Goal: Information Seeking & Learning: Check status

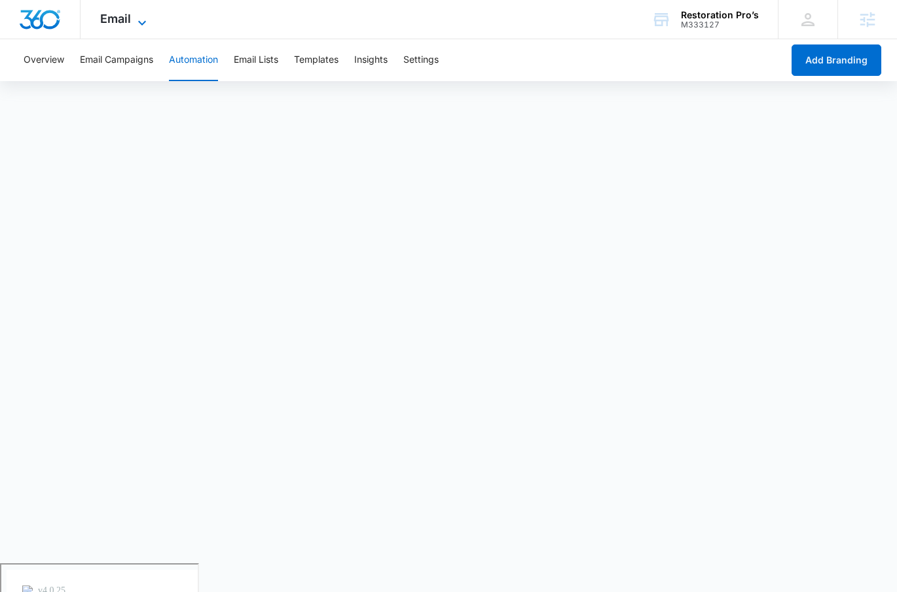
click at [120, 20] on span "Email" at bounding box center [115, 19] width 31 height 14
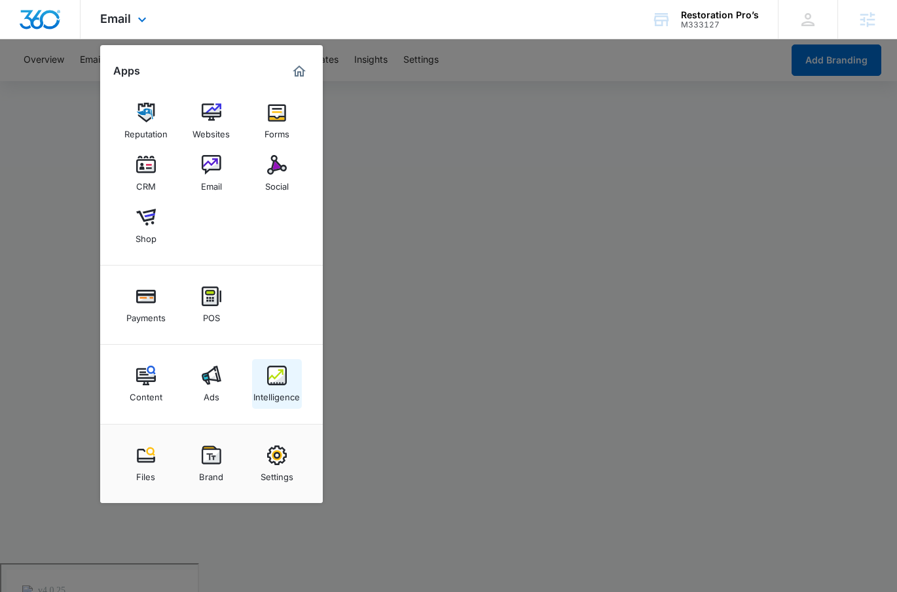
click at [270, 366] on img at bounding box center [277, 376] width 20 height 20
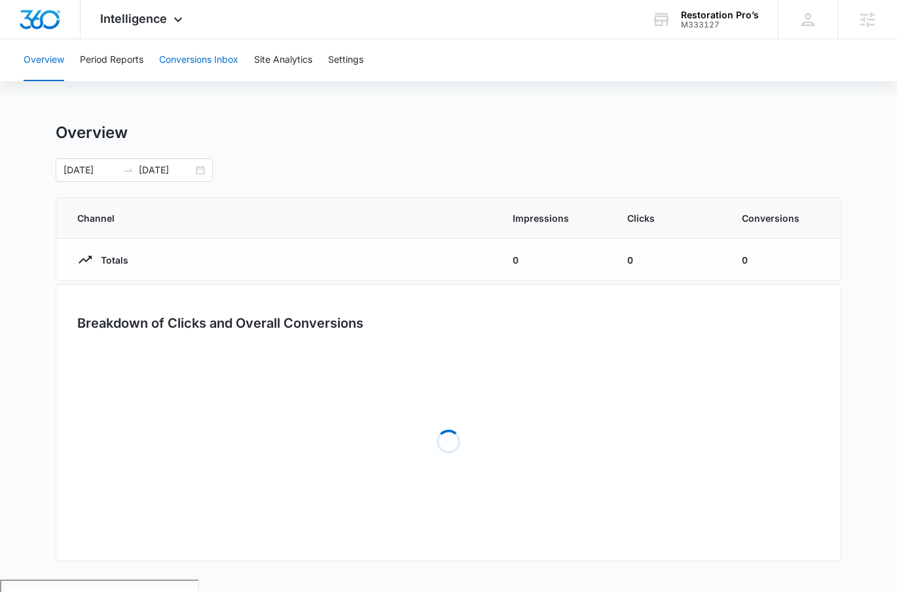
click at [204, 54] on button "Conversions Inbox" at bounding box center [198, 60] width 79 height 42
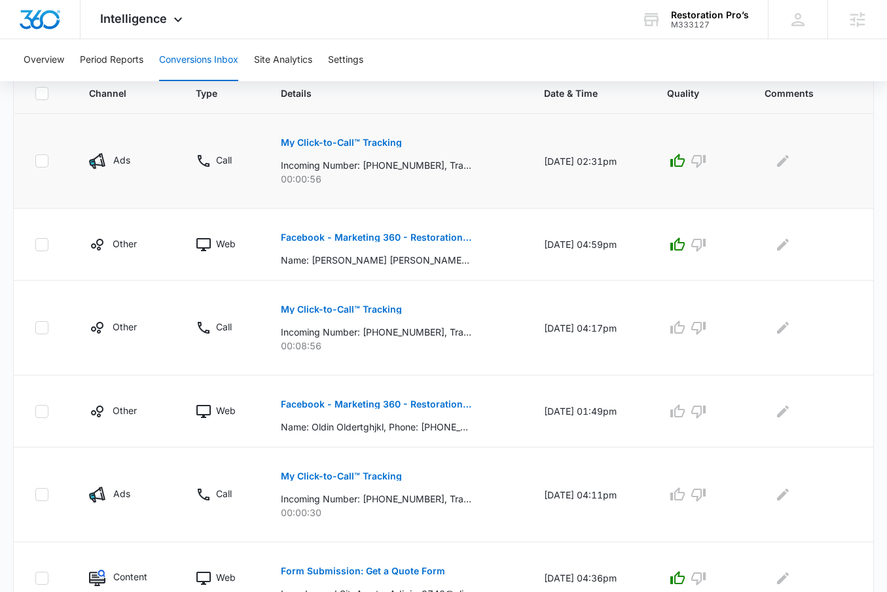
scroll to position [335, 0]
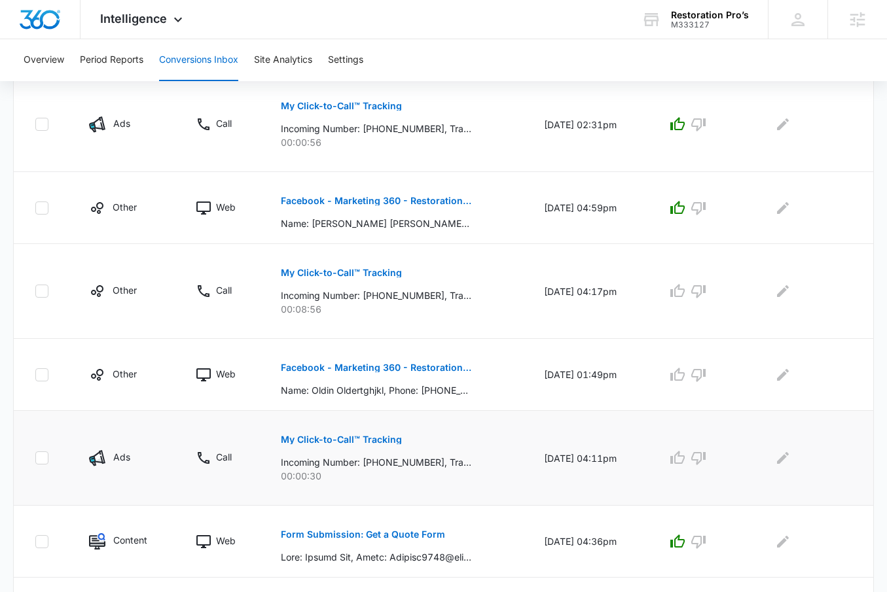
click at [335, 429] on button "My Click-to-Call™ Tracking" at bounding box center [341, 439] width 121 height 31
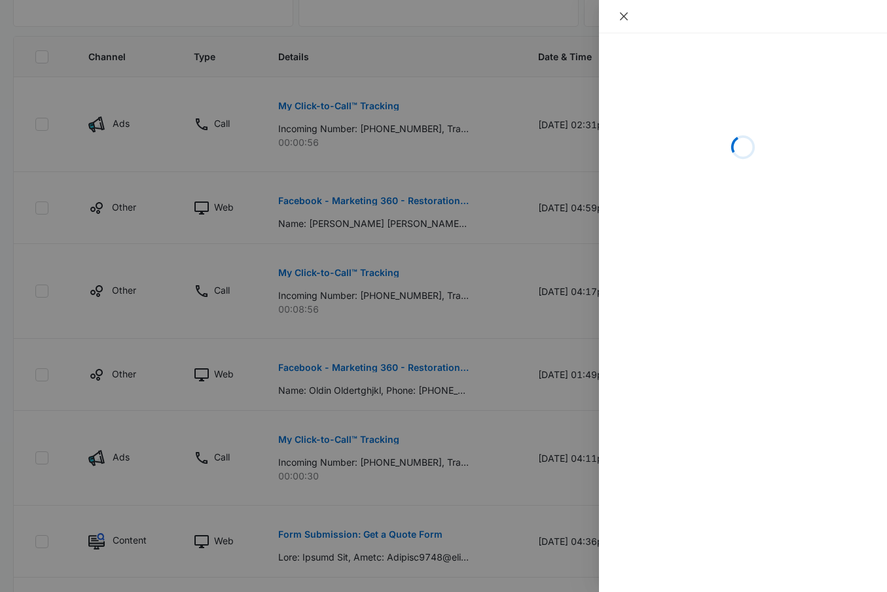
click at [616, 15] on button "Close" at bounding box center [624, 16] width 18 height 12
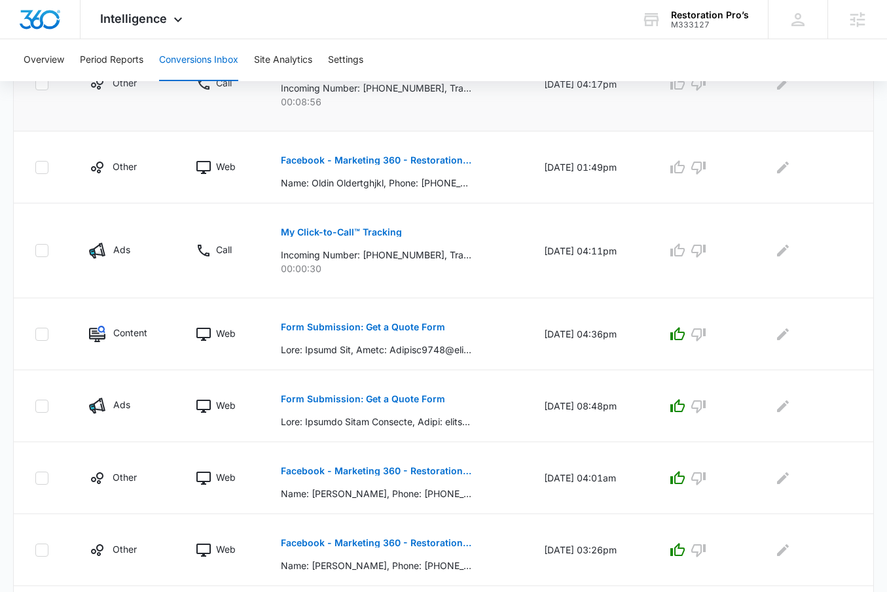
scroll to position [649, 0]
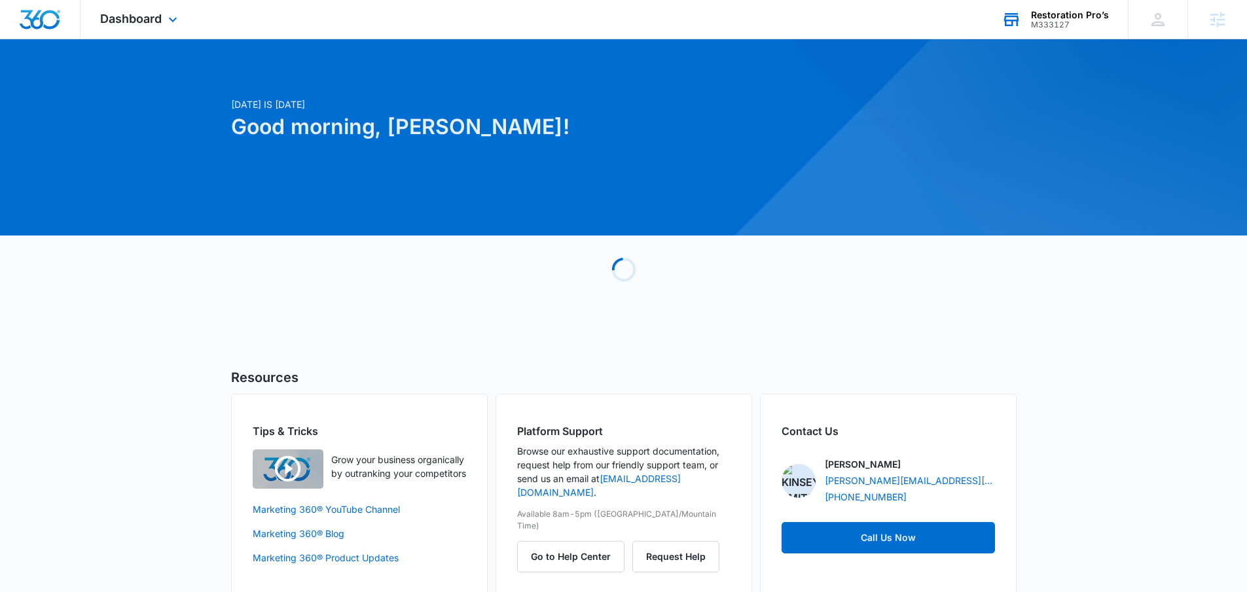
click at [1078, 25] on div "M333127" at bounding box center [1070, 24] width 78 height 9
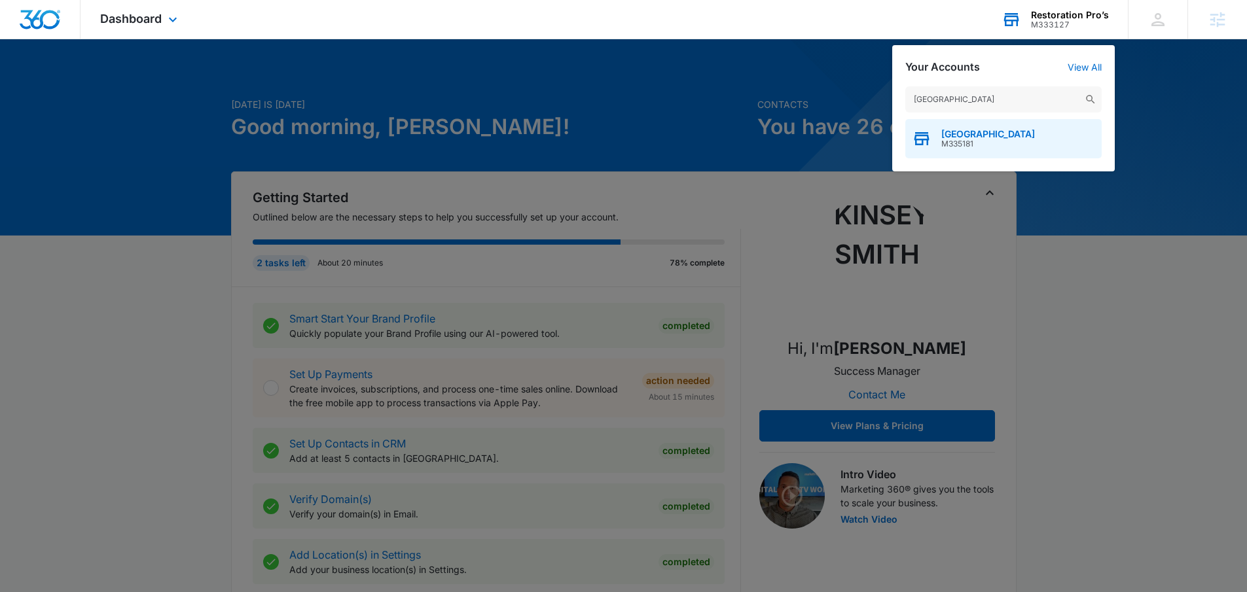
type input "highlands academy"
click at [1010, 132] on span "Highlands Academy" at bounding box center [988, 134] width 94 height 10
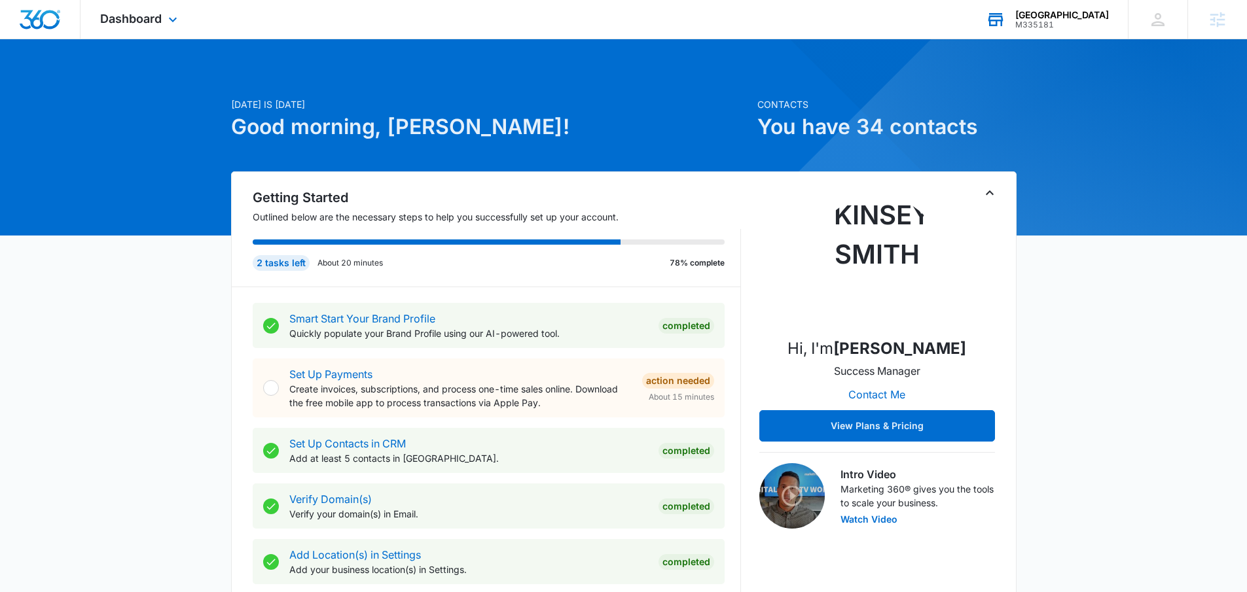
click at [139, 35] on div "Dashboard Apps Reputation Forms CRM Email Social POS Content Ads Intelligence F…" at bounding box center [141, 19] width 120 height 39
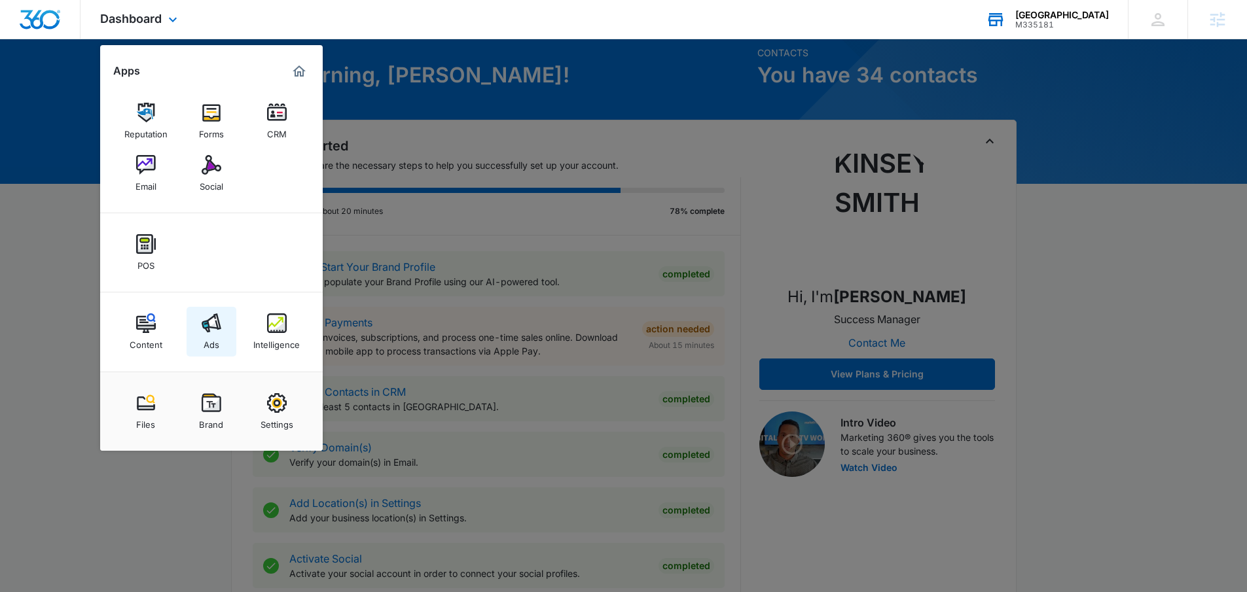
scroll to position [62, 0]
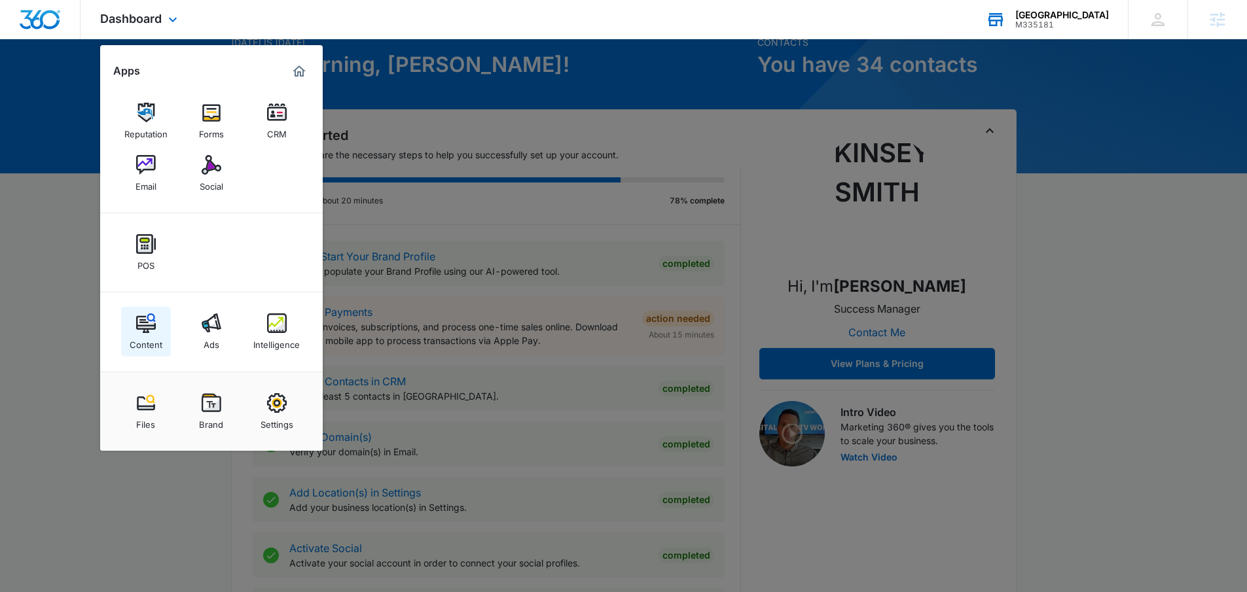
click at [152, 337] on div "Content" at bounding box center [146, 341] width 33 height 17
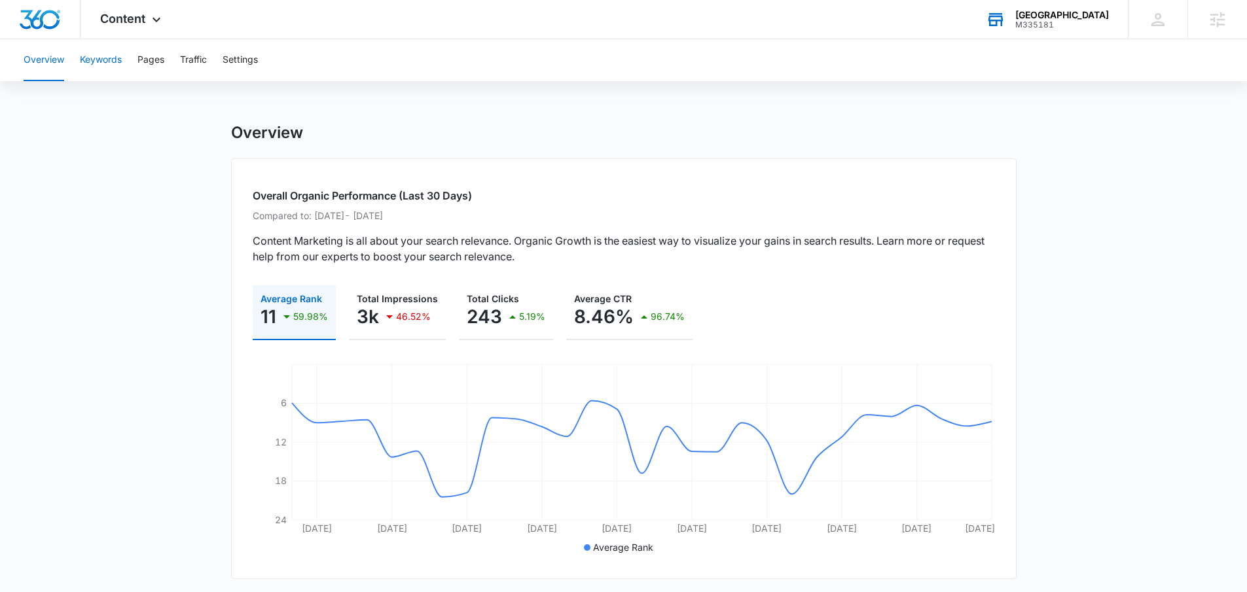
click at [109, 65] on button "Keywords" at bounding box center [101, 60] width 42 height 42
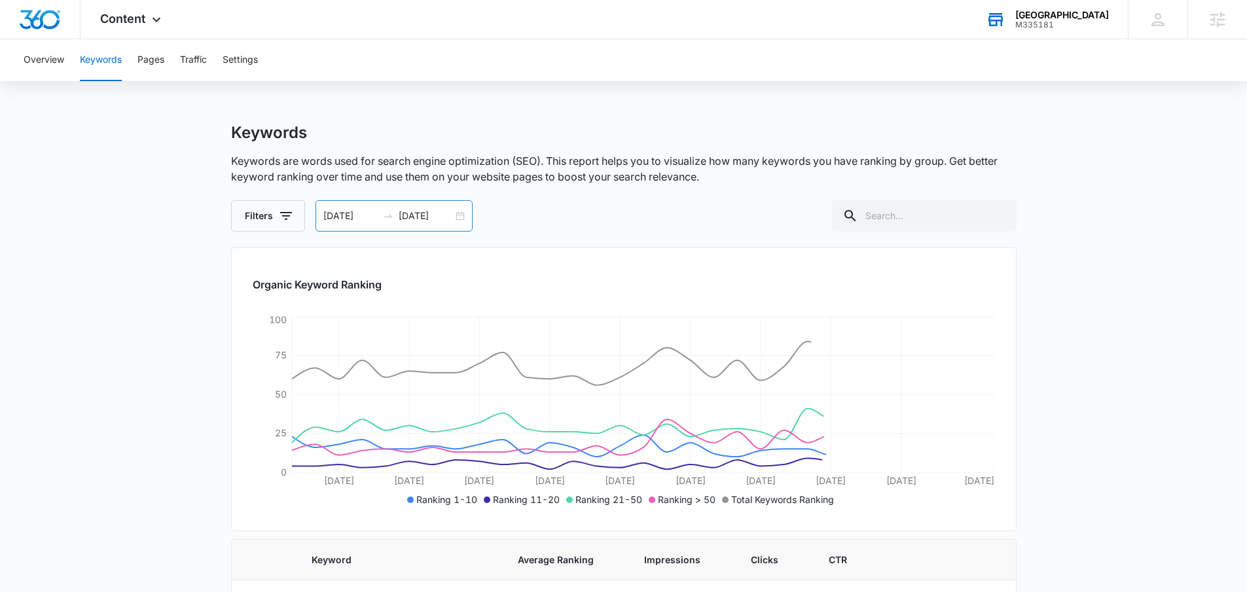
click at [460, 217] on div "08/11/2025 09/10/2025" at bounding box center [394, 215] width 157 height 31
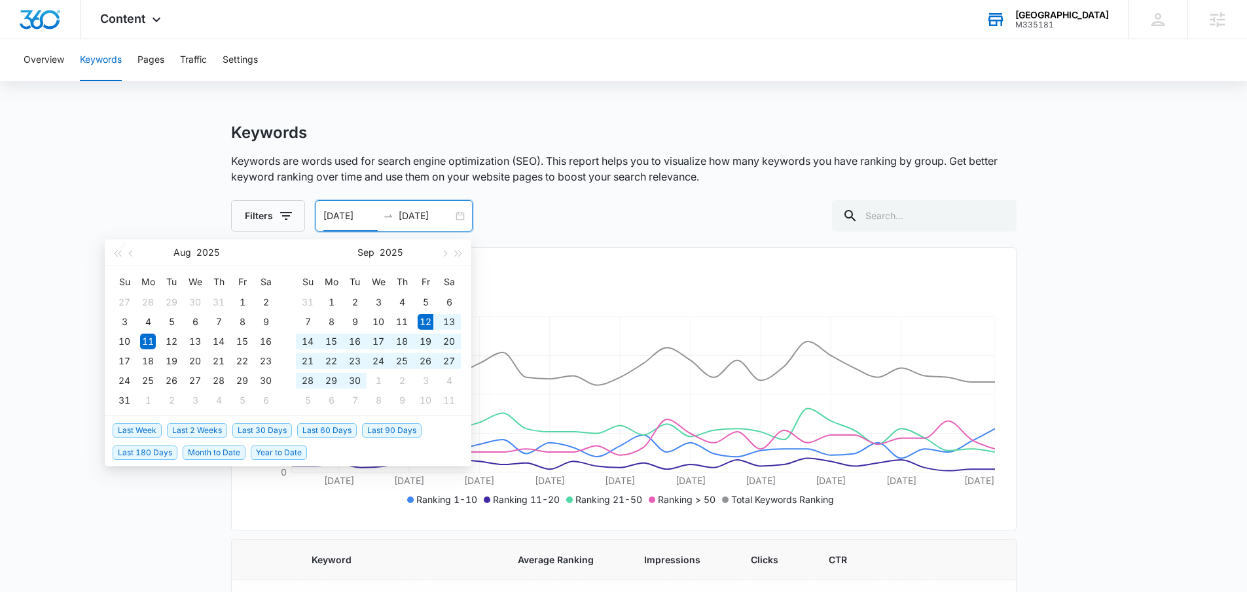
click at [270, 431] on span "Last 30 Days" at bounding box center [262, 431] width 60 height 14
type input "09/12/2025"
type input "10/12/2025"
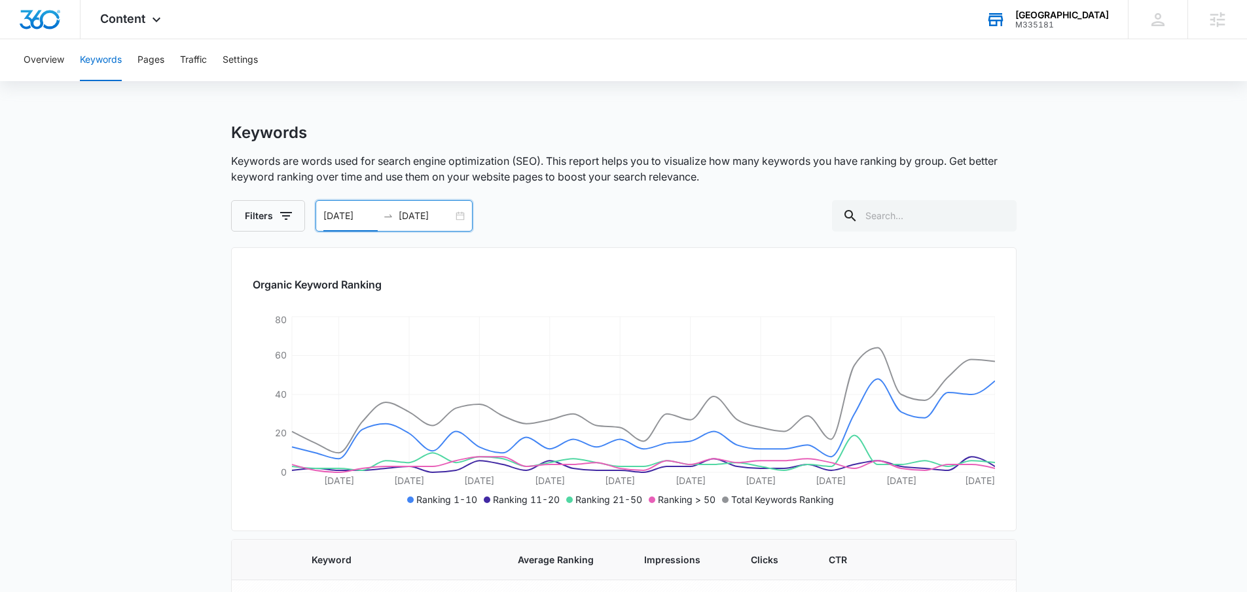
click at [461, 215] on div "09/12/2025 10/12/2025" at bounding box center [394, 215] width 157 height 31
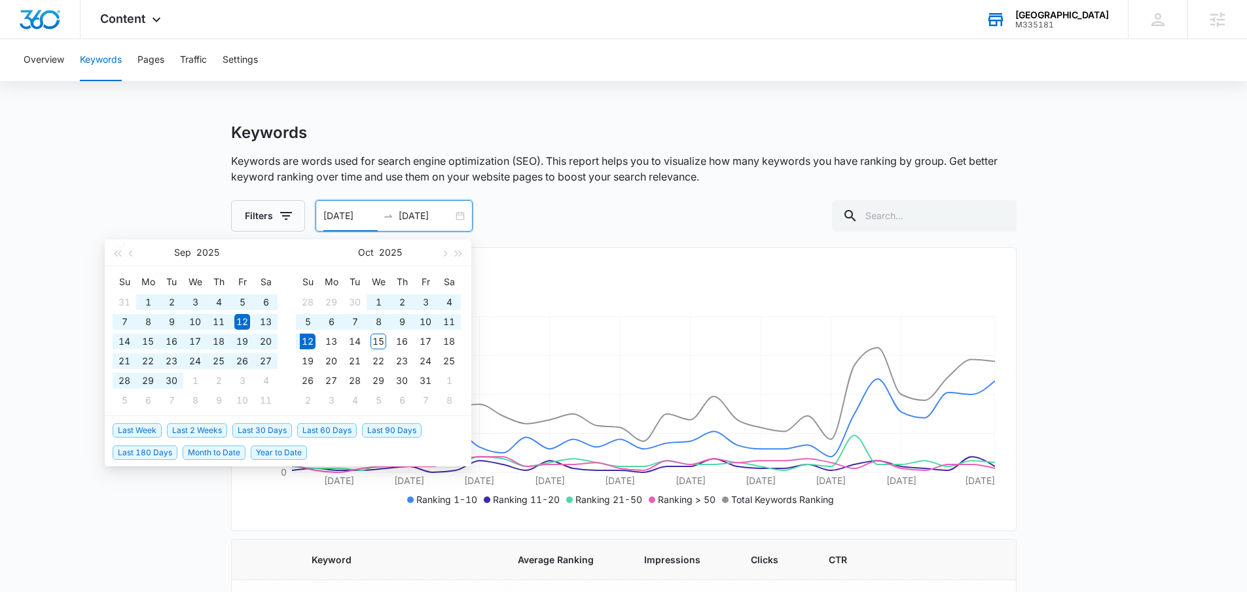
click at [383, 435] on span "Last 90 Days" at bounding box center [392, 431] width 60 height 14
type input "07/14/2025"
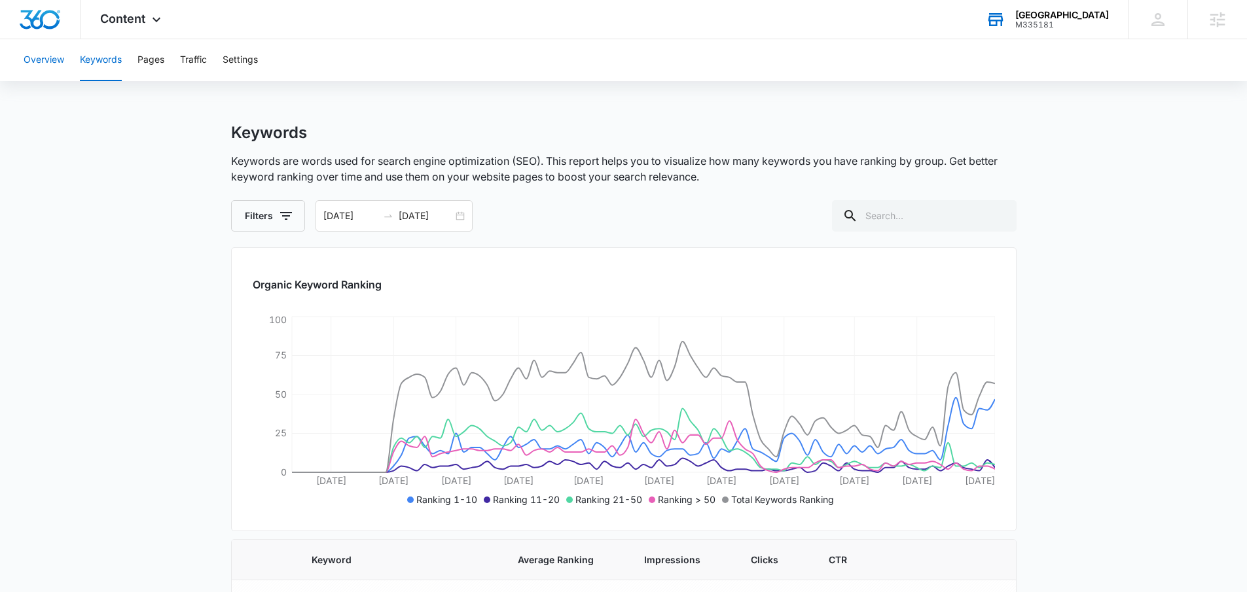
click at [45, 67] on button "Overview" at bounding box center [44, 60] width 41 height 42
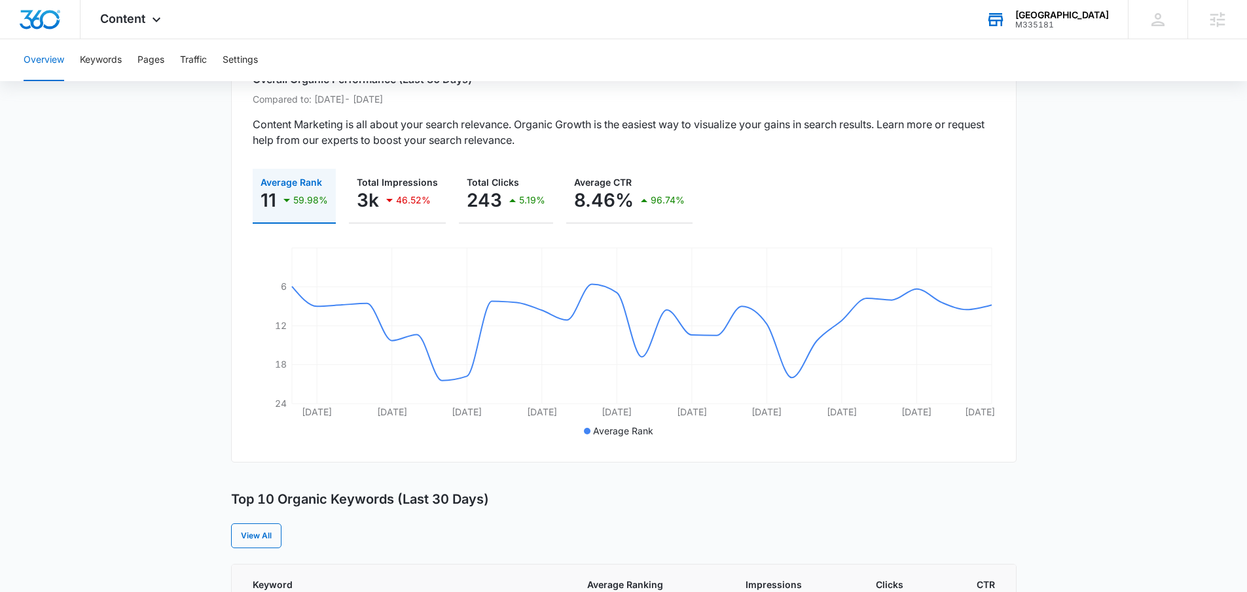
scroll to position [254, 0]
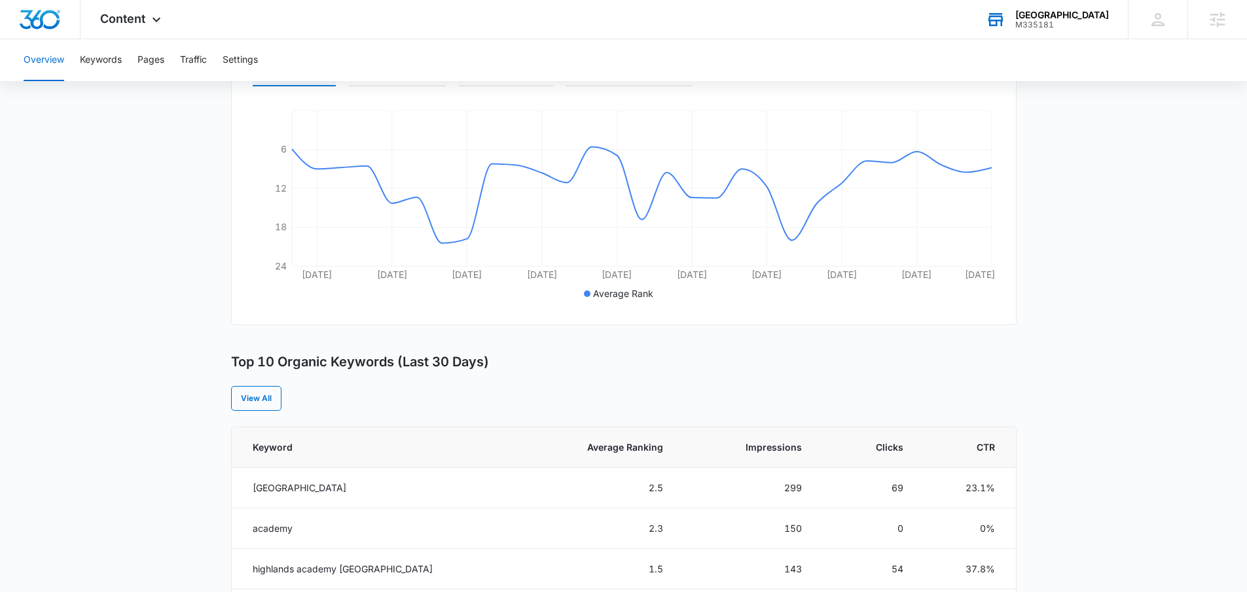
click at [1074, 22] on div "M335181" at bounding box center [1062, 24] width 94 height 9
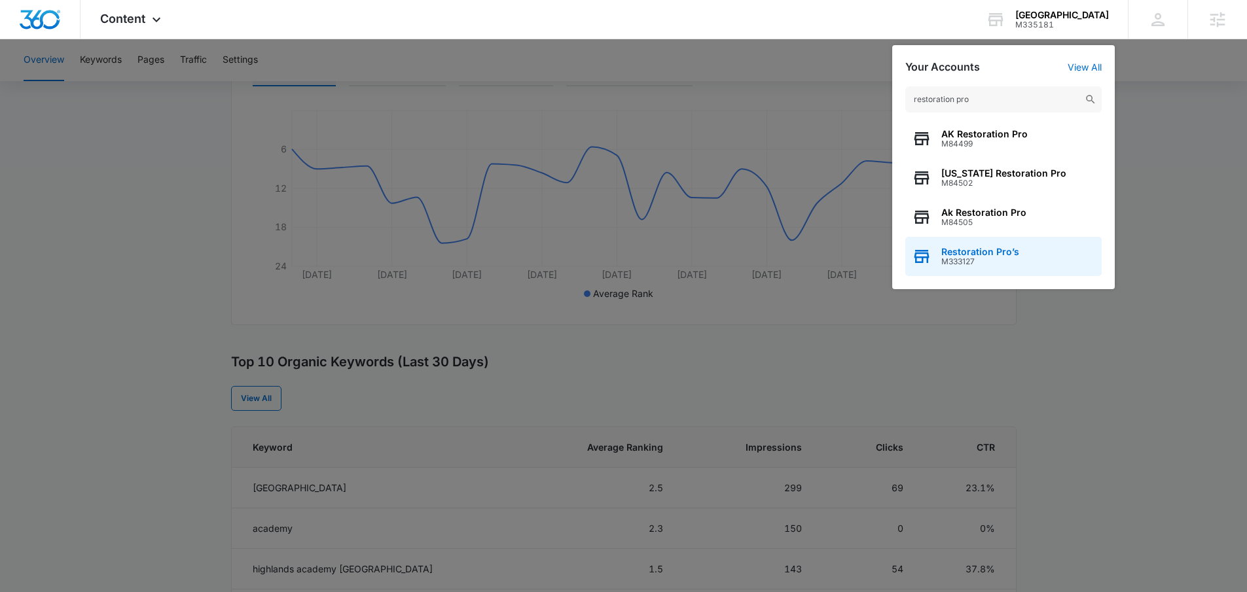
type input "restoration pro"
click at [954, 247] on span "Restoration Pro’s" at bounding box center [980, 252] width 78 height 10
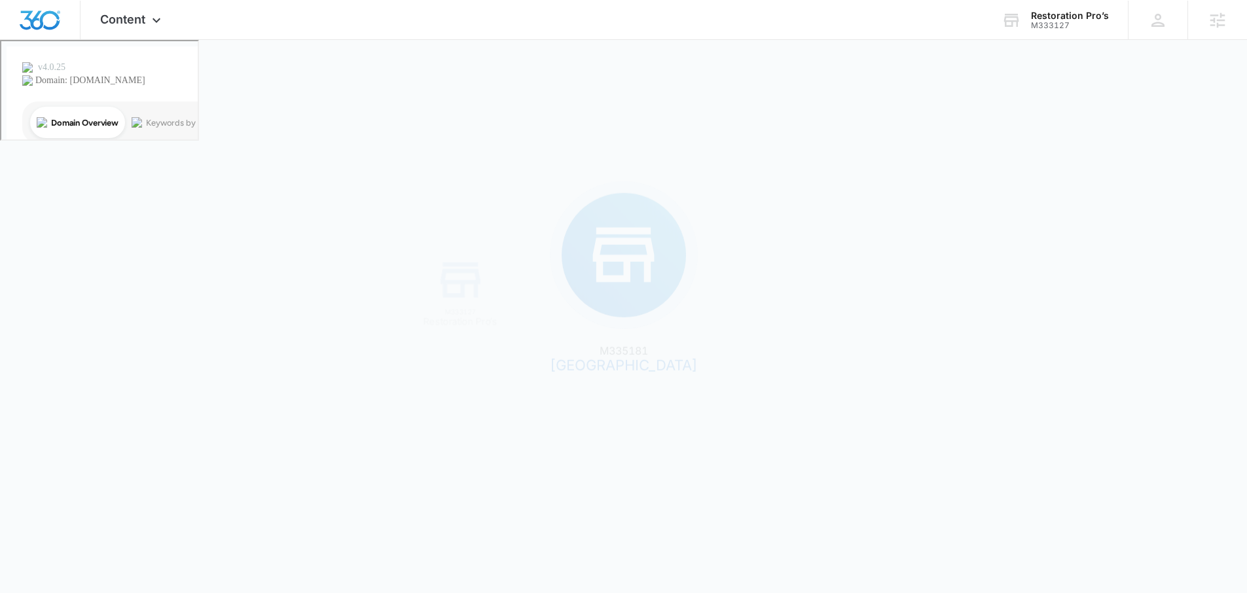
scroll to position [0, 0]
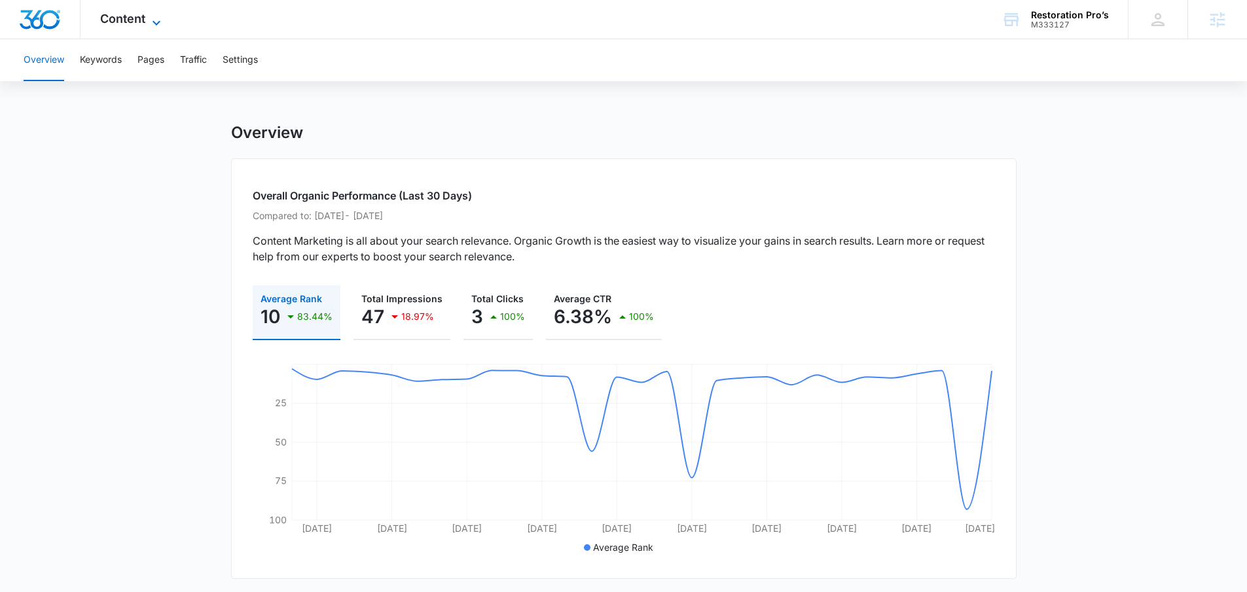
click at [124, 16] on span "Content" at bounding box center [122, 19] width 45 height 14
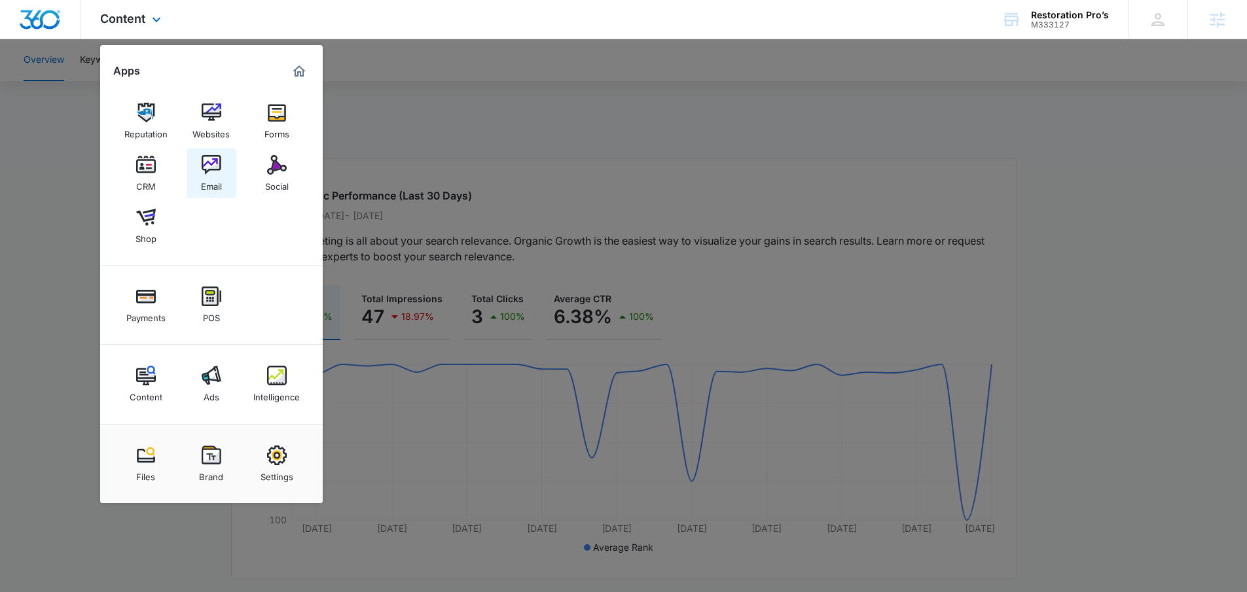
click at [213, 171] on img at bounding box center [212, 165] width 20 height 20
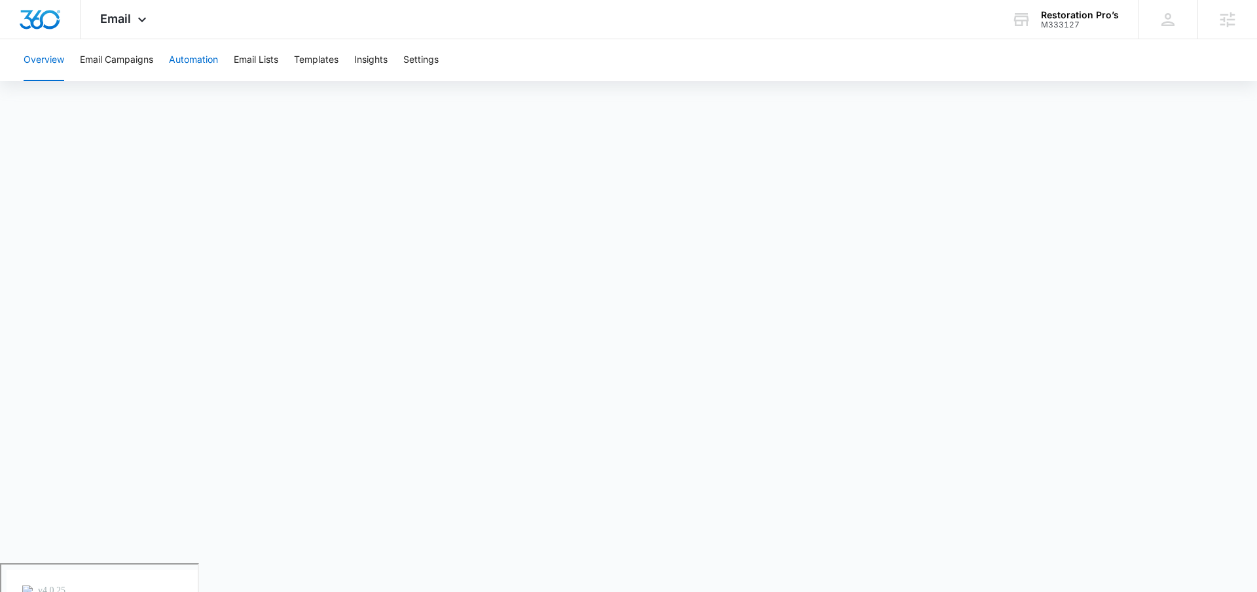
click at [197, 63] on button "Automation" at bounding box center [193, 60] width 49 height 42
click at [134, 10] on div "Email Apps Reputation Websites Forms CRM Email Social Shop Payments POS Content…" at bounding box center [125, 19] width 89 height 39
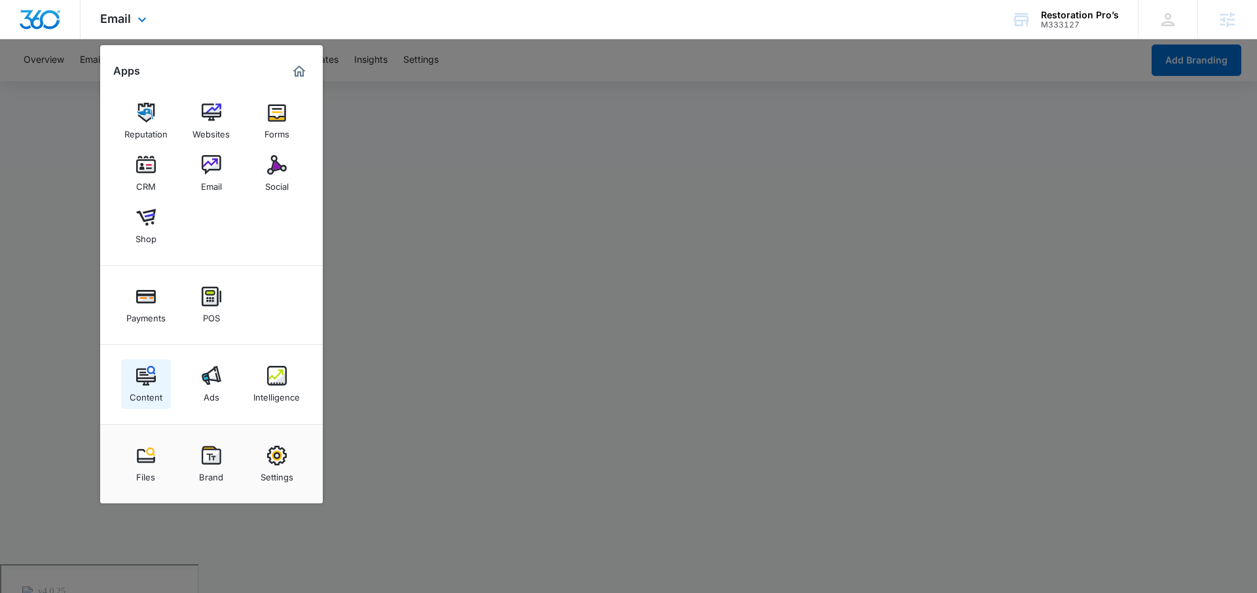
click at [139, 395] on div "Content" at bounding box center [146, 394] width 33 height 17
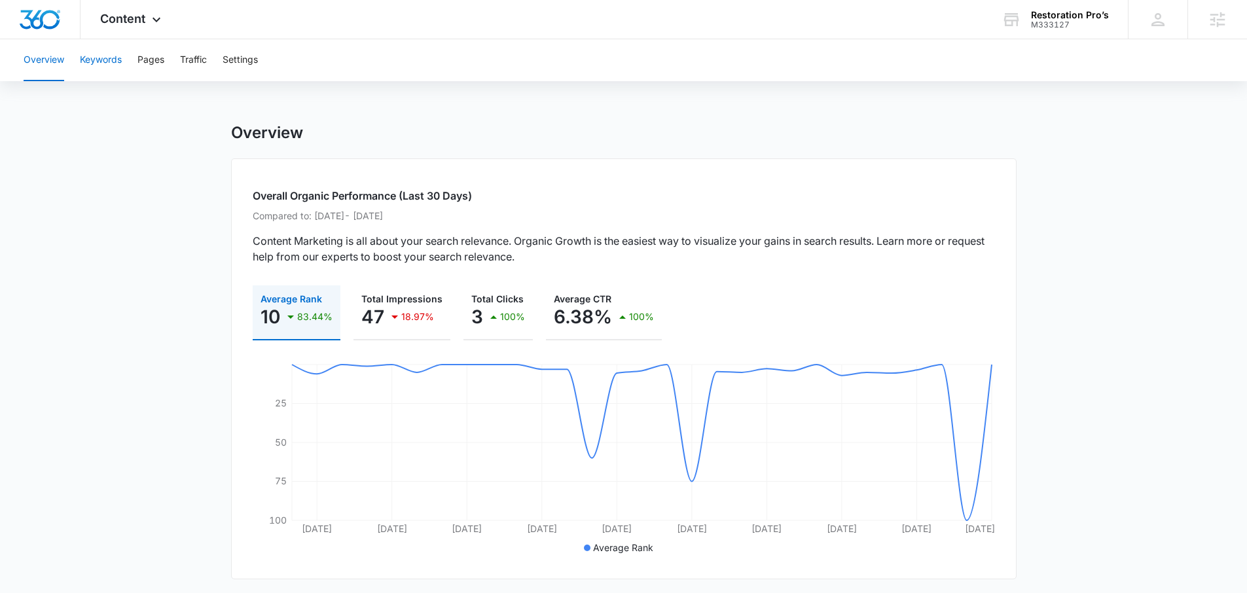
click at [109, 68] on button "Keywords" at bounding box center [101, 60] width 42 height 42
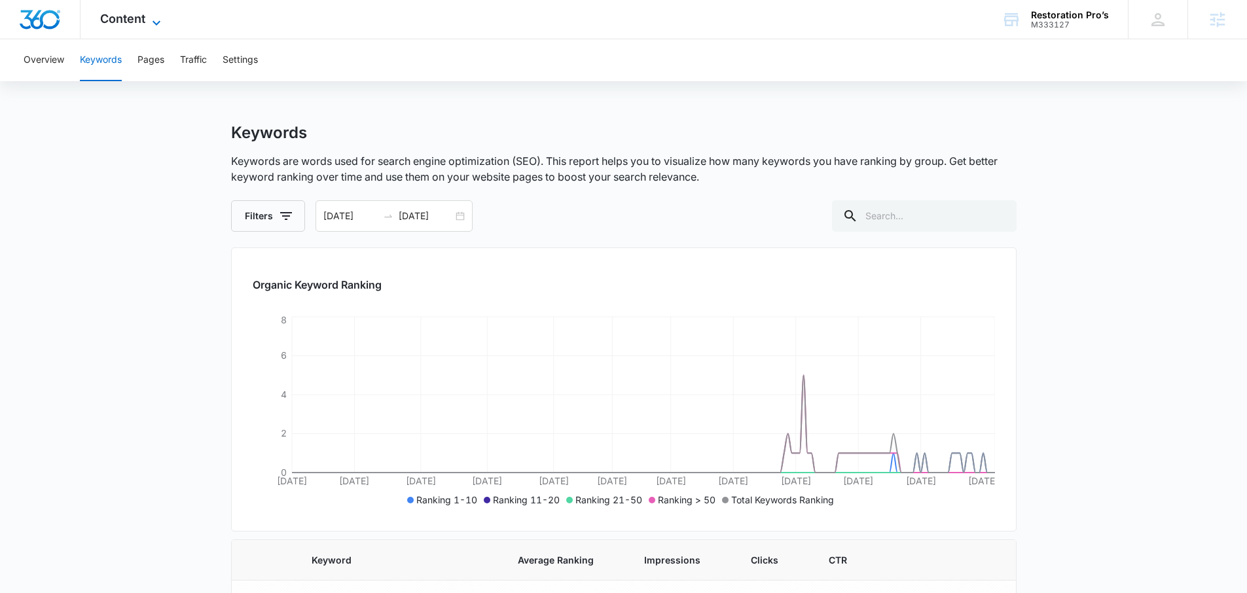
click at [143, 15] on span "Content" at bounding box center [122, 19] width 45 height 14
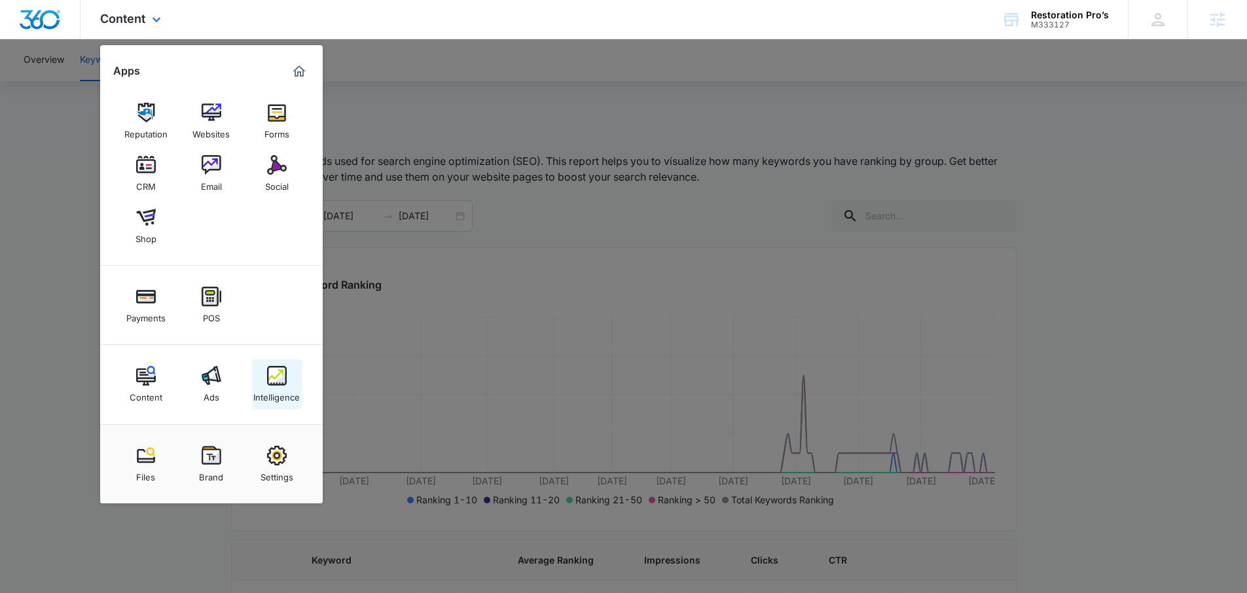
click at [283, 387] on div "Intelligence" at bounding box center [276, 394] width 46 height 17
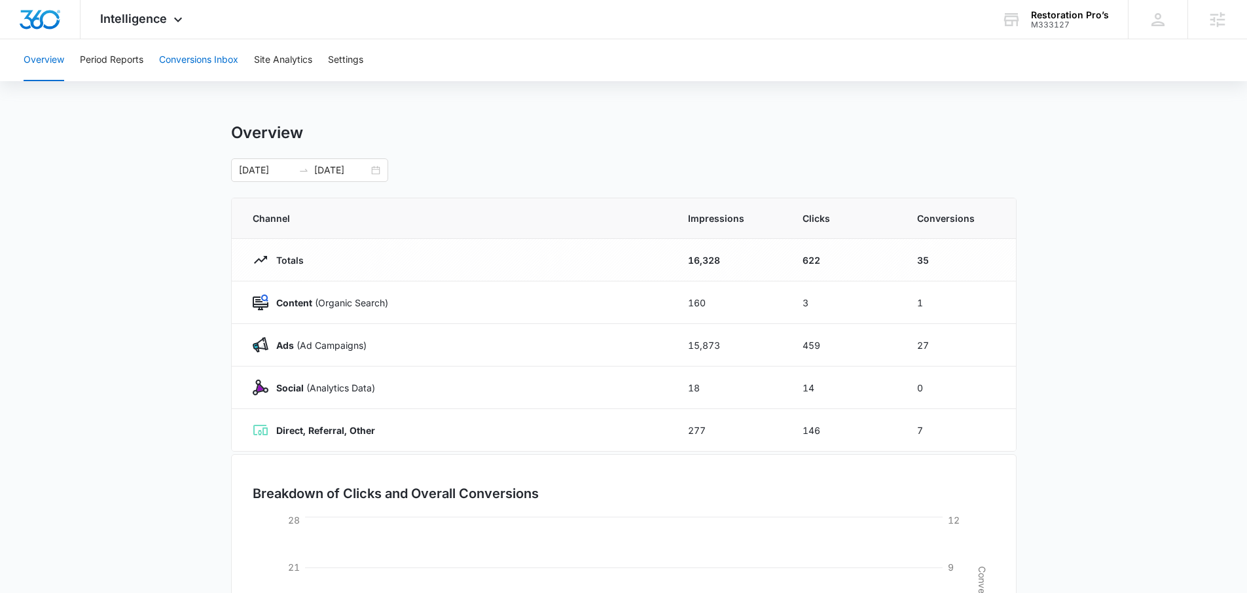
click at [207, 56] on button "Conversions Inbox" at bounding box center [198, 60] width 79 height 42
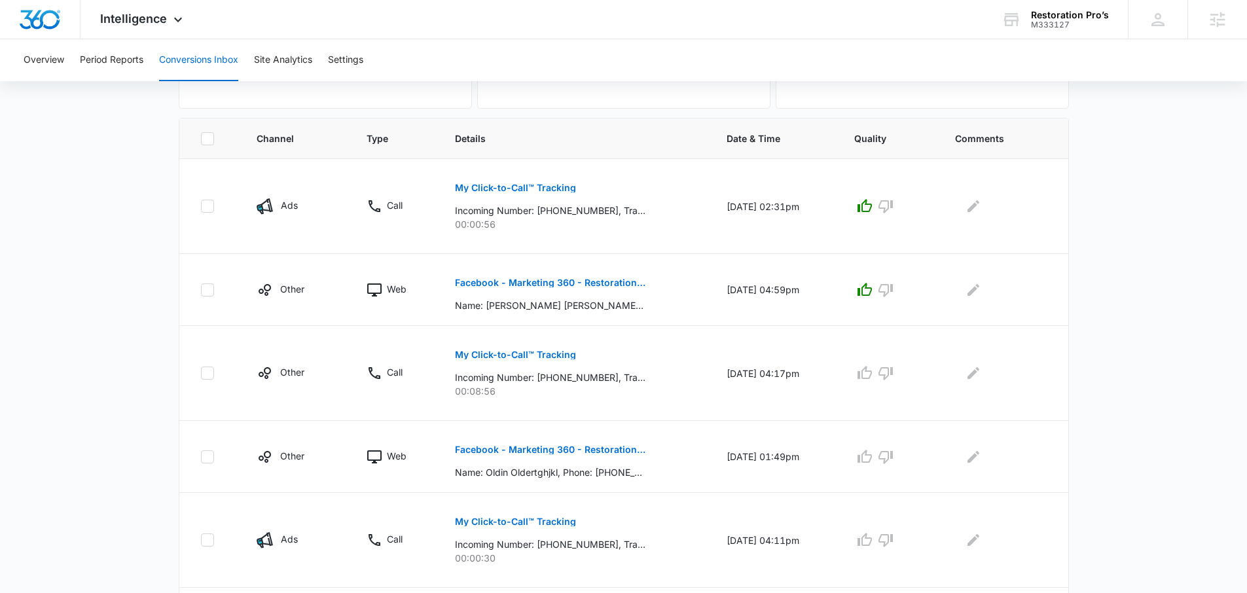
click at [1192, 238] on main "Filters 09/15/2025 10/15/2025 New Conversion Total Conversions: 13 Ads Content …" at bounding box center [623, 415] width 1247 height 1148
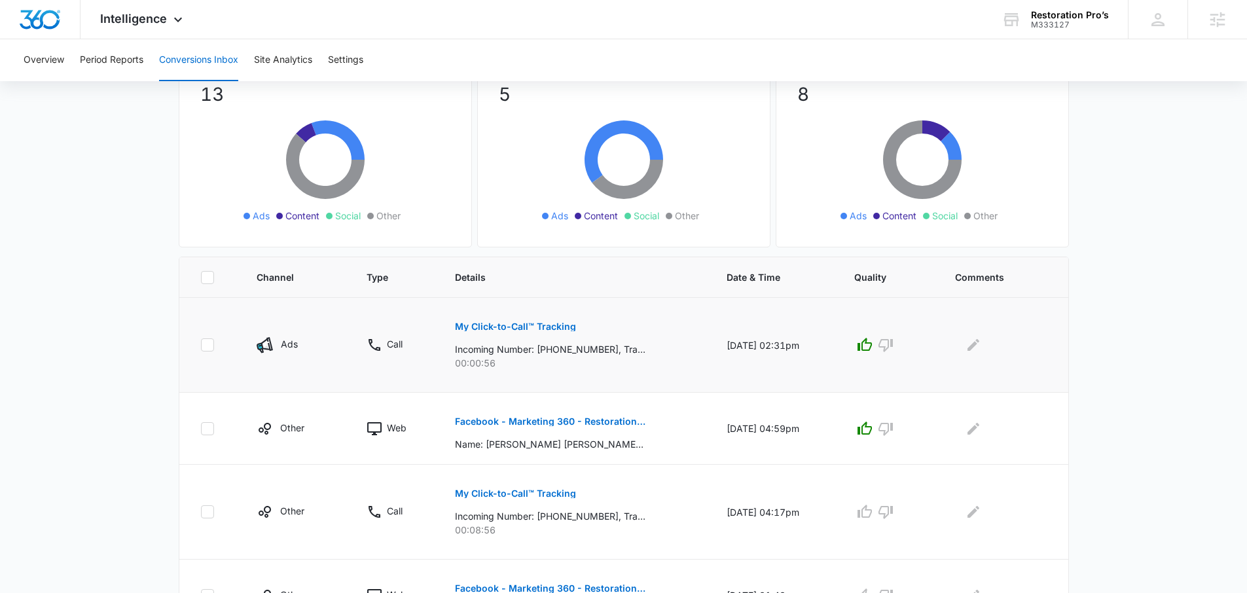
scroll to position [245, 0]
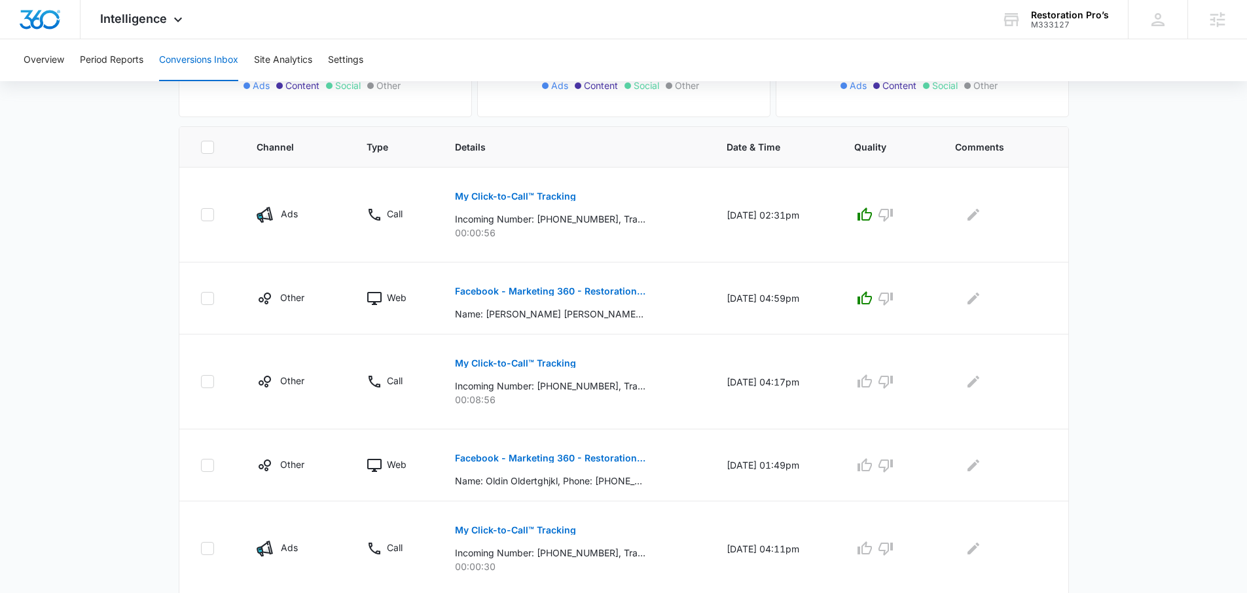
click at [164, 314] on main "Filters 09/15/2025 10/15/2025 New Conversion Total Conversions: 13 Ads Content …" at bounding box center [623, 423] width 1247 height 1148
click at [981, 215] on icon "Edit Comments" at bounding box center [974, 215] width 16 height 16
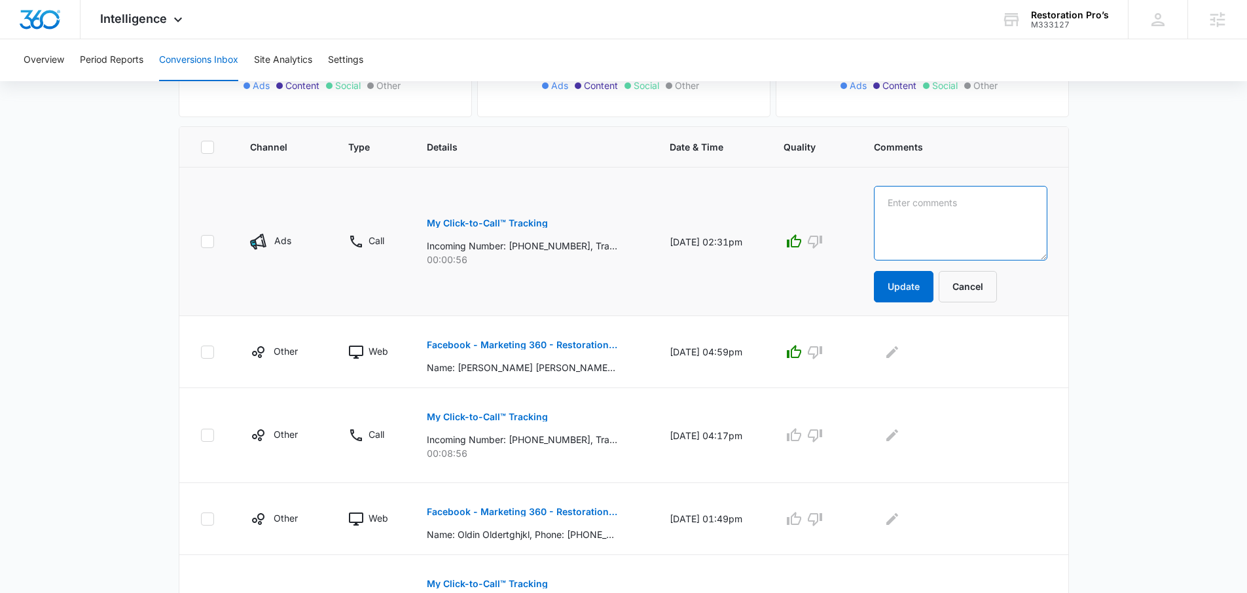
click at [1007, 208] on textarea at bounding box center [960, 223] width 173 height 75
type textarea "Call his wife"
click at [915, 281] on button "Update" at bounding box center [904, 286] width 60 height 31
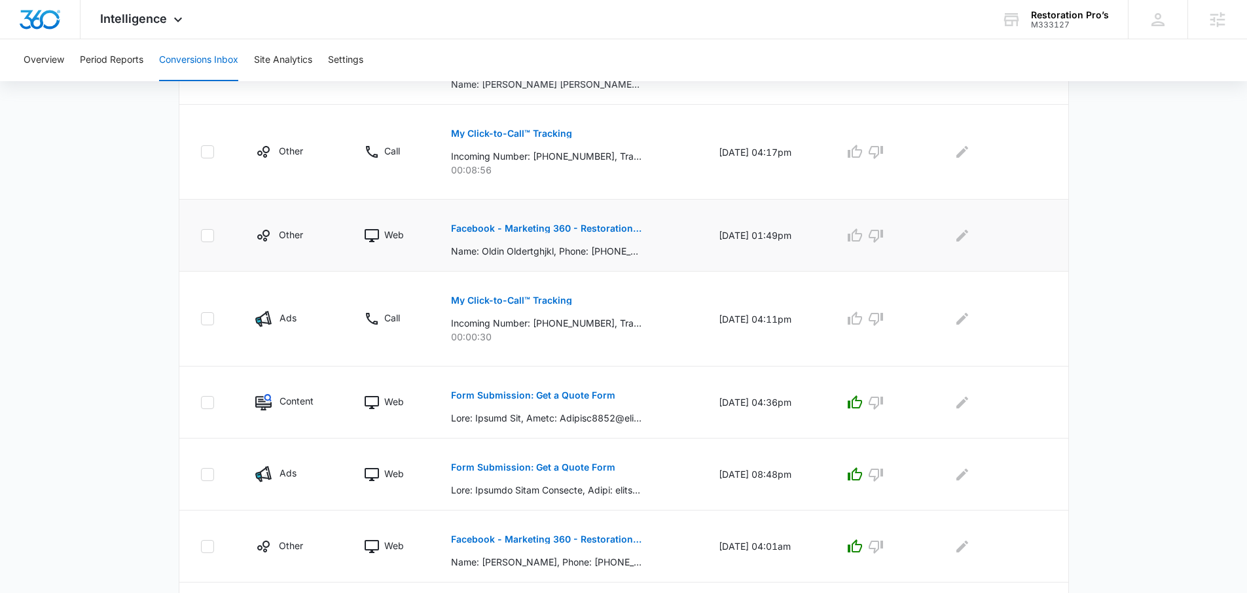
scroll to position [513, 0]
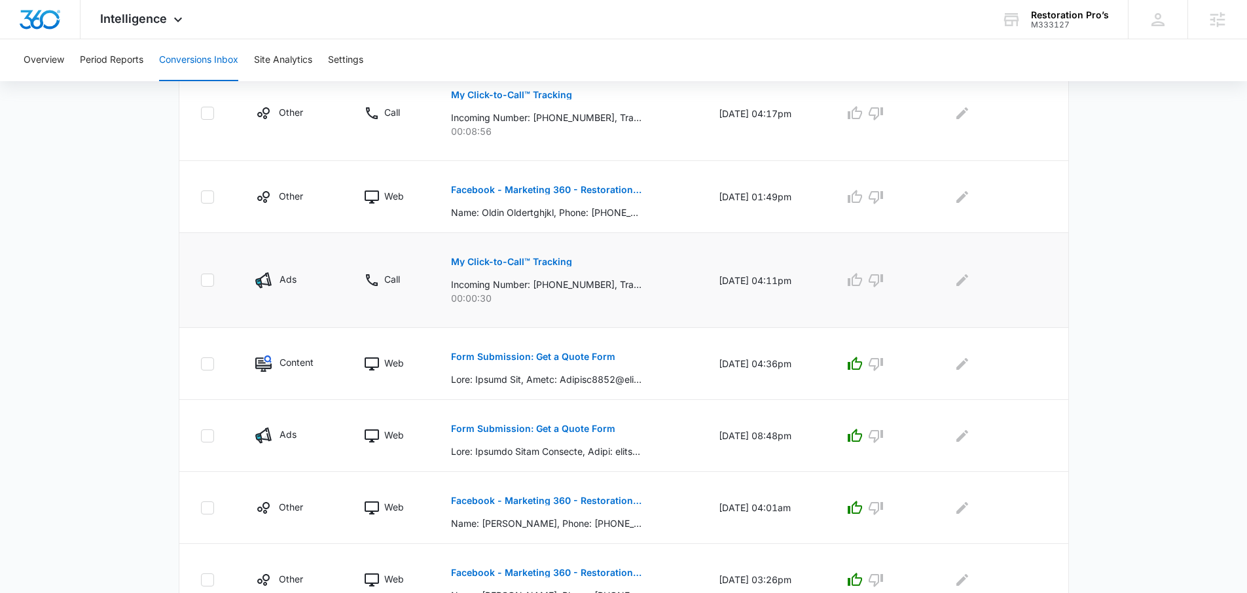
click at [1065, 246] on td at bounding box center [998, 280] width 140 height 95
click at [551, 191] on p "Facebook - Marketing 360 - Restoration Services" at bounding box center [546, 189] width 191 height 9
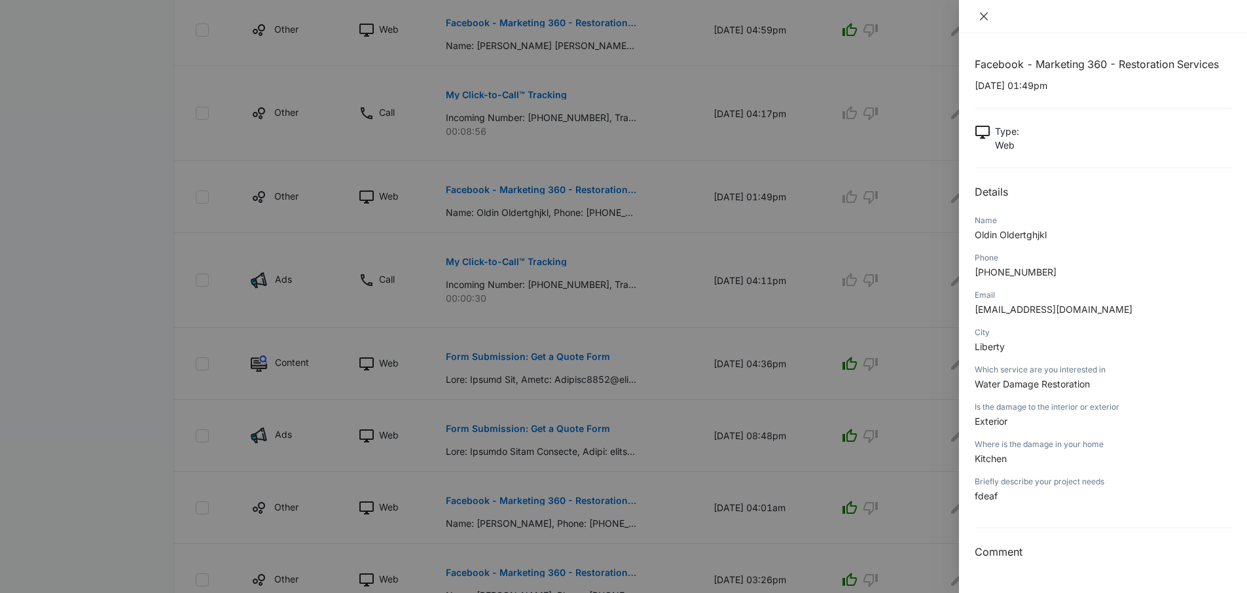
click at [979, 19] on icon "close" at bounding box center [984, 16] width 10 height 10
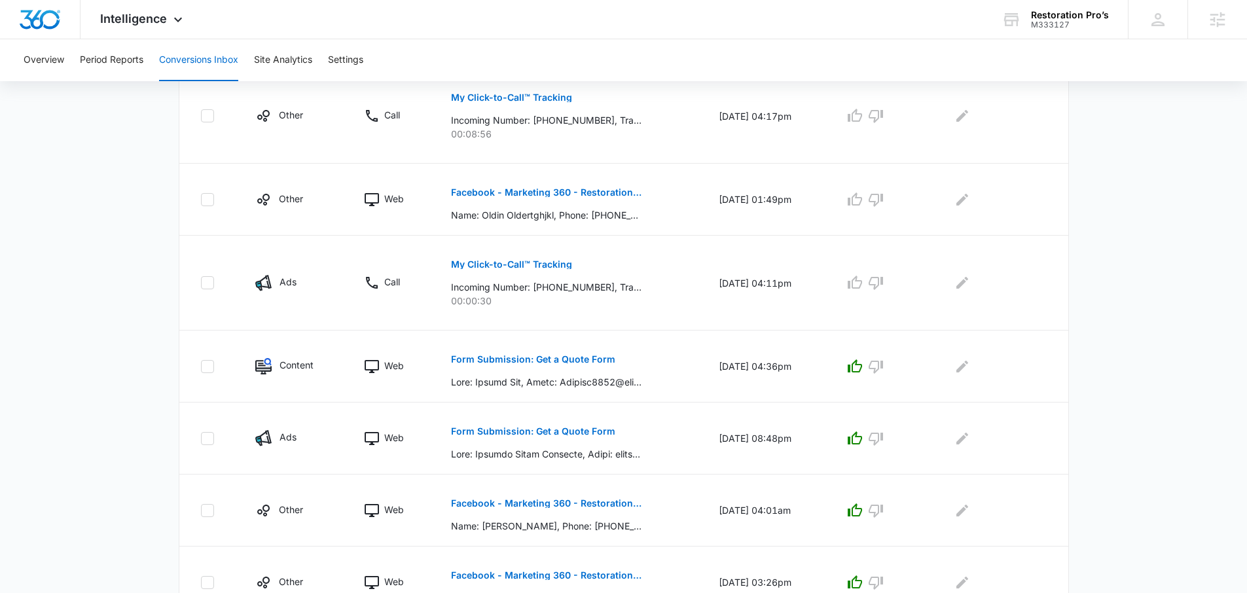
click at [1085, 189] on main "Filters [DATE] [DATE] New Conversion Total Conversions: 13 Ads Content Social O…" at bounding box center [623, 158] width 1247 height 1148
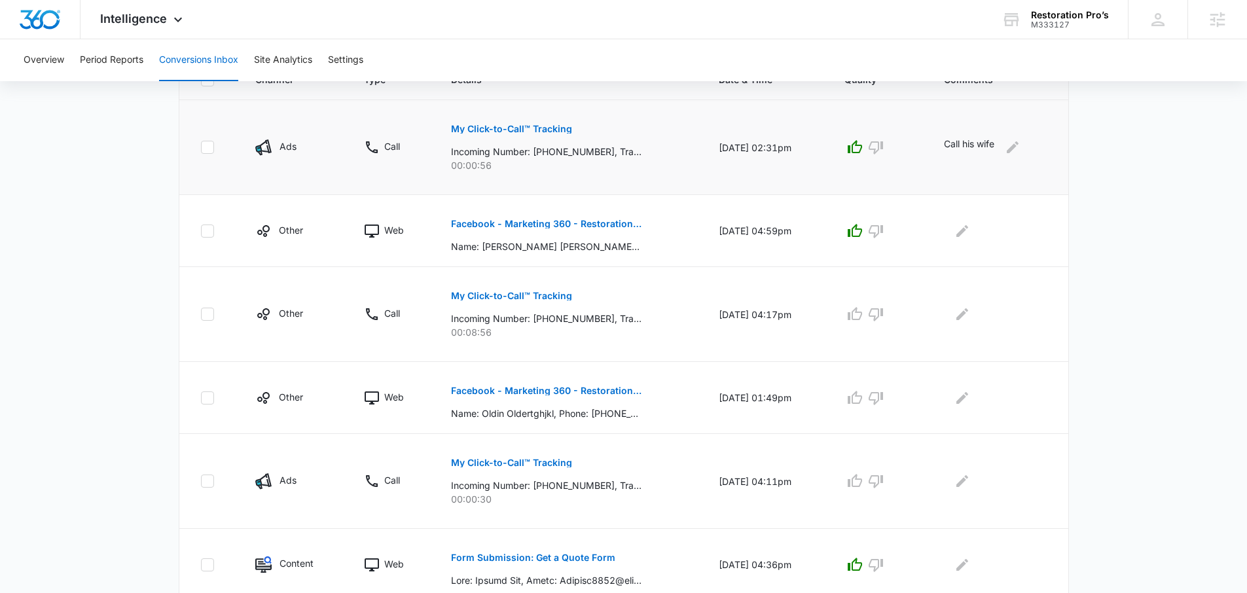
scroll to position [380, 0]
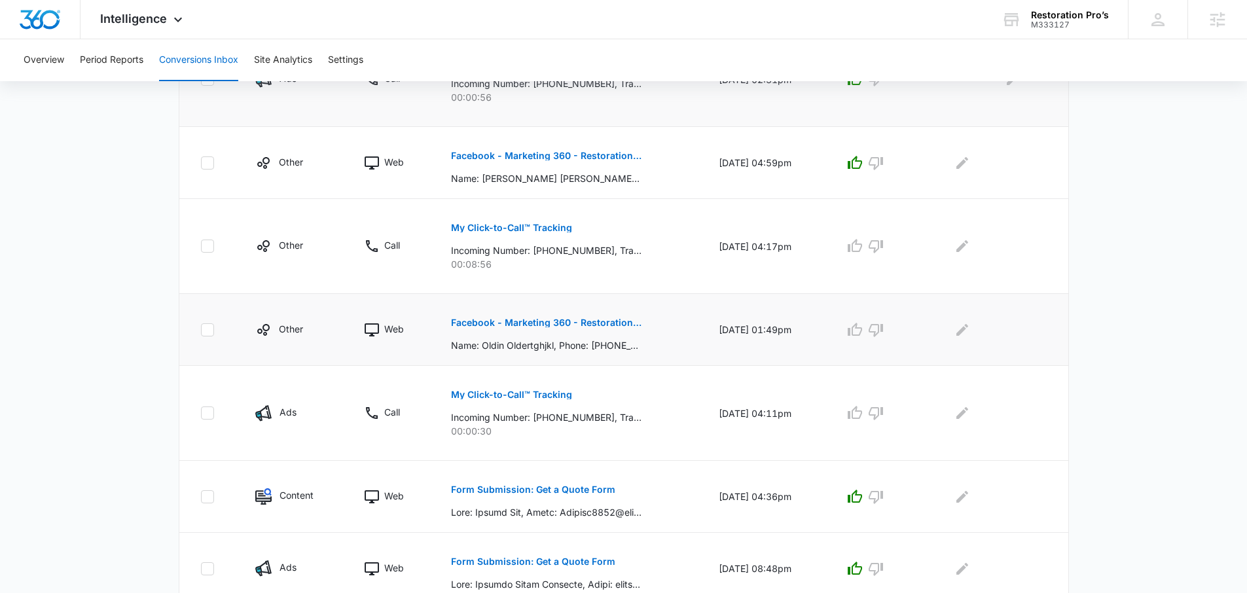
click at [519, 325] on p "Facebook - Marketing 360 - Restoration Services" at bounding box center [546, 322] width 191 height 9
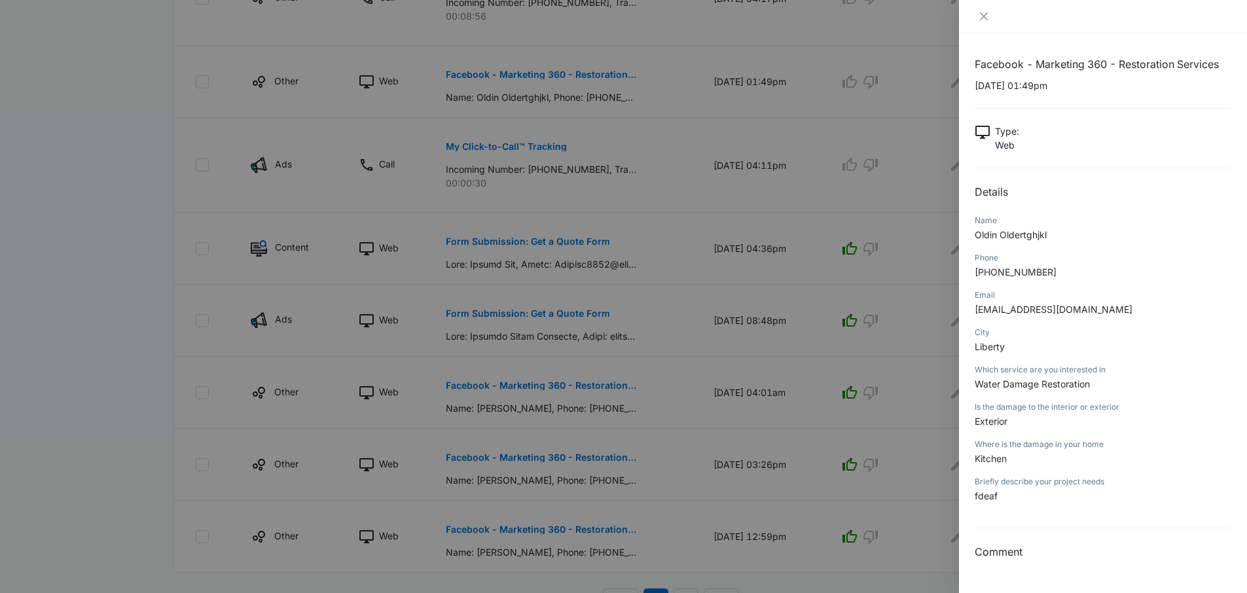
scroll to position [642, 0]
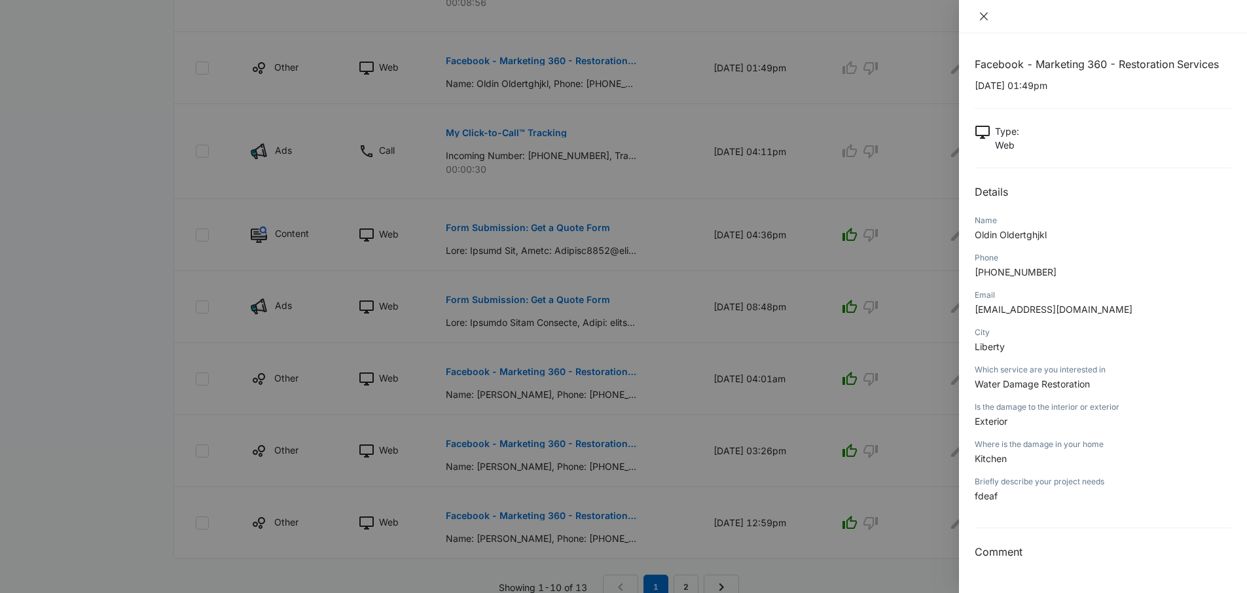
click at [985, 18] on icon "close" at bounding box center [984, 16] width 8 height 8
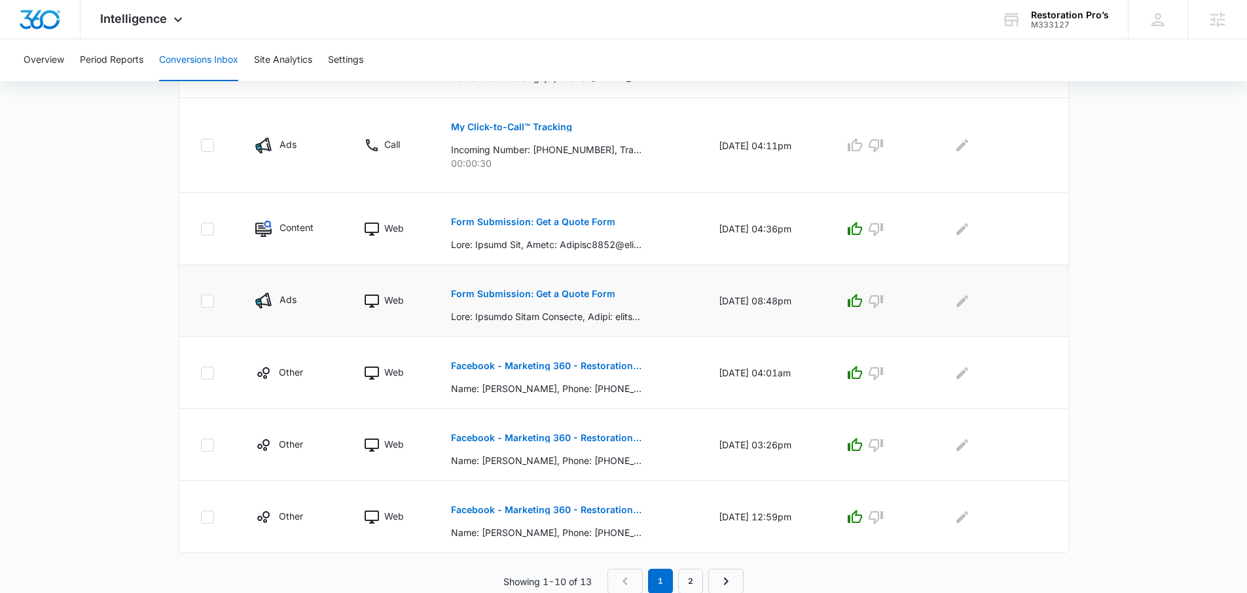
scroll to position [649, 0]
click at [531, 289] on p "Form Submission: Get a Quote Form" at bounding box center [533, 293] width 164 height 9
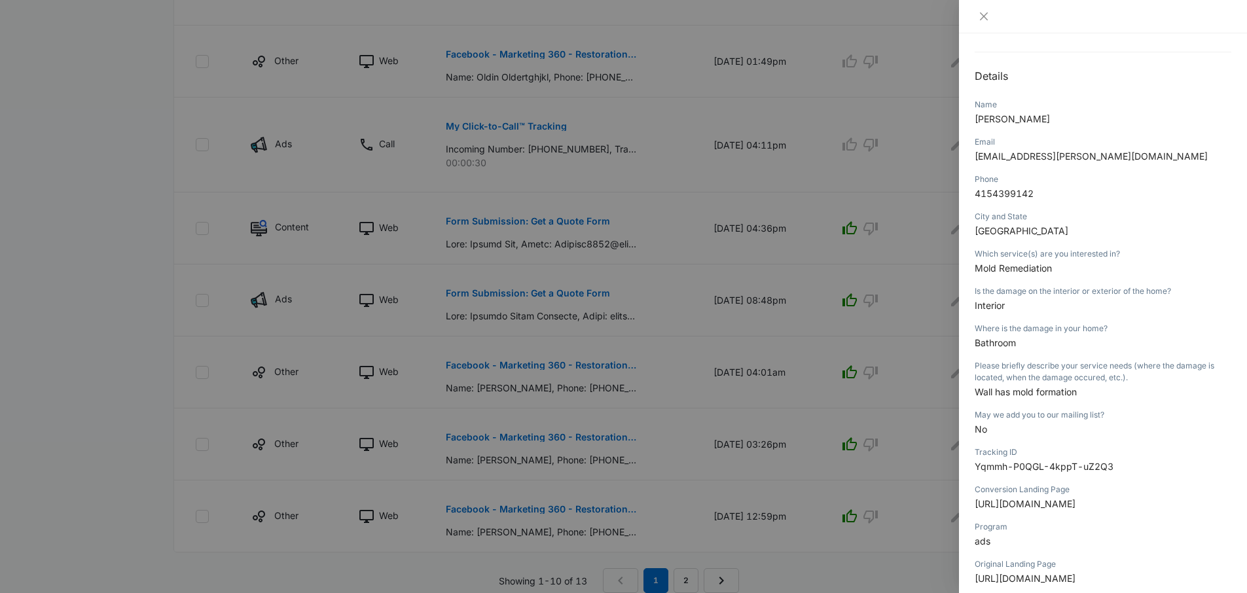
scroll to position [168, 0]
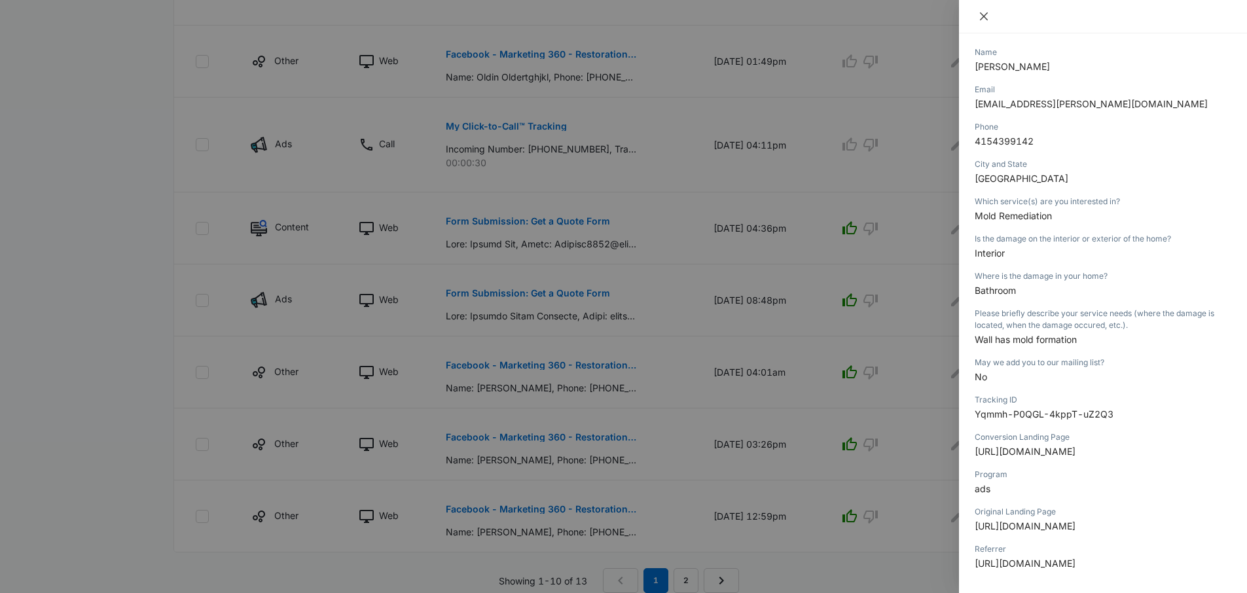
click at [981, 14] on icon "close" at bounding box center [984, 16] width 10 height 10
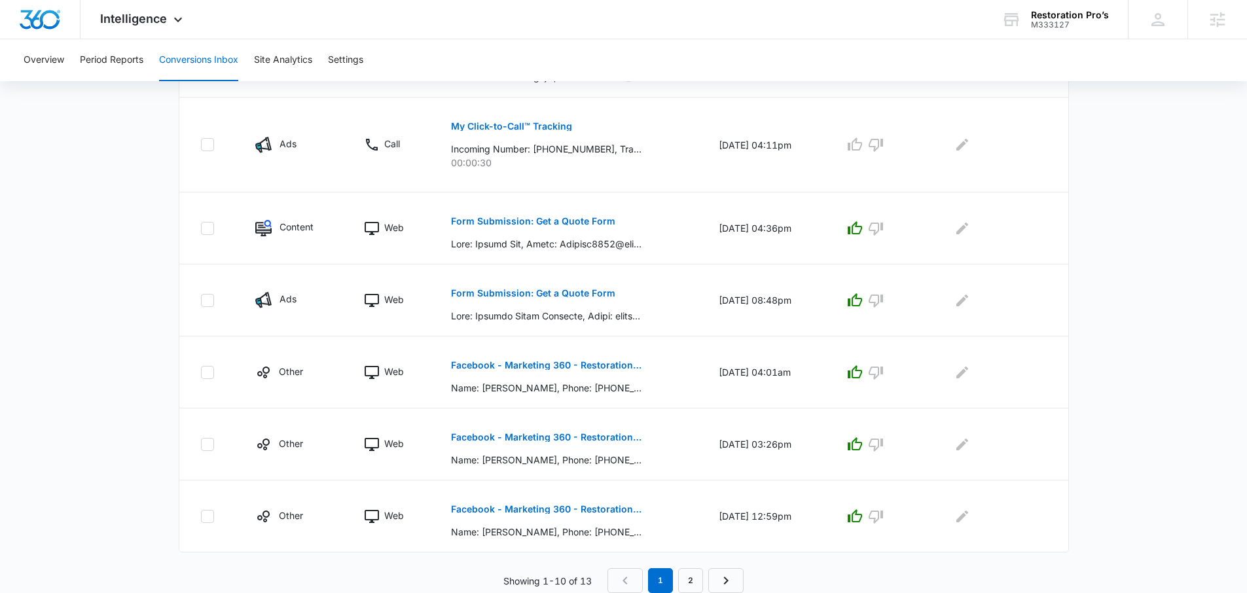
click at [1070, 278] on div "Total Conversions: 13 Ads Content Social Other From Calls: 5 Ads Content Social…" at bounding box center [624, 45] width 917 height 1097
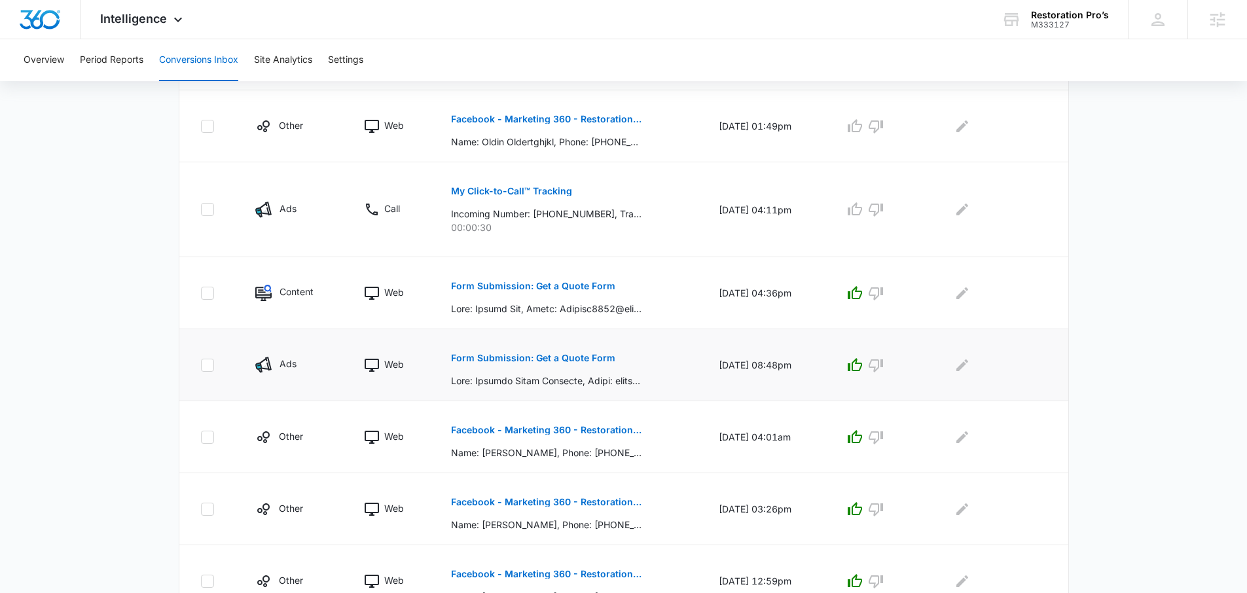
scroll to position [528, 0]
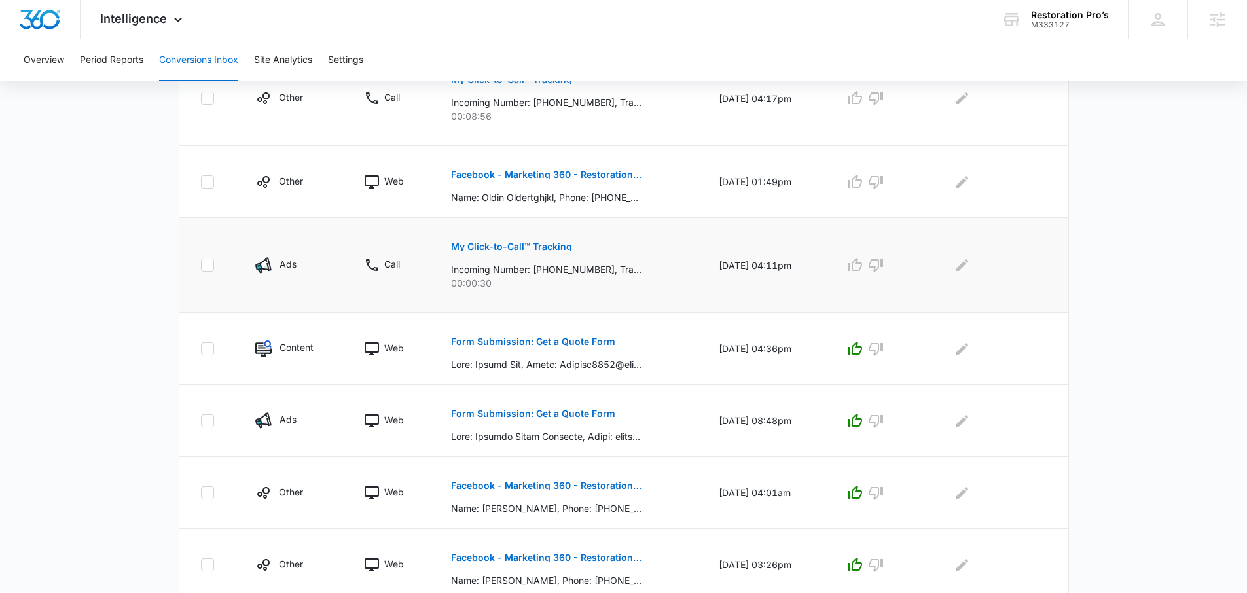
click at [1065, 272] on td at bounding box center [998, 265] width 140 height 95
drag, startPoint x: 704, startPoint y: 266, endPoint x: 744, endPoint y: 270, distance: 40.1
click at [744, 270] on td "[DATE] 04:11pm" at bounding box center [766, 265] width 126 height 95
click at [746, 291] on td "[DATE] 04:11pm" at bounding box center [766, 265] width 126 height 95
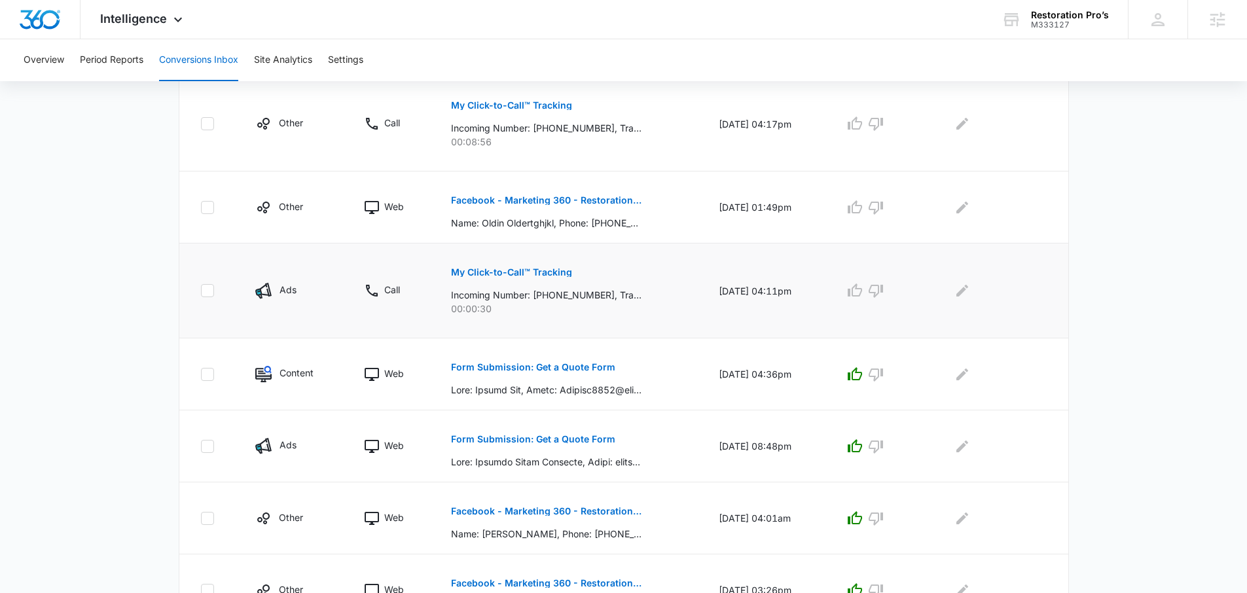
scroll to position [503, 0]
drag, startPoint x: 595, startPoint y: 299, endPoint x: 539, endPoint y: 288, distance: 56.6
click at [539, 288] on p "Incoming Number: [PHONE_NUMBER], Tracking Number: [PHONE_NUMBER], Ring To: [PHO…" at bounding box center [546, 294] width 191 height 14
copy p "4033967759"
click at [527, 312] on p "00:00:30" at bounding box center [569, 308] width 236 height 14
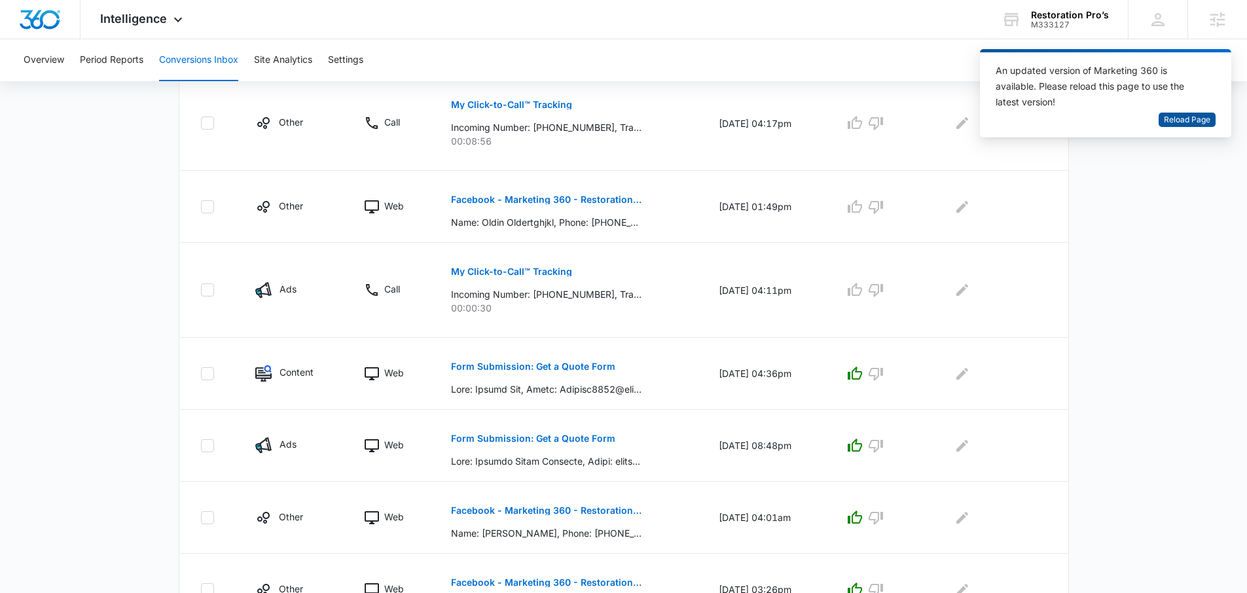
click at [1175, 115] on span "Reload Page" at bounding box center [1187, 120] width 46 height 12
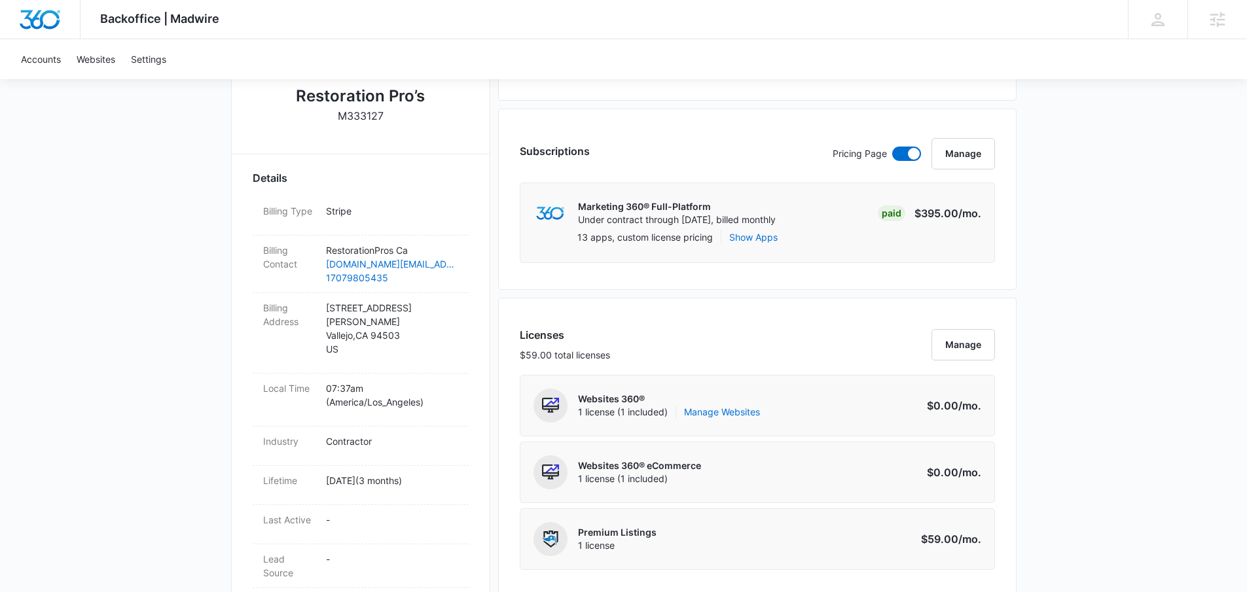
scroll to position [937, 0]
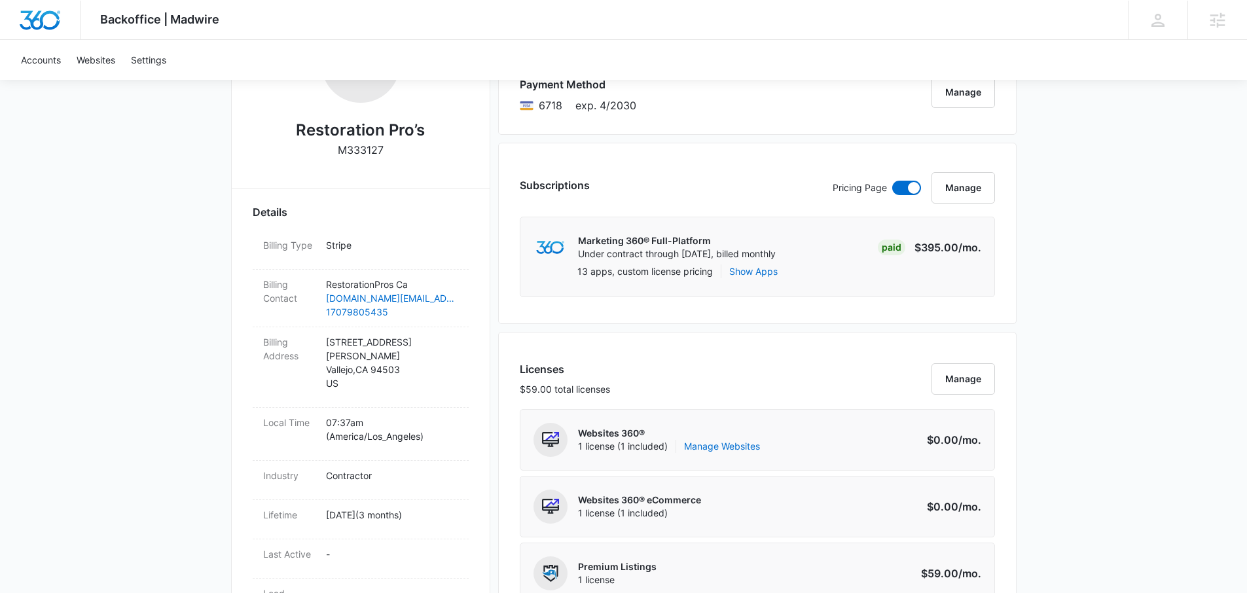
scroll to position [0, 0]
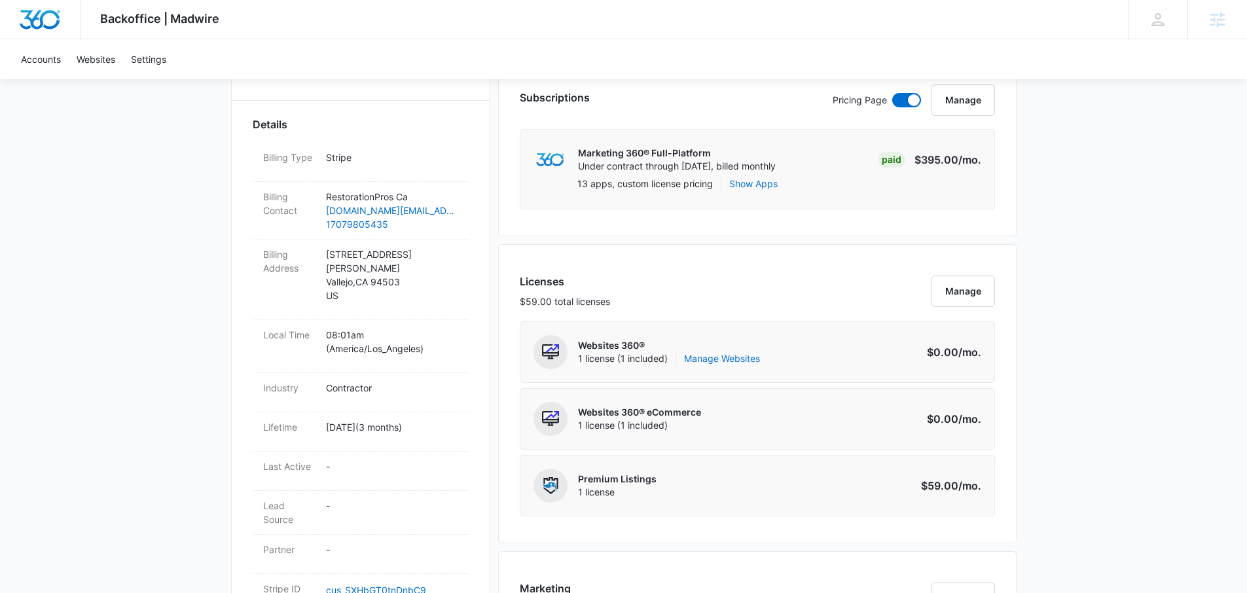
scroll to position [310, 0]
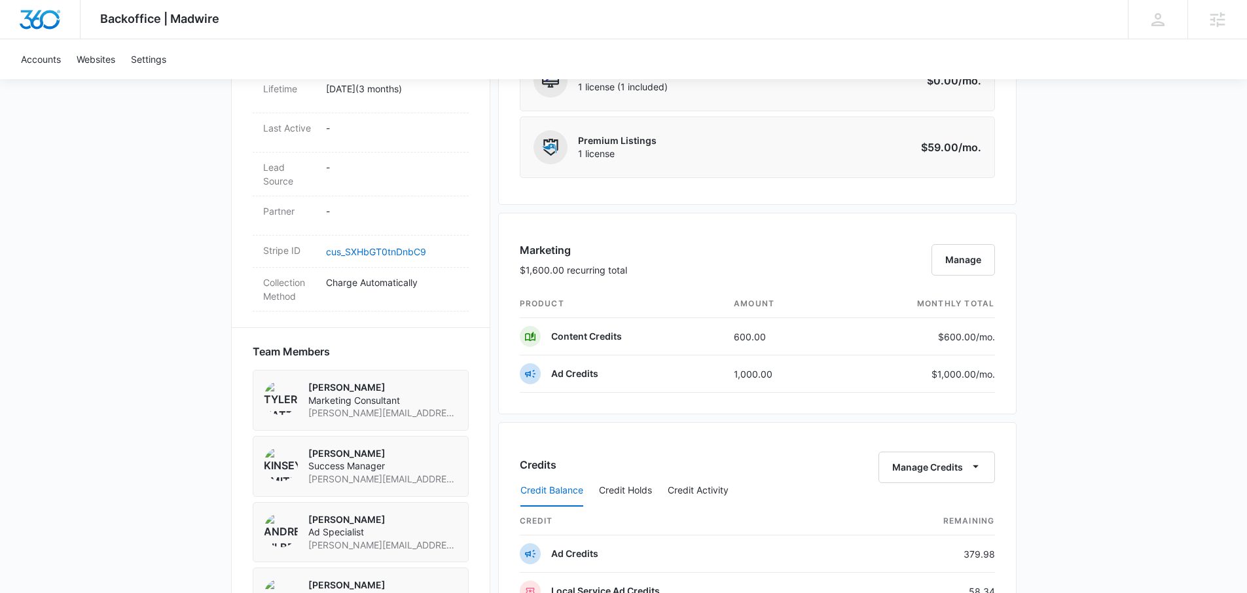
click at [1095, 294] on div "Backoffice | Madwire Apps Settings KS Kinsey Smith [EMAIL_ADDRESS][PERSON_NAME]…" at bounding box center [623, 221] width 1247 height 1831
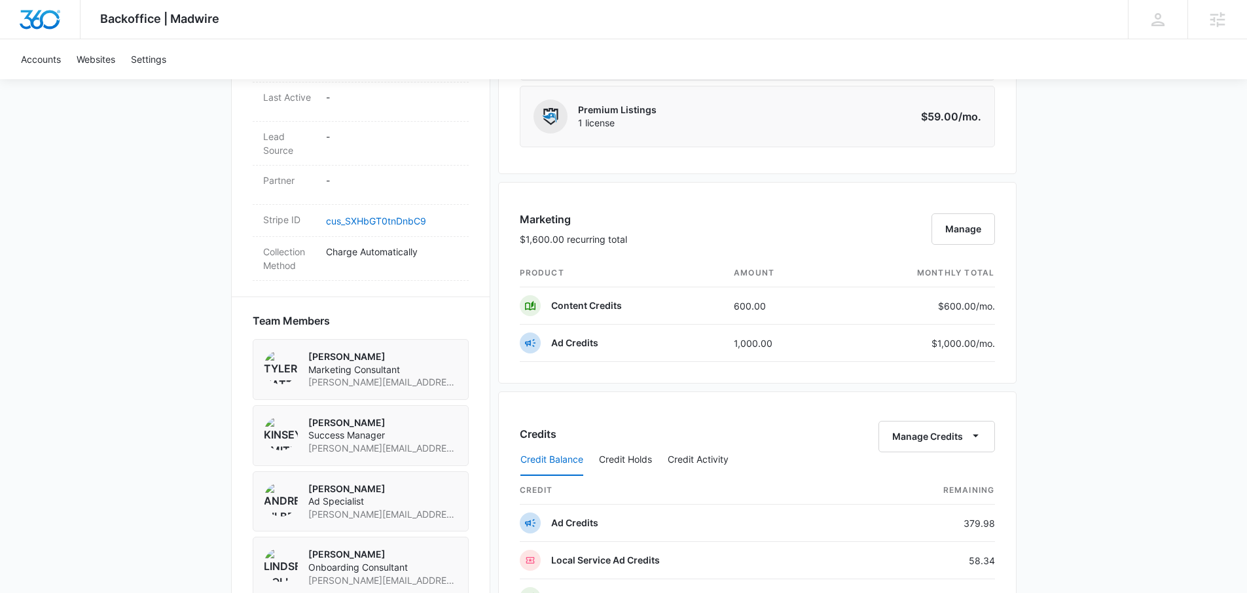
scroll to position [790, 0]
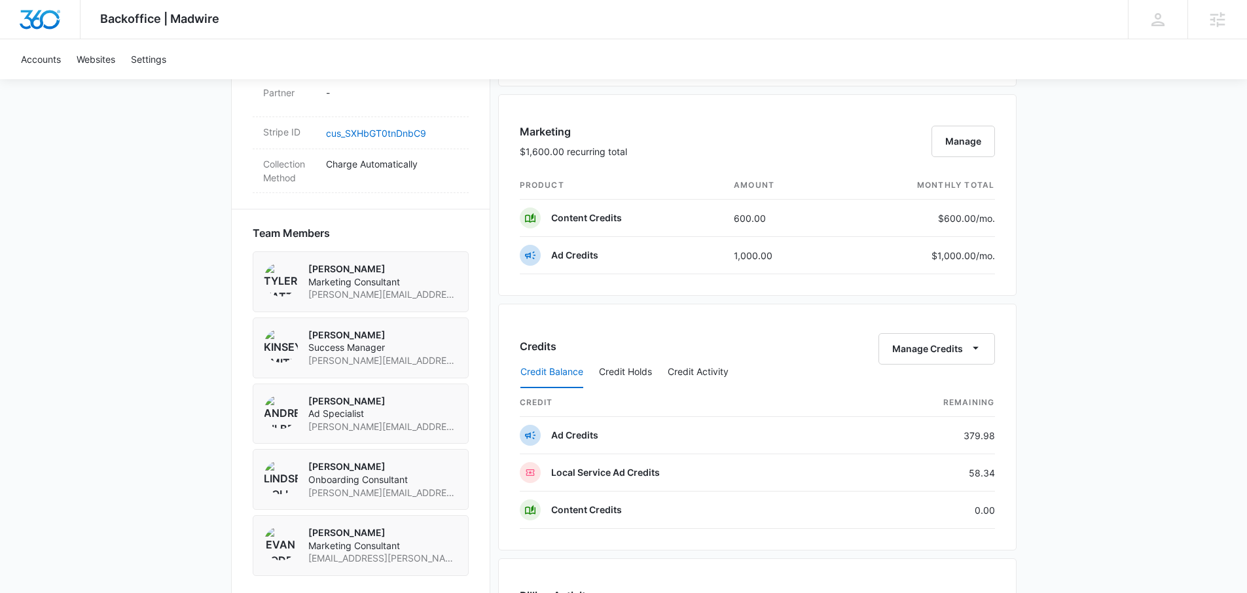
click at [1070, 304] on div "Backoffice | Madwire Apps Settings KS Kinsey Smith [EMAIL_ADDRESS][PERSON_NAME]…" at bounding box center [623, 103] width 1247 height 1831
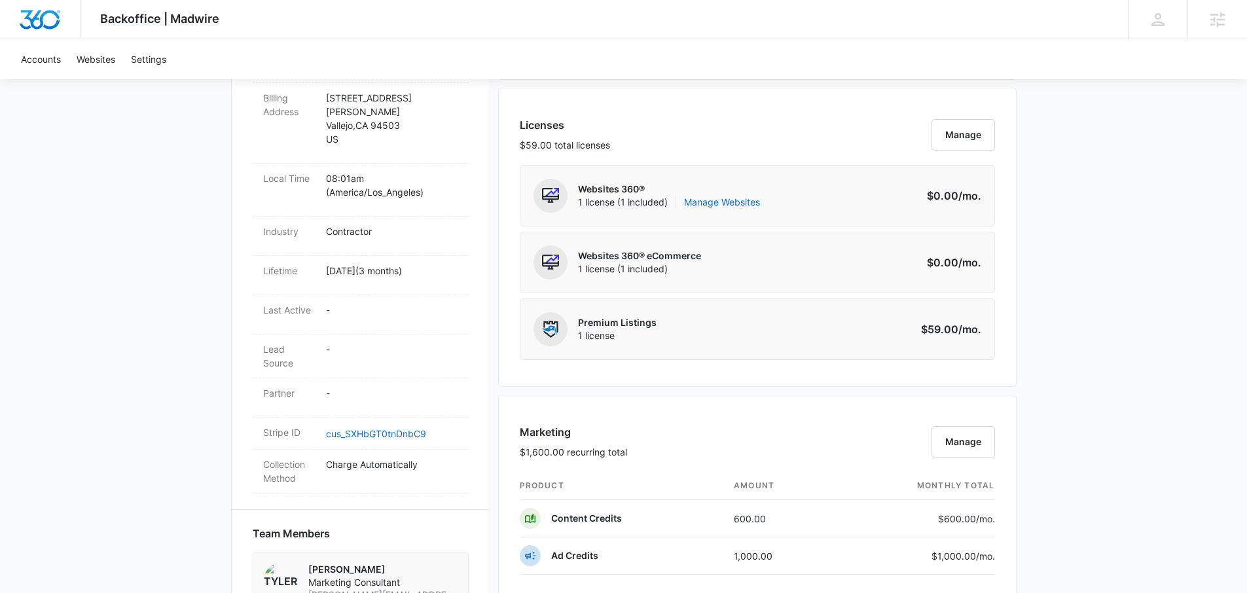
scroll to position [503, 0]
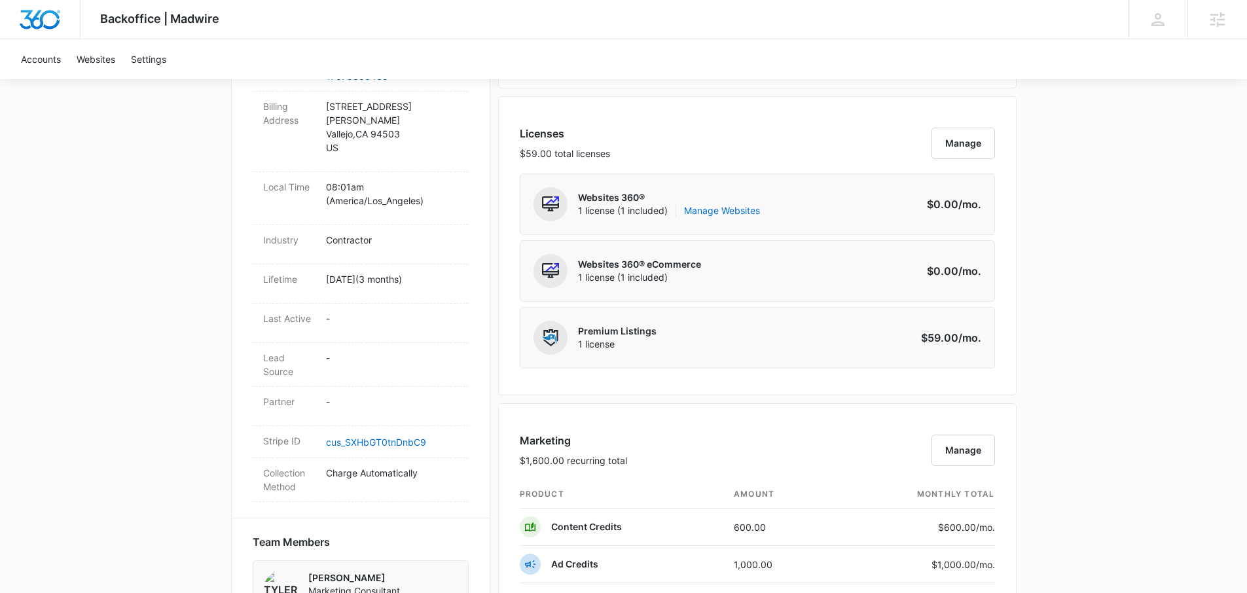
click at [1112, 143] on div "Backoffice | Madwire Apps Settings KS Kinsey Smith kinsey.smith@madwire.com My …" at bounding box center [623, 412] width 1247 height 1831
click at [1081, 244] on div "Backoffice | Madwire Apps Settings KS Kinsey Smith kinsey.smith@madwire.com My …" at bounding box center [623, 409] width 1247 height 1831
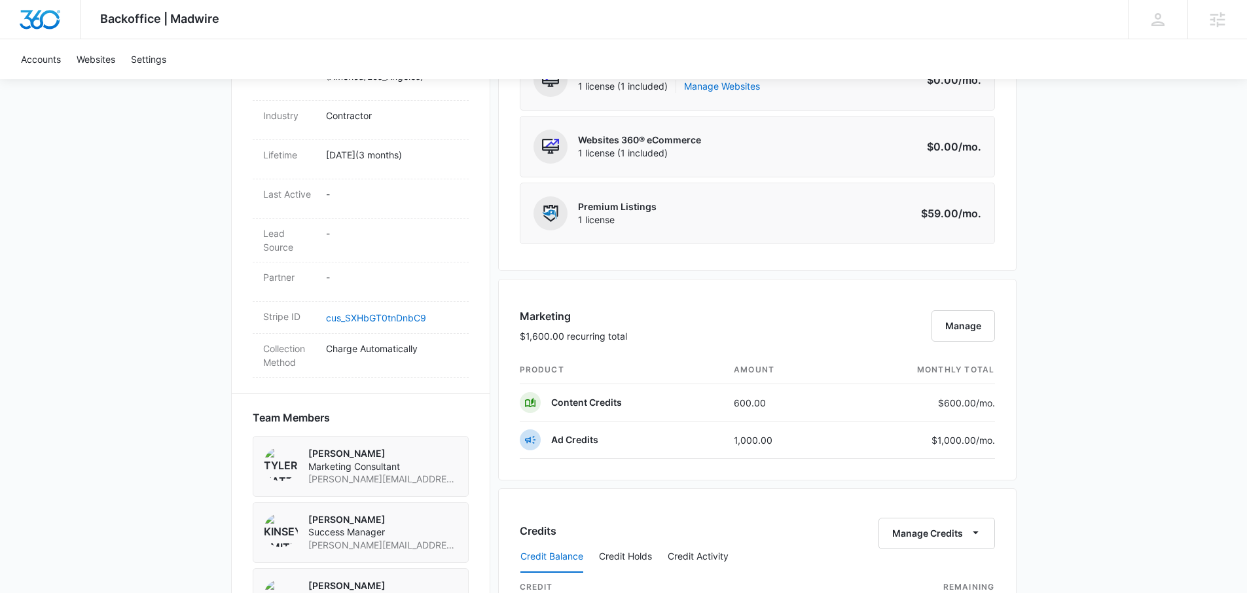
scroll to position [641, 0]
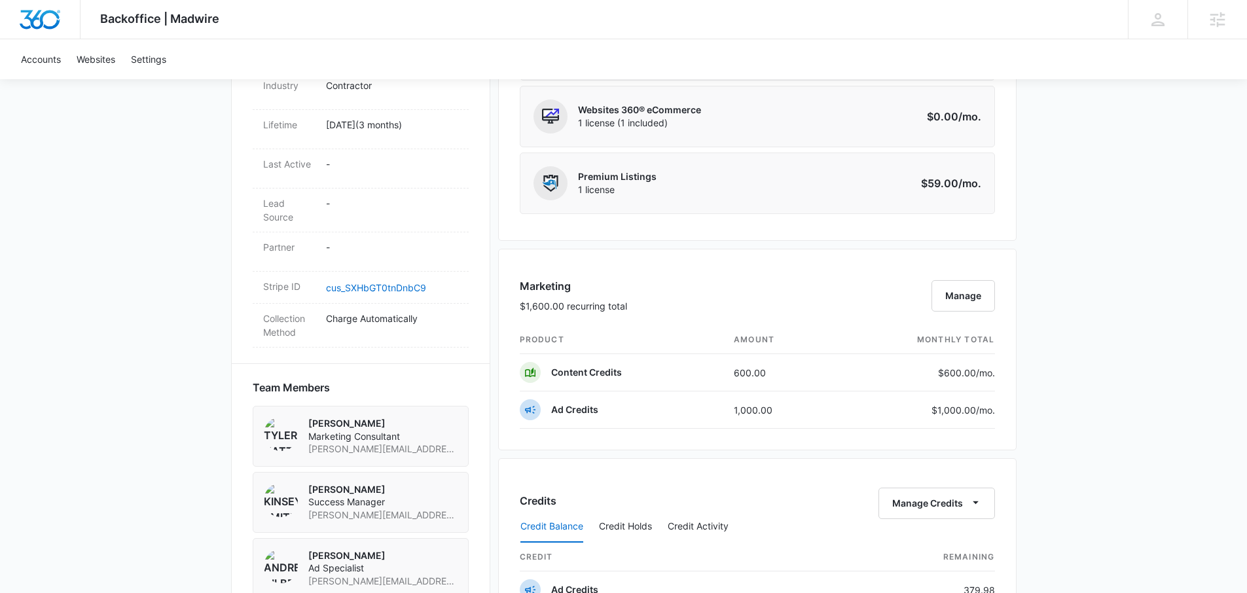
click at [1063, 391] on div "Backoffice | Madwire Apps Settings KS Kinsey Smith kinsey.smith@madwire.com My …" at bounding box center [623, 257] width 1247 height 1831
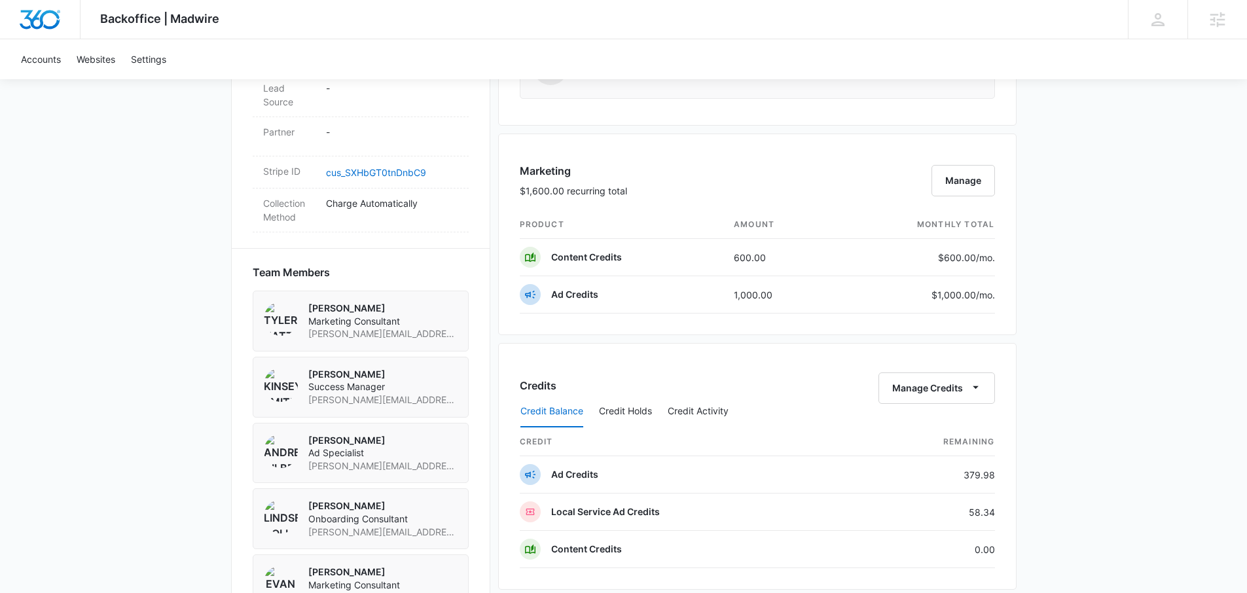
scroll to position [771, 0]
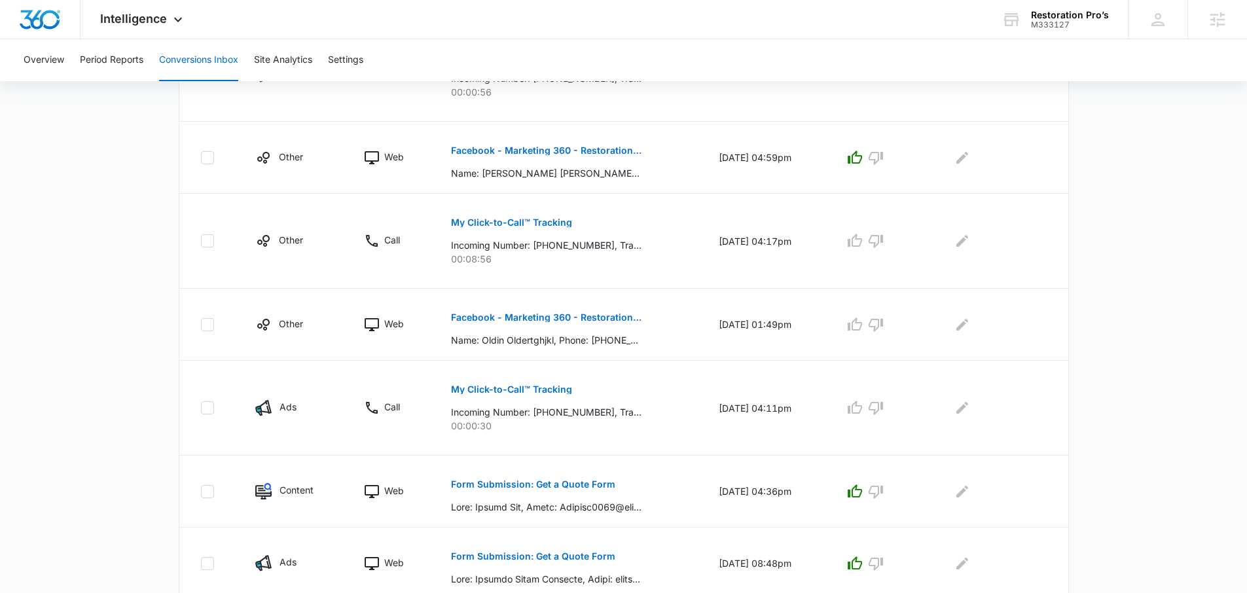
scroll to position [137, 0]
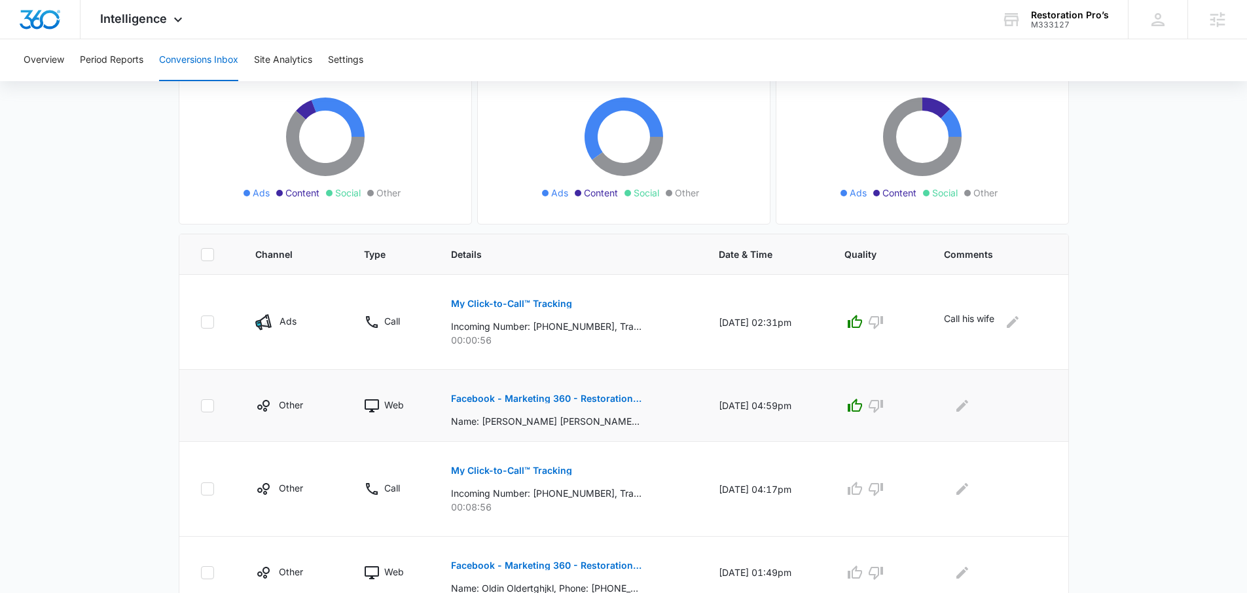
click at [583, 395] on p "Facebook - Marketing 360 - Restoration Services" at bounding box center [546, 398] width 191 height 9
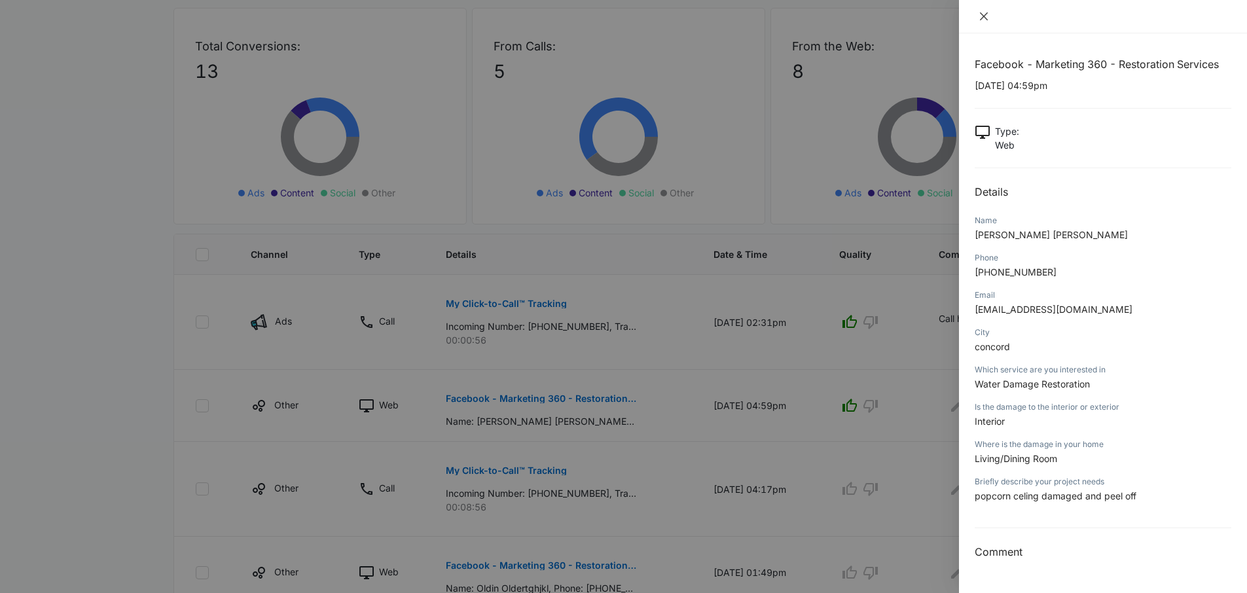
click at [981, 14] on icon "close" at bounding box center [984, 16] width 8 height 8
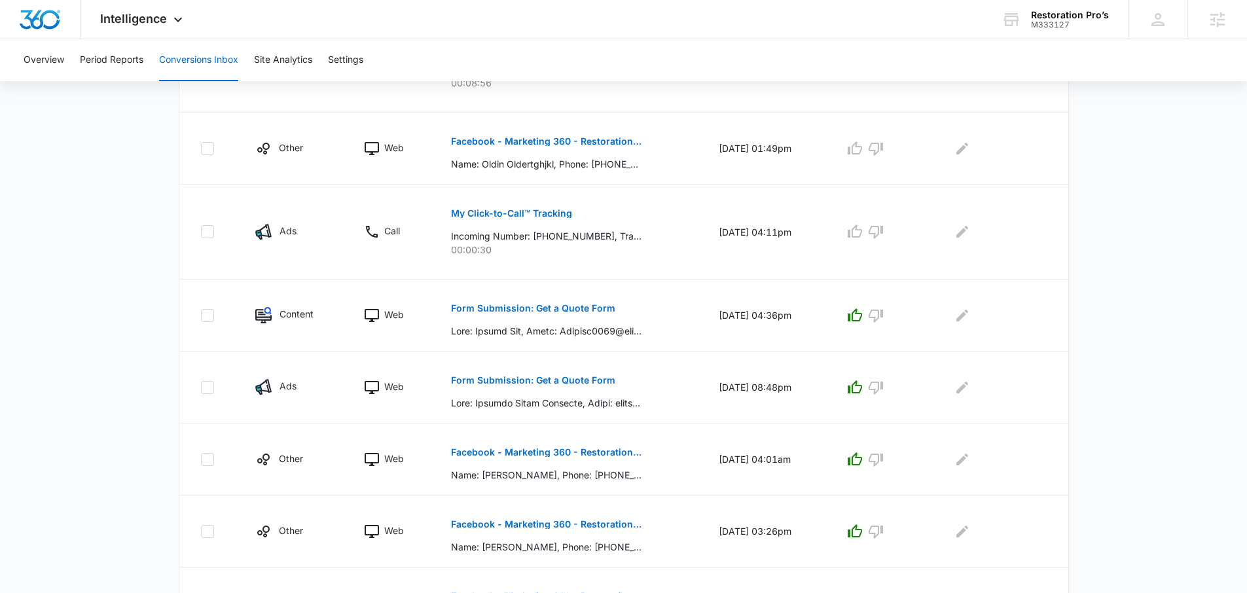
scroll to position [565, 0]
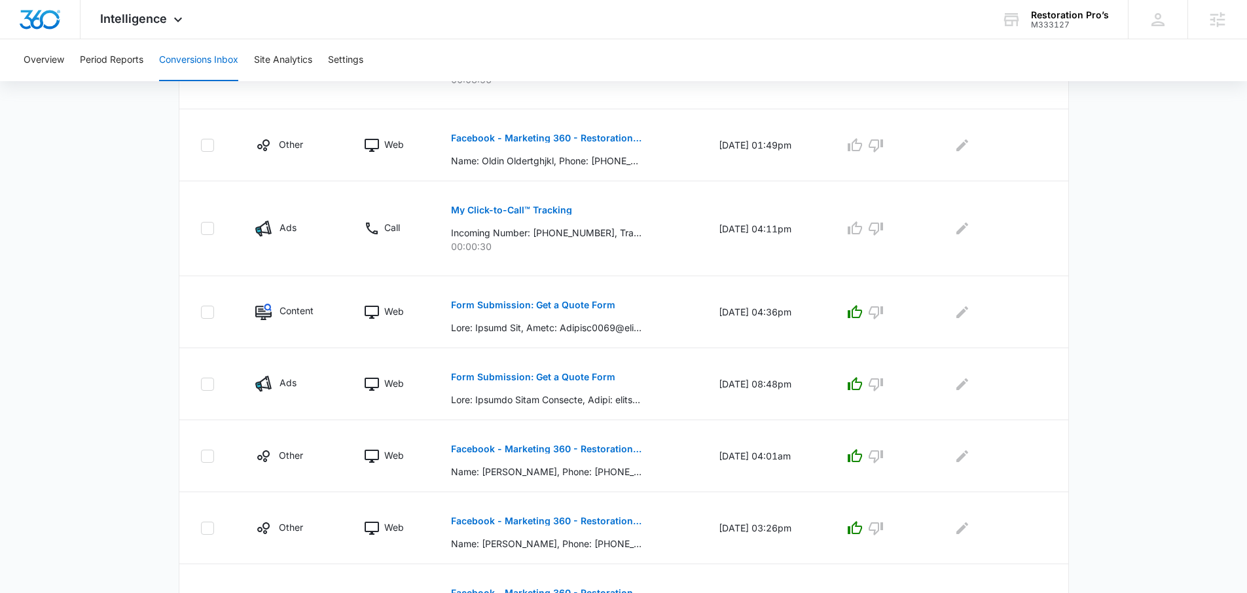
click at [1108, 265] on main "Filters [DATE] [DATE] New Conversion Total Conversions: 13 Ads Content Social O…" at bounding box center [623, 103] width 1247 height 1148
click at [1110, 133] on main "Filters [DATE] [DATE] New Conversion Total Conversions: 13 Ads Content Social O…" at bounding box center [623, 103] width 1247 height 1148
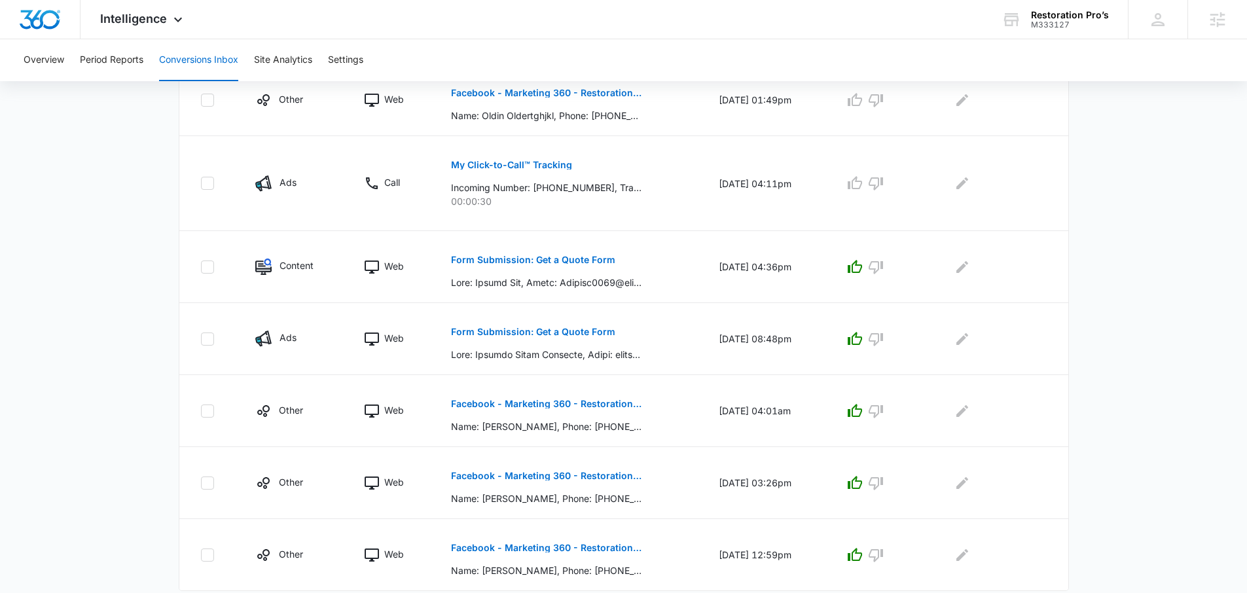
scroll to position [649, 0]
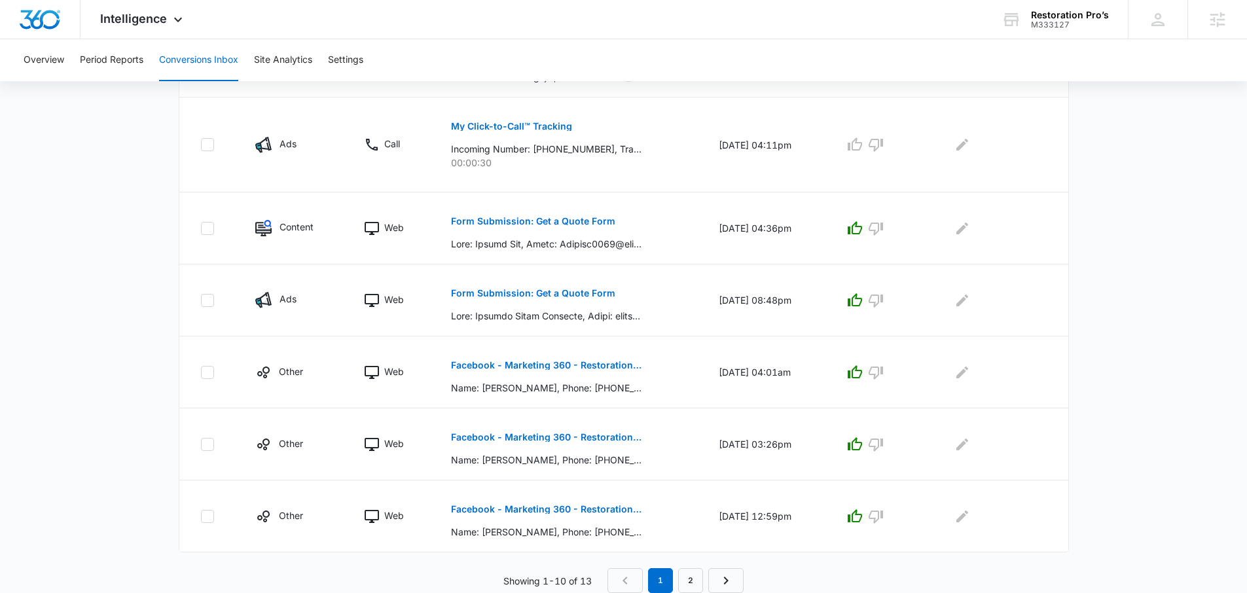
click at [1097, 193] on main "Filters [DATE] [DATE] New Conversion Total Conversions: 13 Ads Content Social O…" at bounding box center [623, 19] width 1247 height 1148
click at [1093, 249] on main "Filters [DATE] [DATE] New Conversion Total Conversions: 13 Ads Content Social O…" at bounding box center [623, 19] width 1247 height 1148
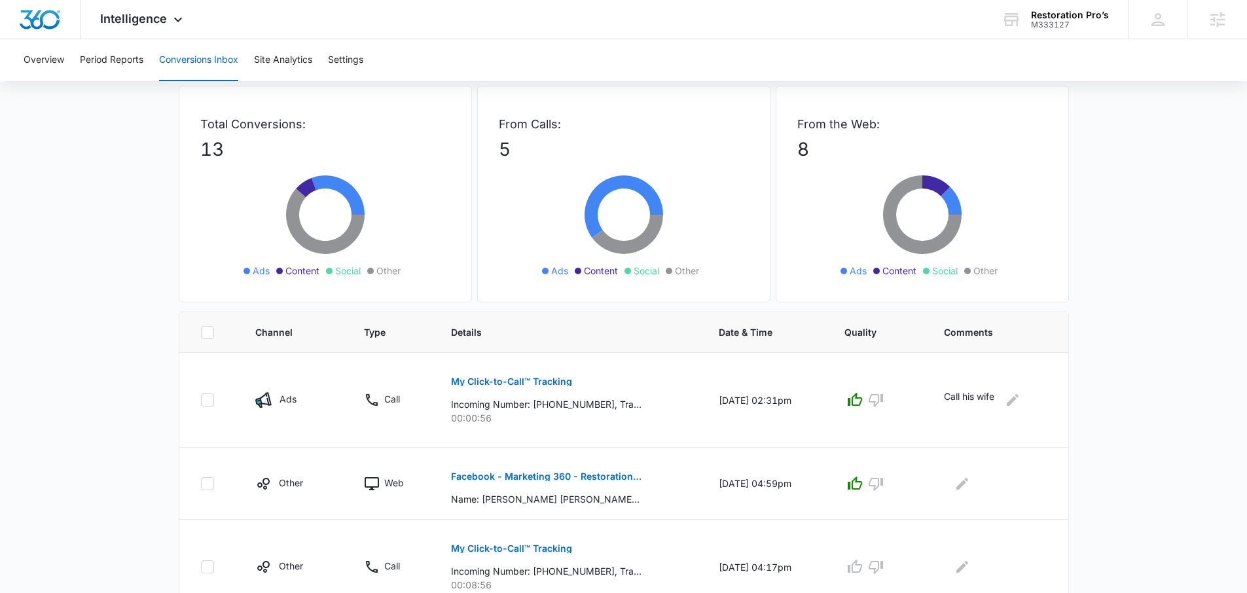
scroll to position [0, 0]
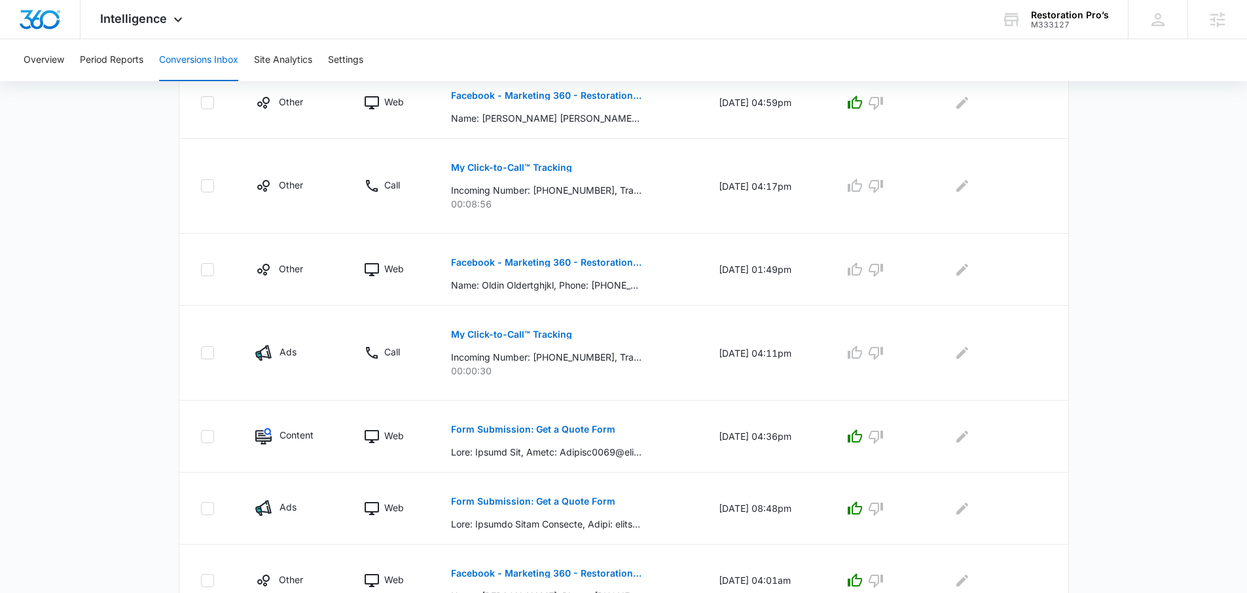
scroll to position [515, 0]
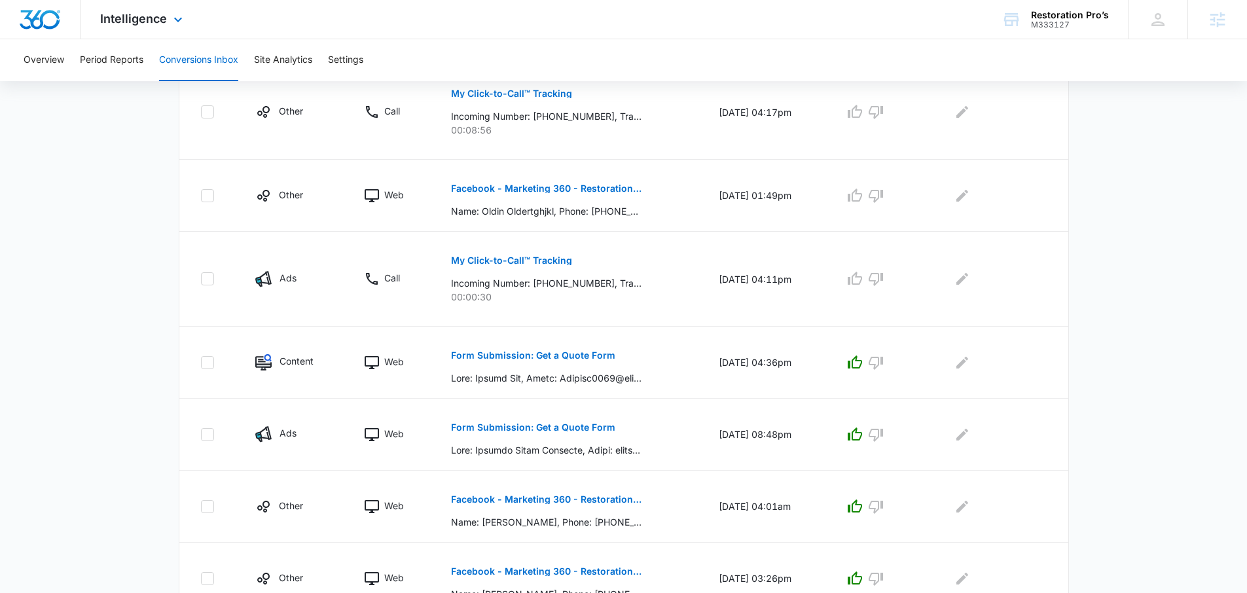
click at [154, 32] on div "Intelligence Apps Reputation Websites Forms CRM Email Social Shop Payments POS …" at bounding box center [143, 19] width 125 height 39
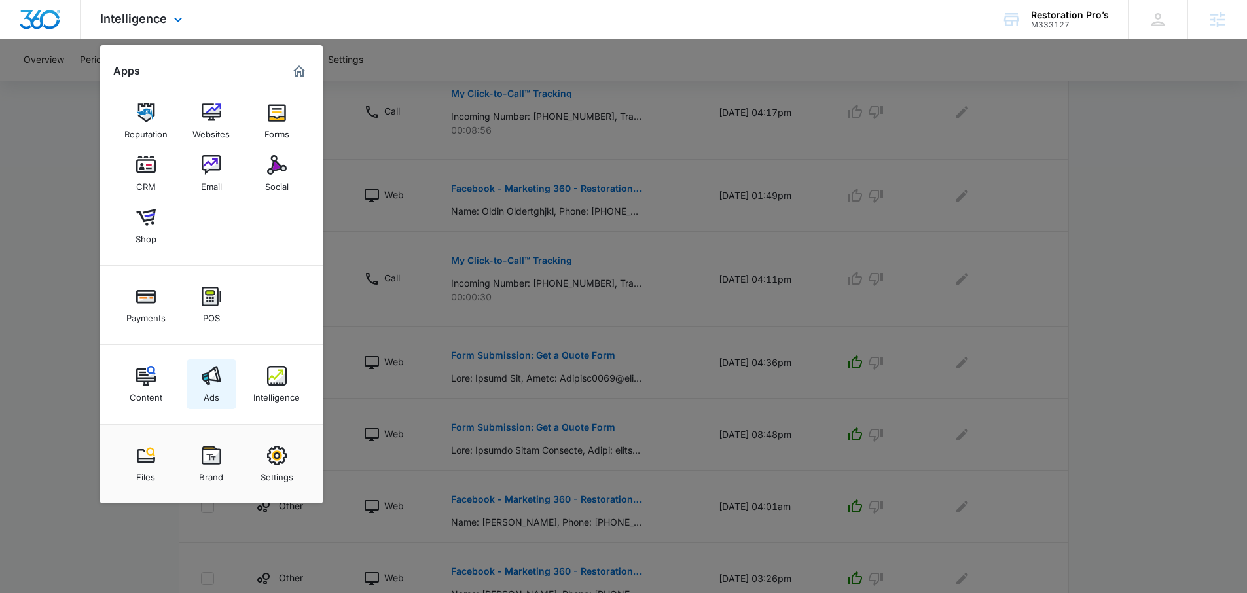
click at [212, 385] on img at bounding box center [212, 376] width 20 height 20
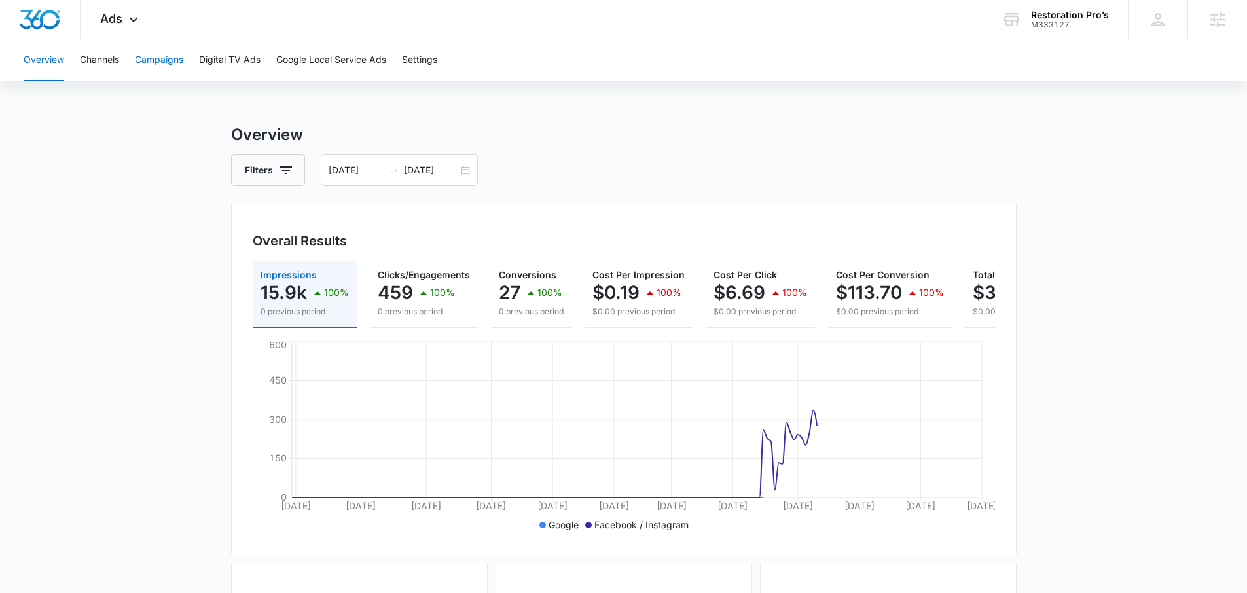
click at [173, 58] on button "Campaigns" at bounding box center [159, 60] width 48 height 42
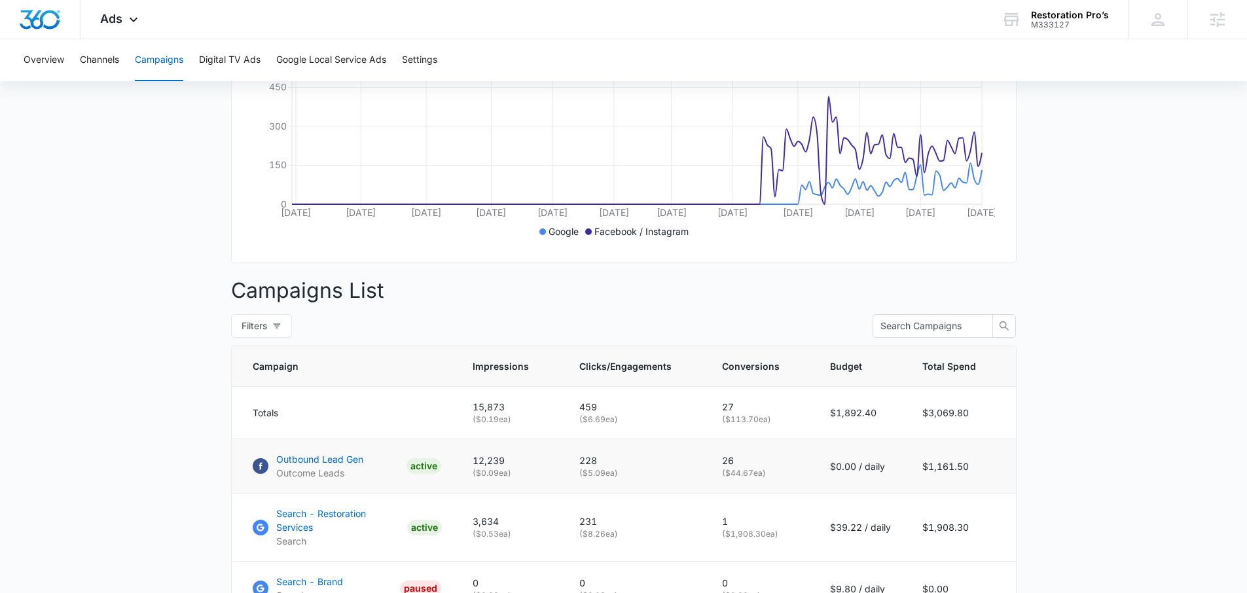
scroll to position [240, 0]
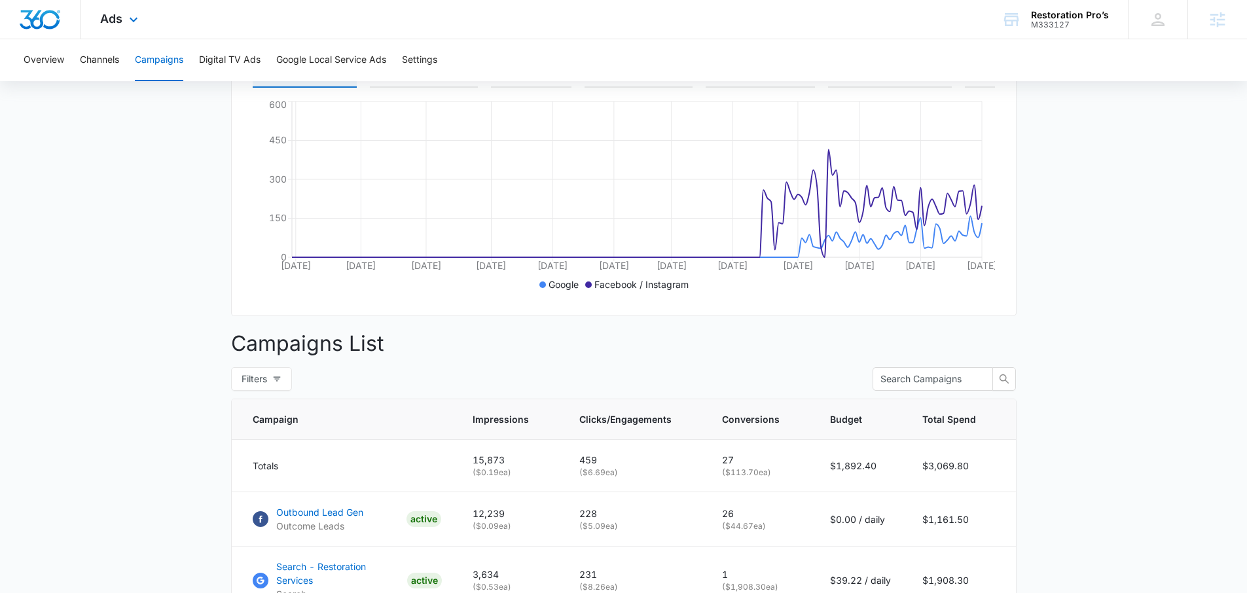
click at [122, 14] on div "Ads Apps Reputation Websites Forms CRM Email Social Shop Payments POS Content A…" at bounding box center [121, 19] width 81 height 39
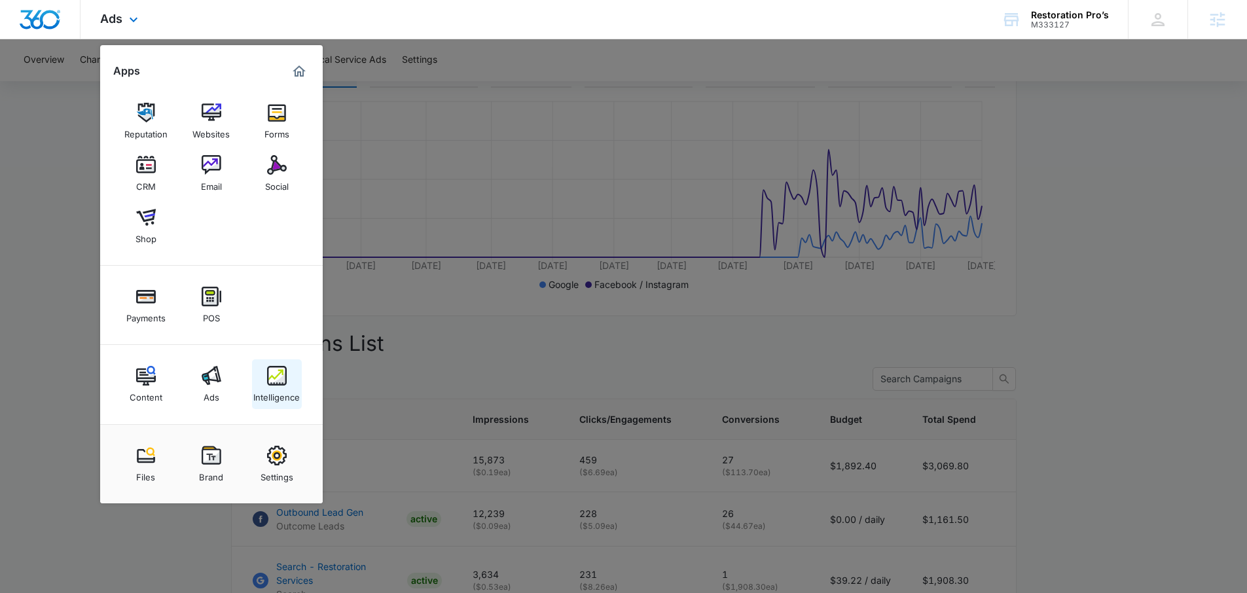
click at [272, 375] on img at bounding box center [277, 376] width 20 height 20
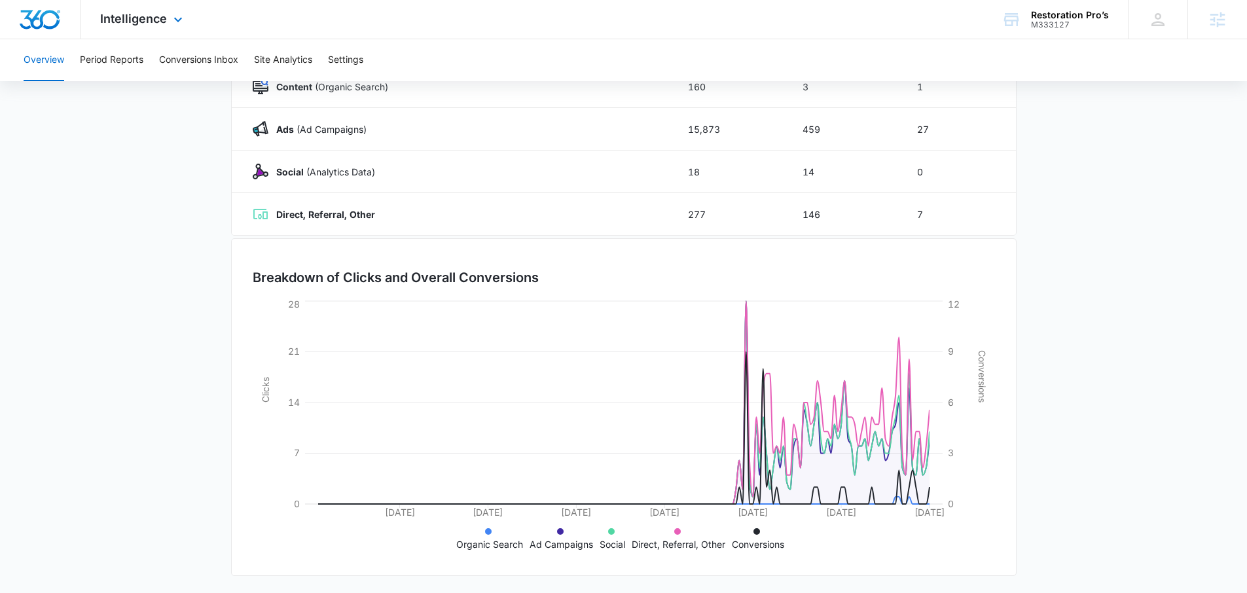
scroll to position [217, 0]
click at [187, 67] on button "Conversions Inbox" at bounding box center [198, 60] width 79 height 42
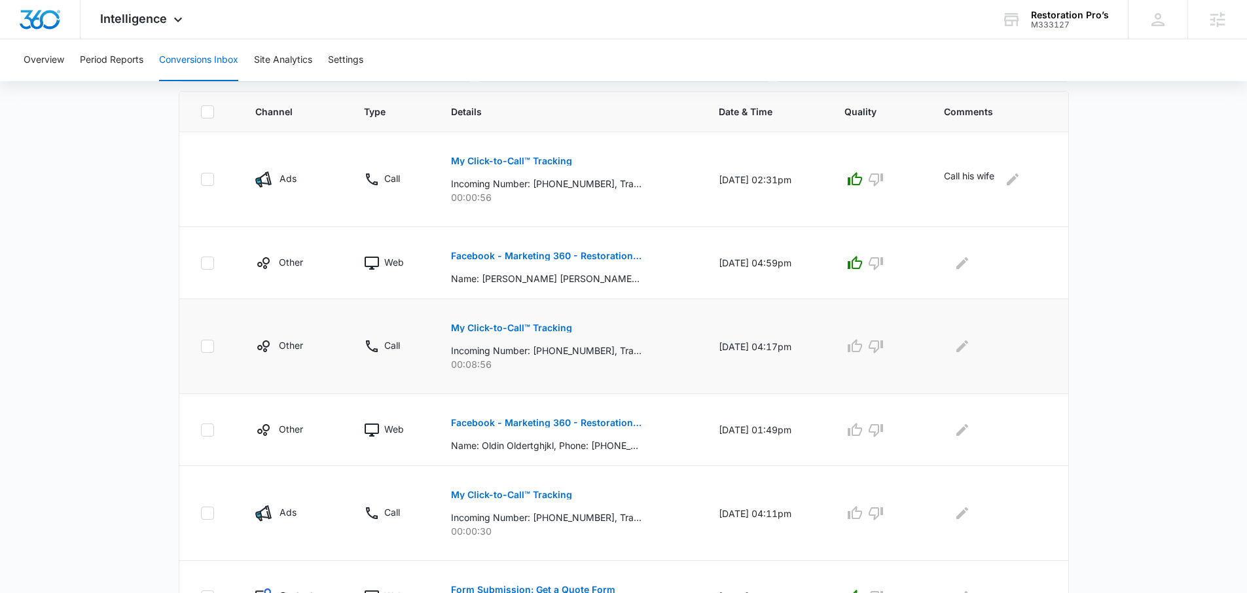
scroll to position [281, 0]
click at [1146, 369] on main "Filters [DATE] [DATE] New Conversion Total Conversions: 13 Ads Content Social O…" at bounding box center [623, 387] width 1247 height 1148
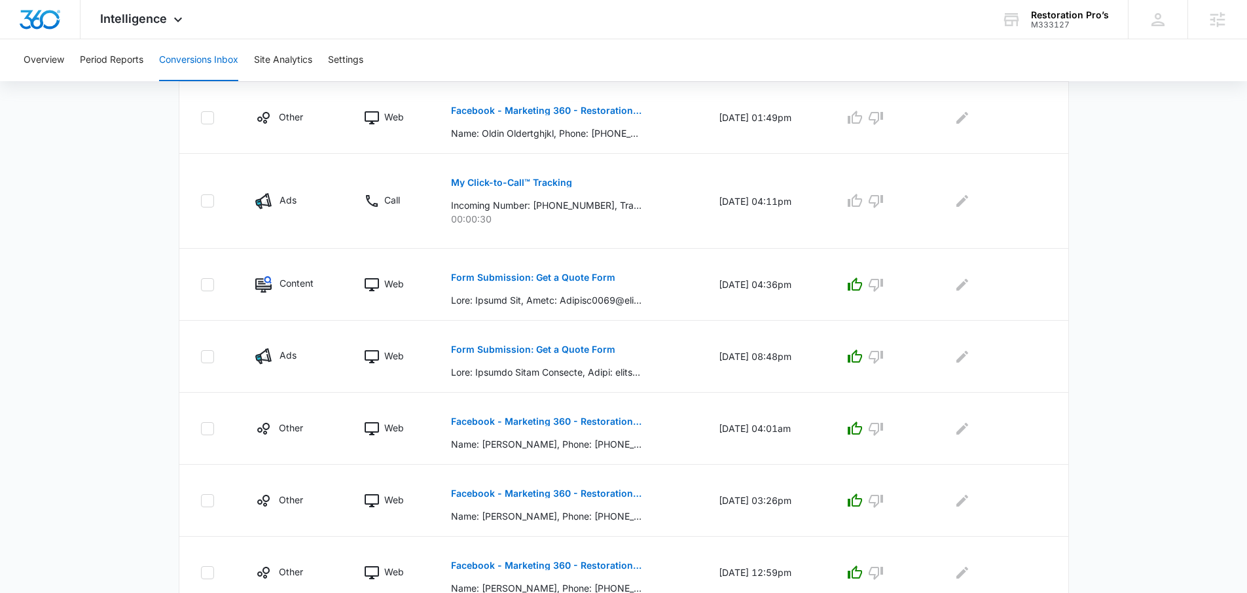
scroll to position [649, 0]
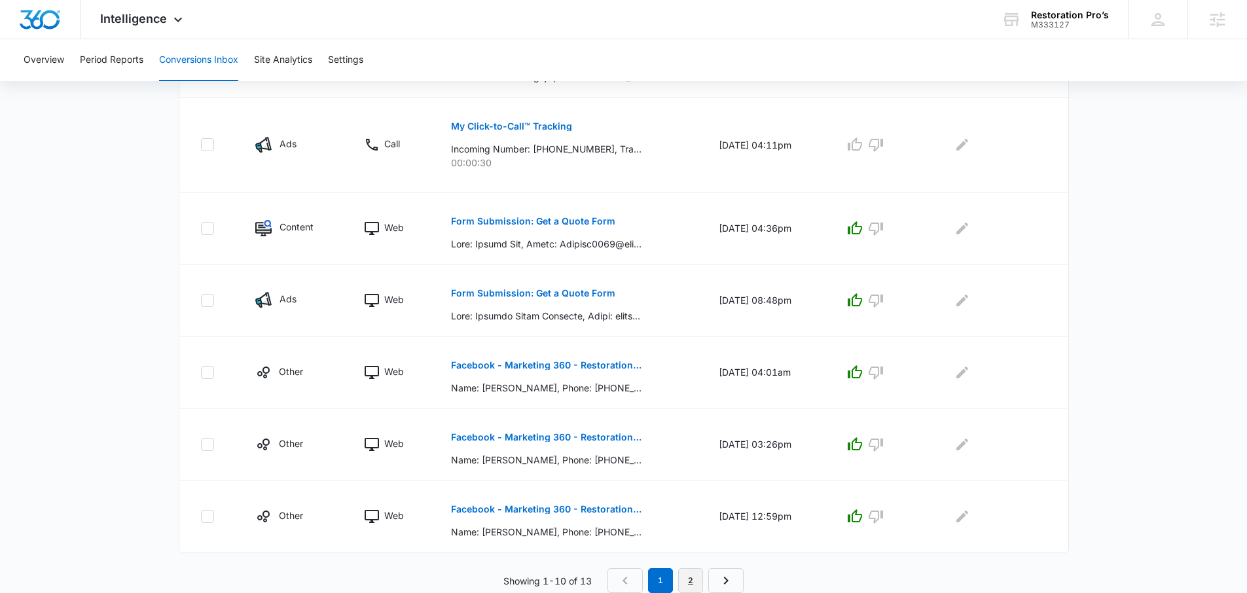
click at [685, 572] on link "2" at bounding box center [690, 580] width 25 height 25
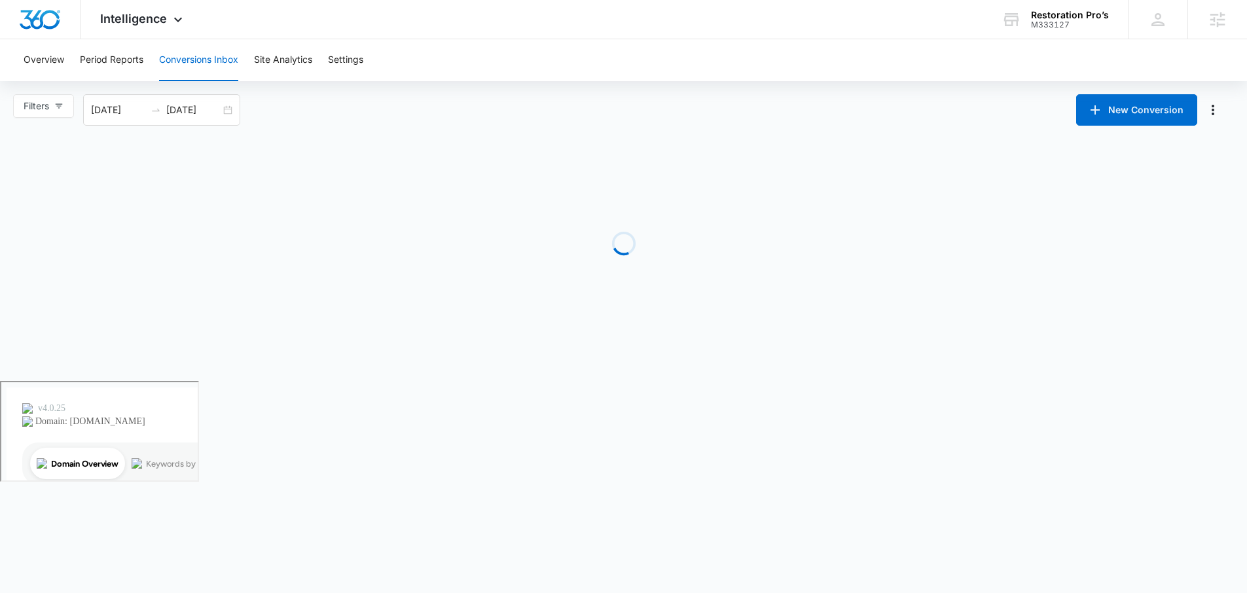
scroll to position [0, 0]
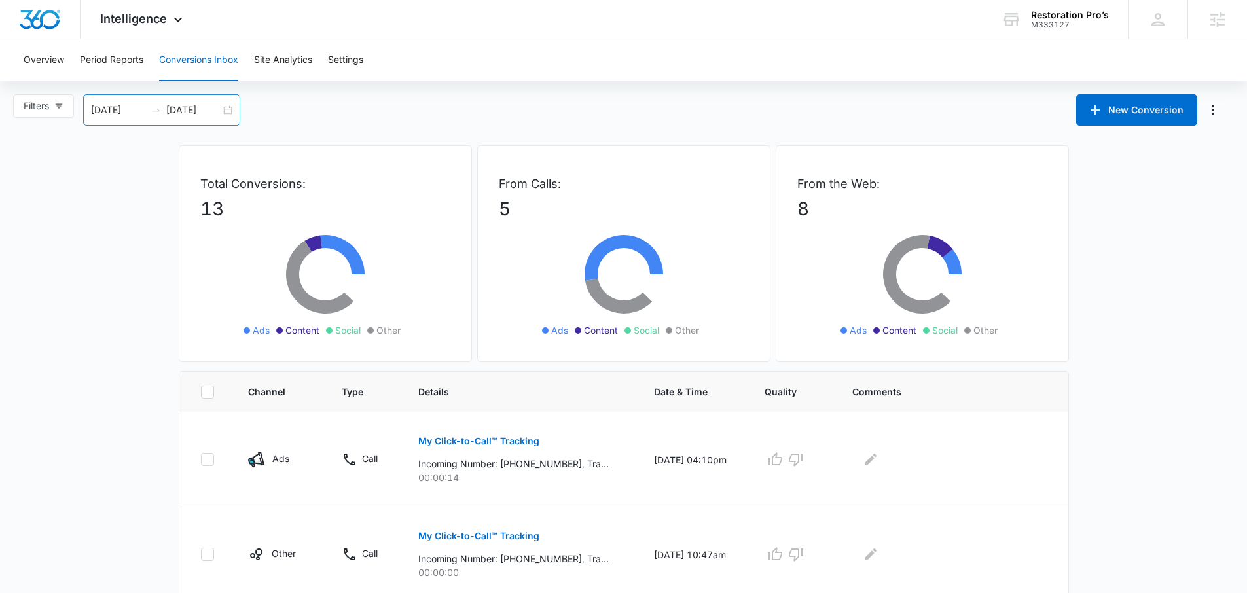
click at [232, 109] on div "[DATE] [DATE]" at bounding box center [161, 109] width 157 height 31
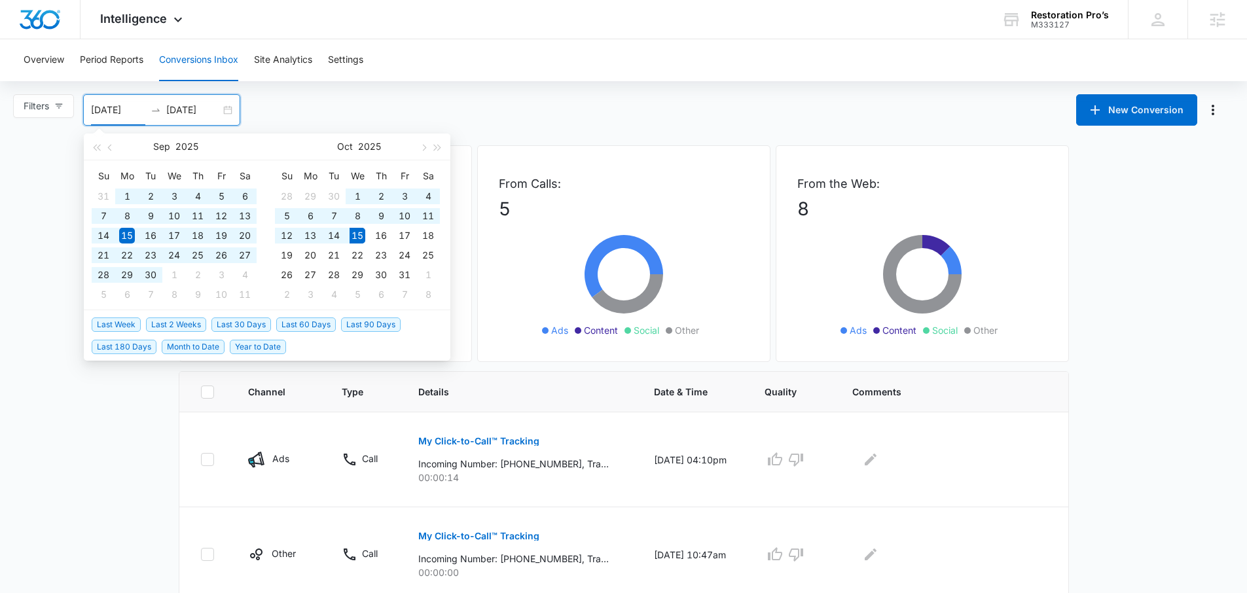
click at [134, 346] on span "Last 180 Days" at bounding box center [124, 347] width 65 height 14
type input "[DATE]"
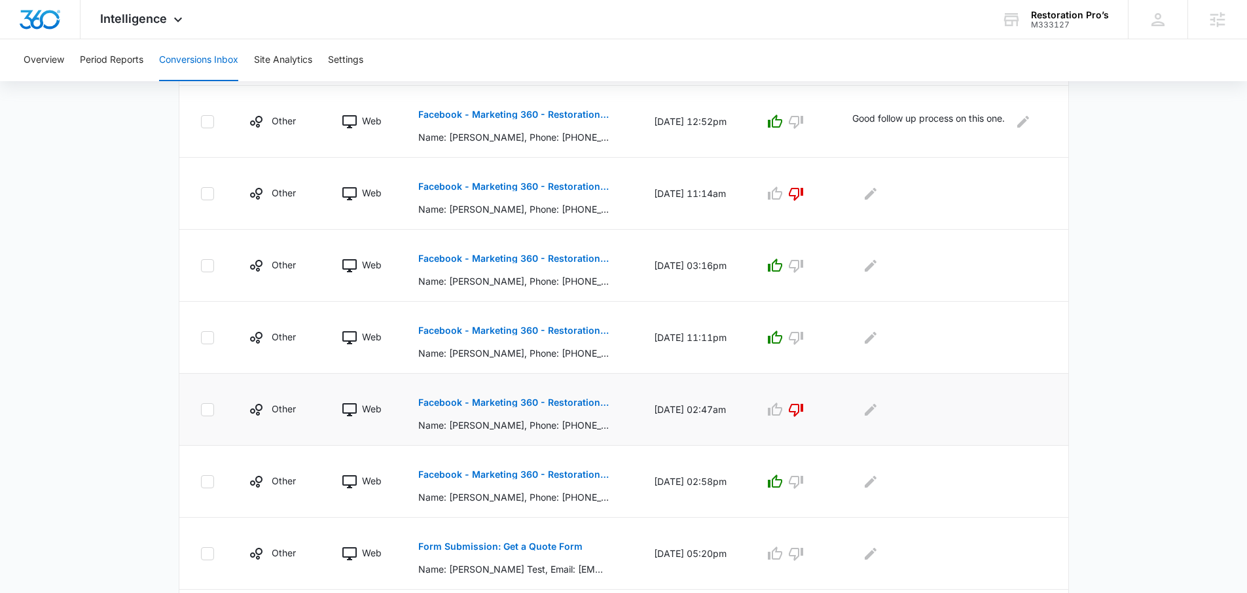
scroll to position [626, 0]
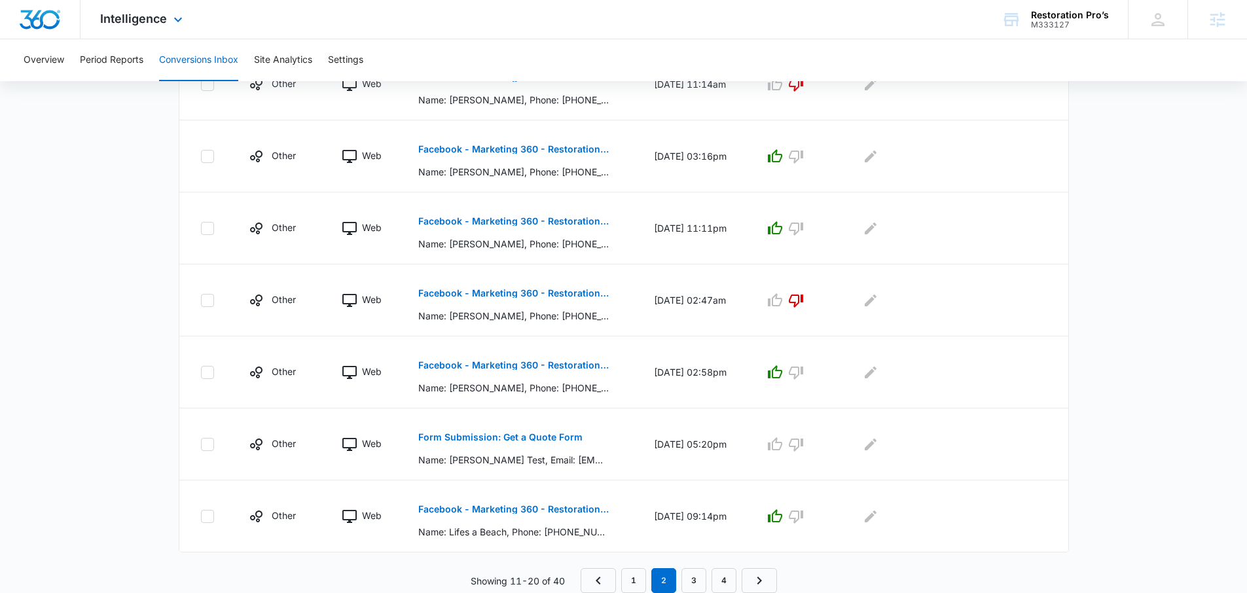
click at [123, 31] on div "Intelligence Apps Reputation Websites Forms CRM Email Social Shop Payments POS …" at bounding box center [143, 19] width 125 height 39
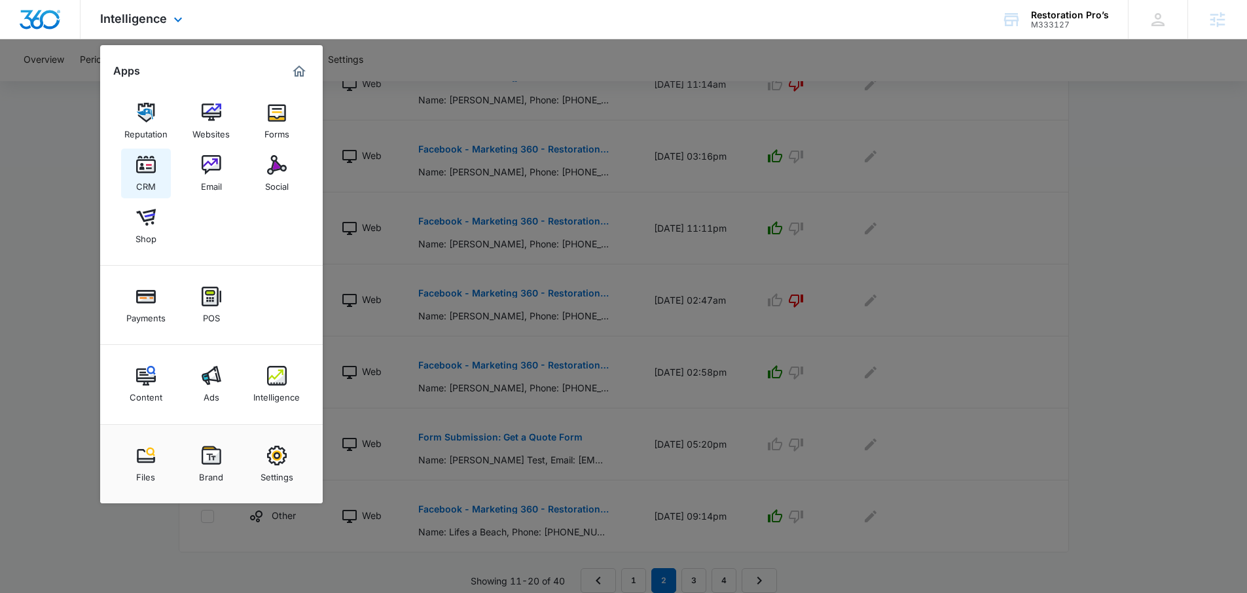
click at [157, 164] on link "CRM" at bounding box center [146, 174] width 50 height 50
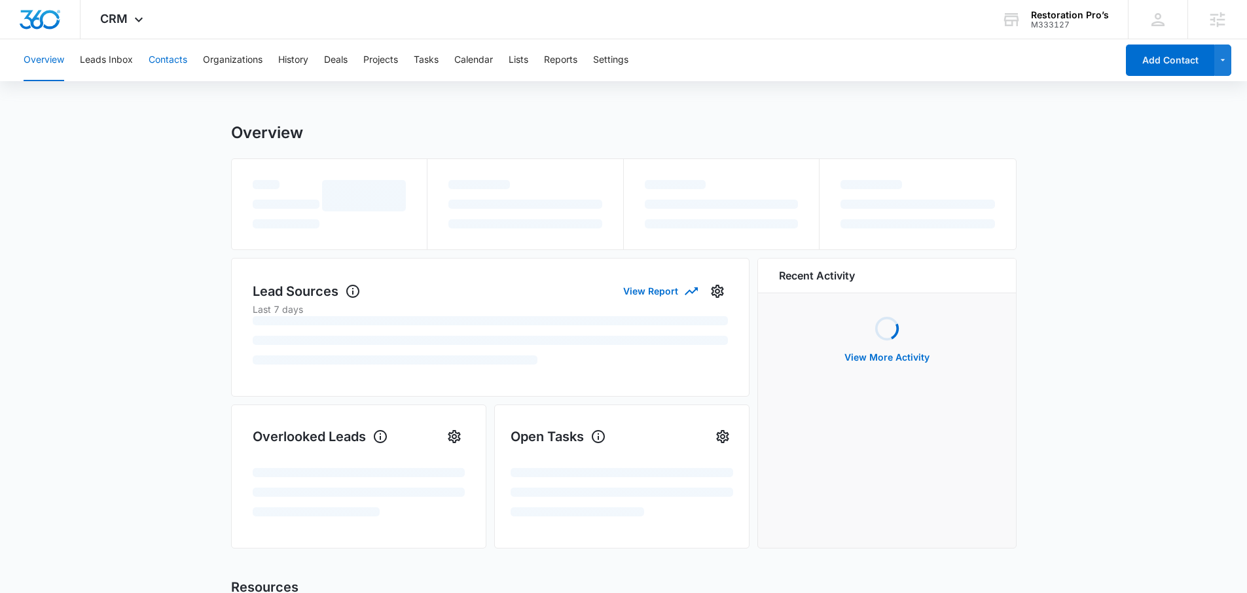
click at [170, 57] on button "Contacts" at bounding box center [168, 60] width 39 height 42
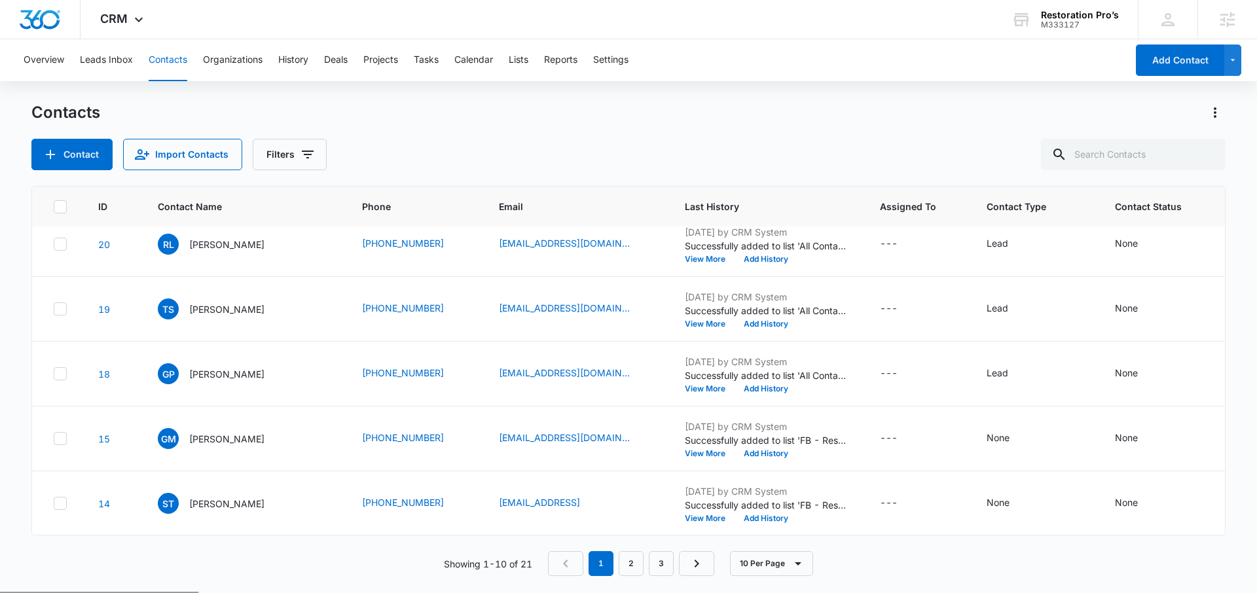
scroll to position [350, 0]
click at [640, 563] on link "2" at bounding box center [631, 563] width 25 height 25
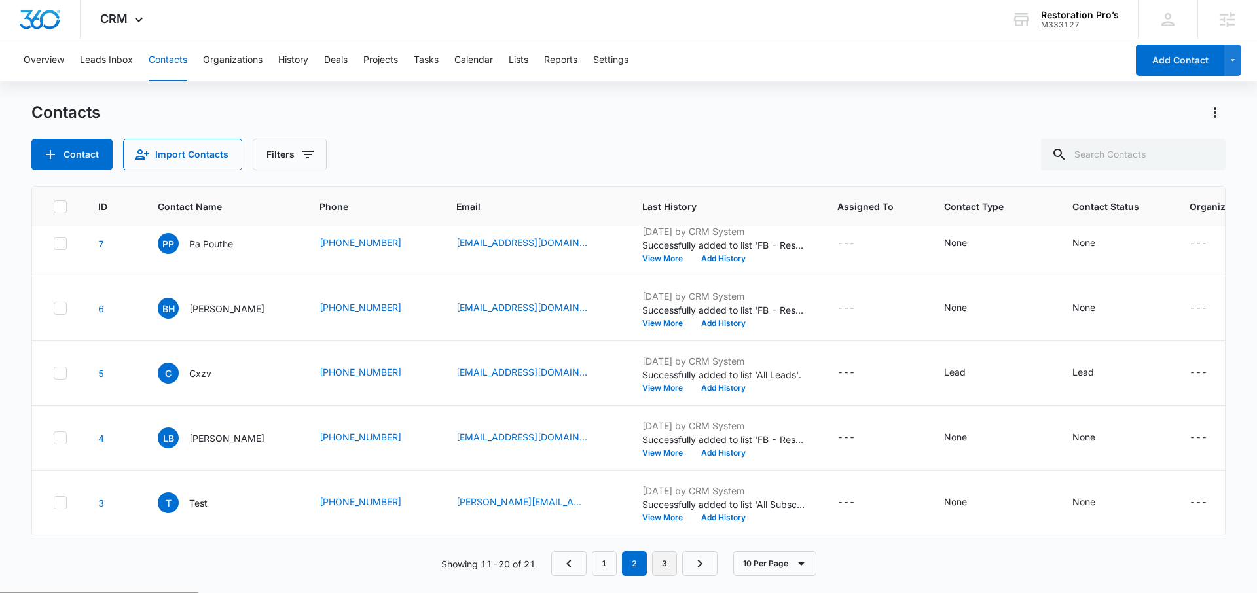
click at [661, 562] on link "3" at bounding box center [664, 563] width 25 height 25
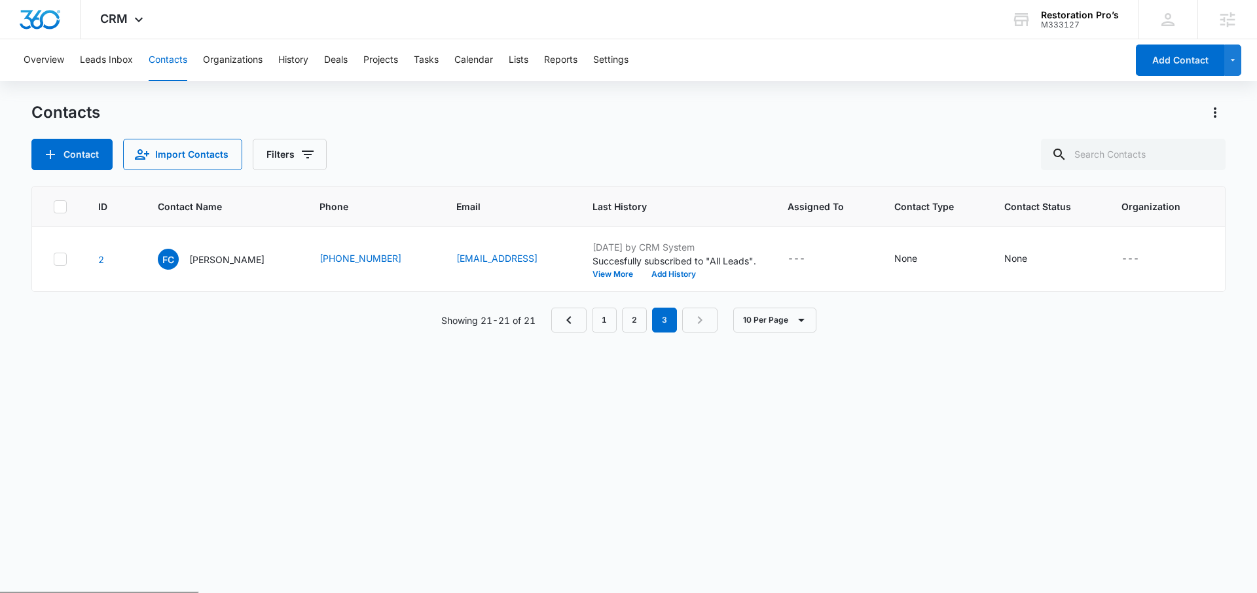
scroll to position [0, 0]
click at [637, 331] on link "2" at bounding box center [634, 320] width 25 height 25
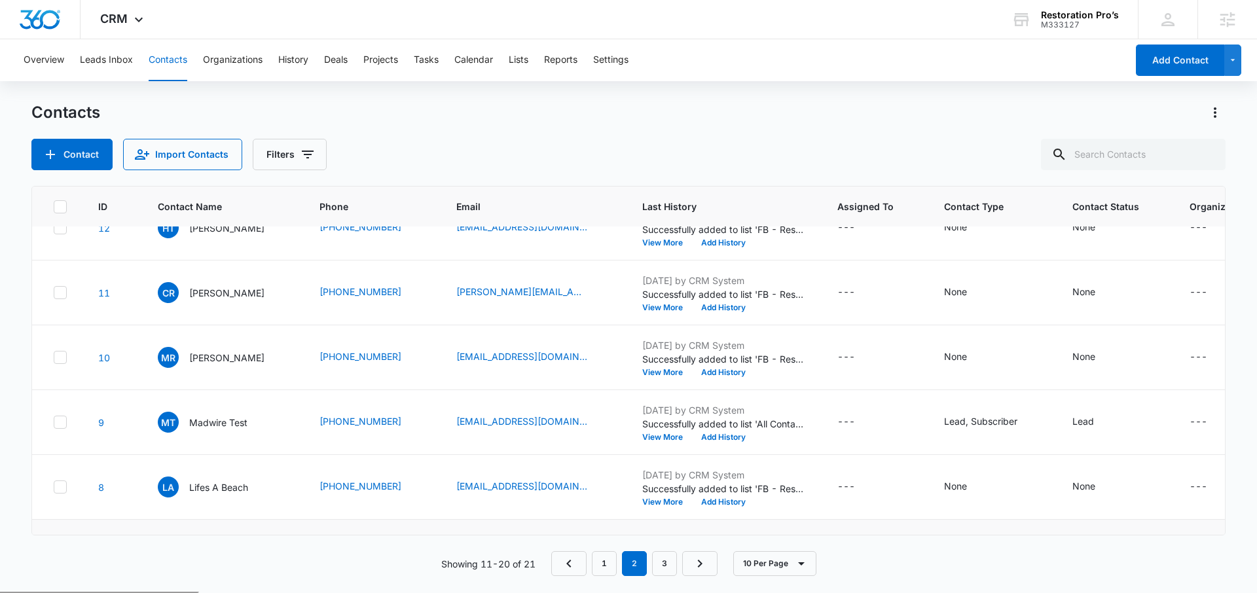
scroll to position [32, 0]
click at [228, 363] on p "[PERSON_NAME]" at bounding box center [226, 357] width 75 height 14
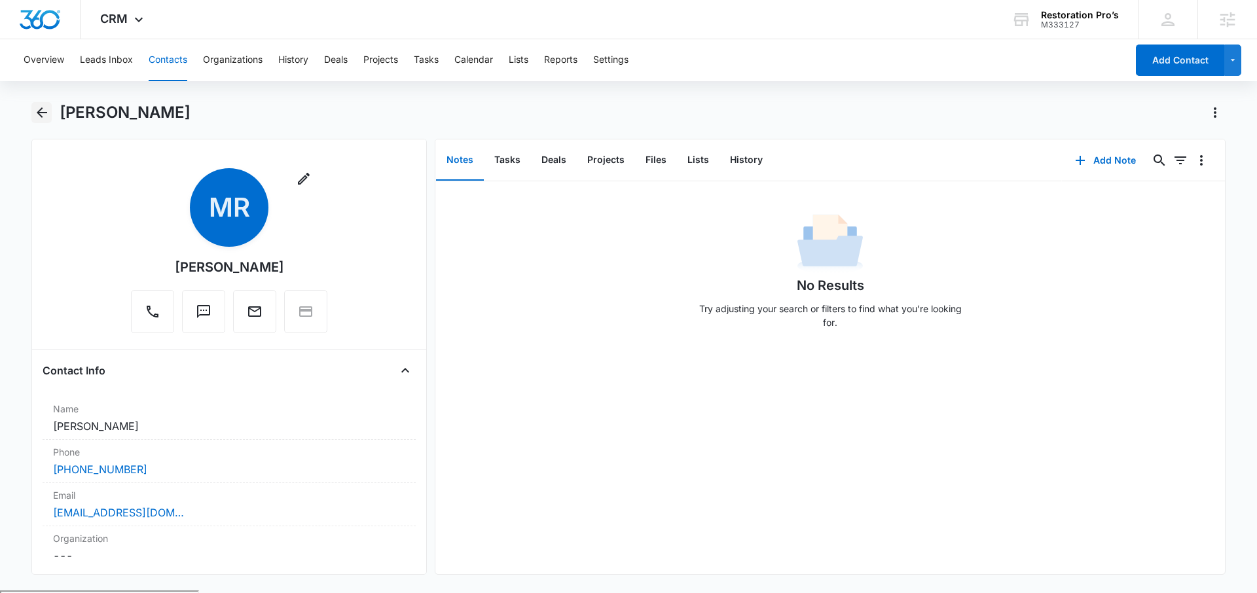
click at [45, 113] on icon "Back" at bounding box center [42, 113] width 16 height 16
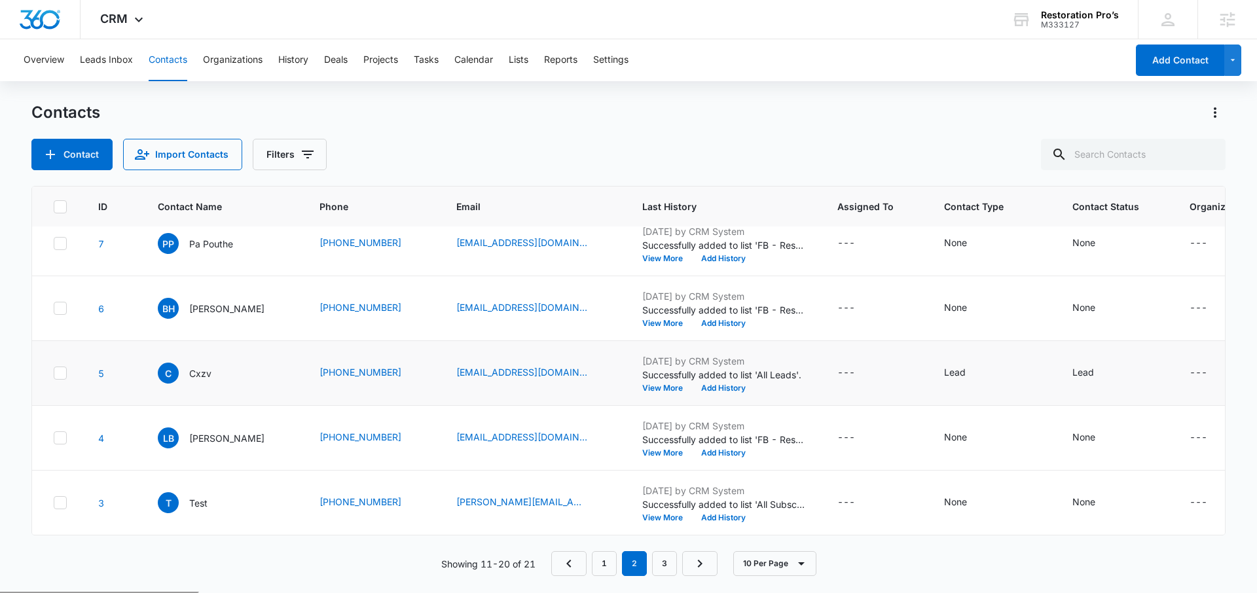
scroll to position [350, 0]
click at [659, 557] on link "3" at bounding box center [664, 563] width 25 height 25
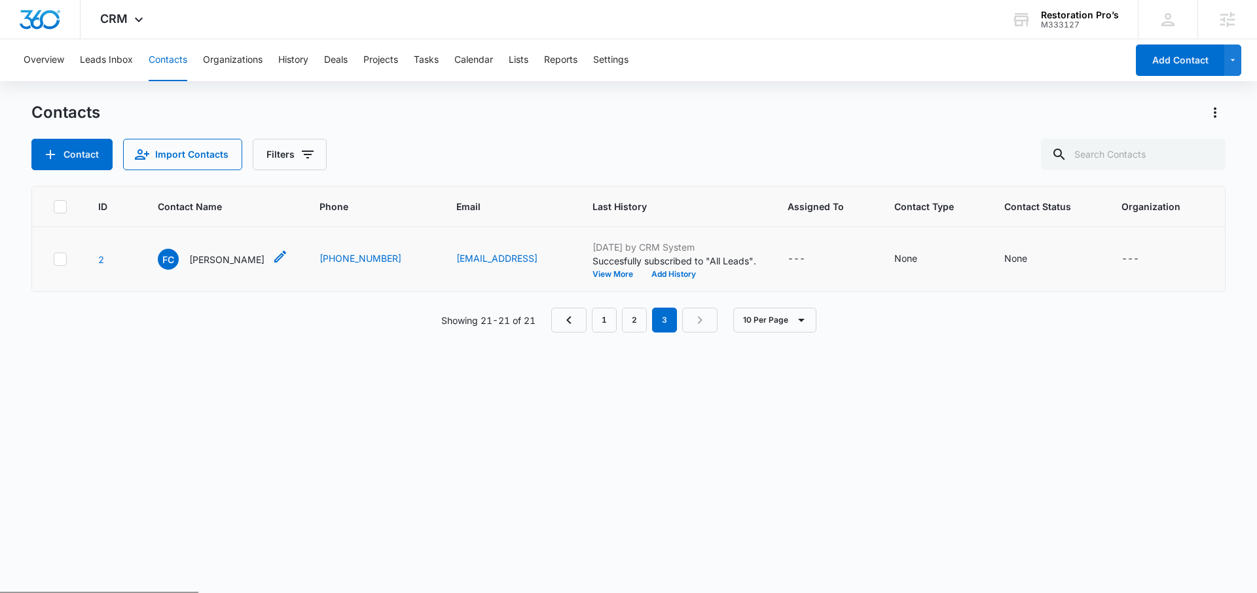
click at [255, 263] on p "[PERSON_NAME]" at bounding box center [226, 260] width 75 height 14
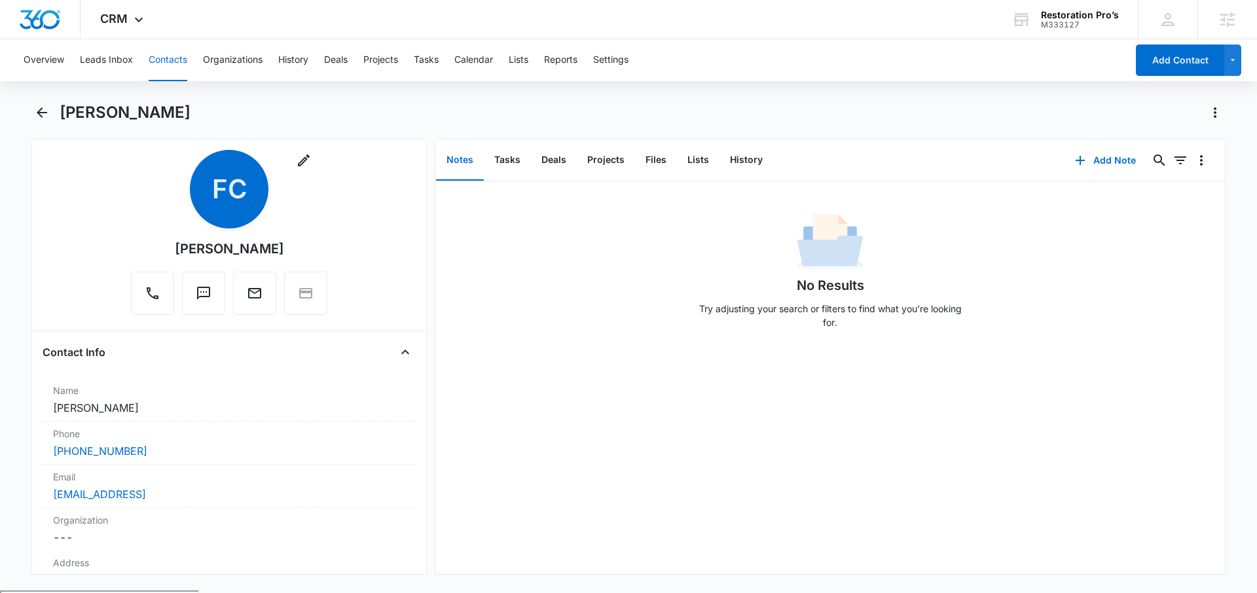
scroll to position [20, 0]
click at [50, 112] on button "Back" at bounding box center [41, 112] width 20 height 21
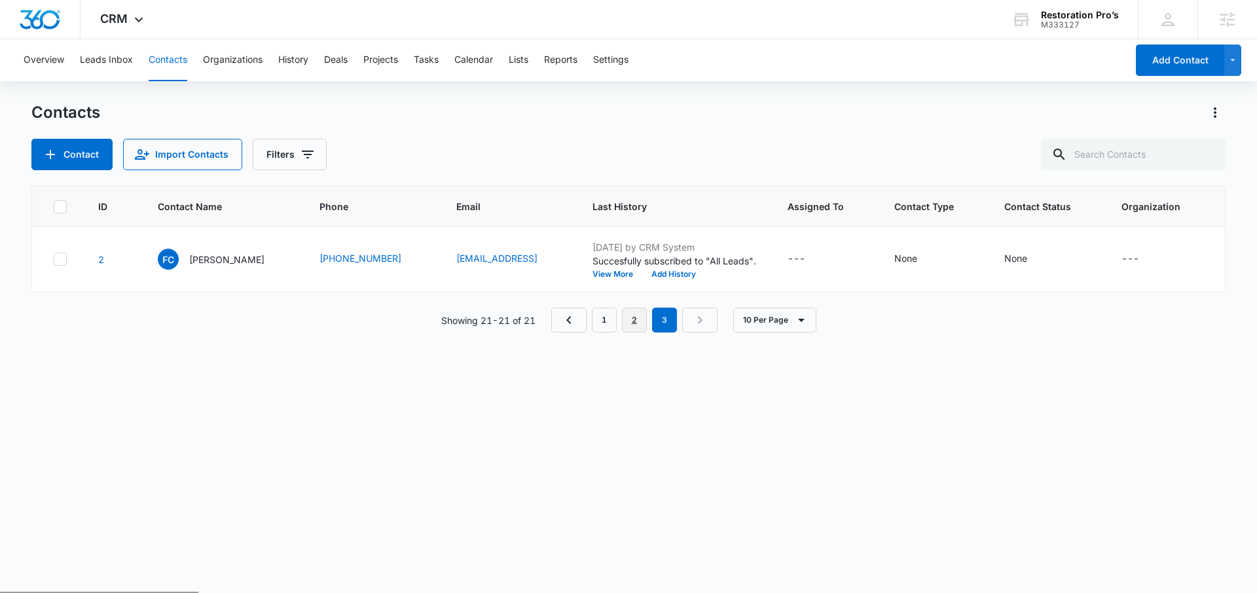
click at [629, 333] on link "2" at bounding box center [634, 320] width 25 height 25
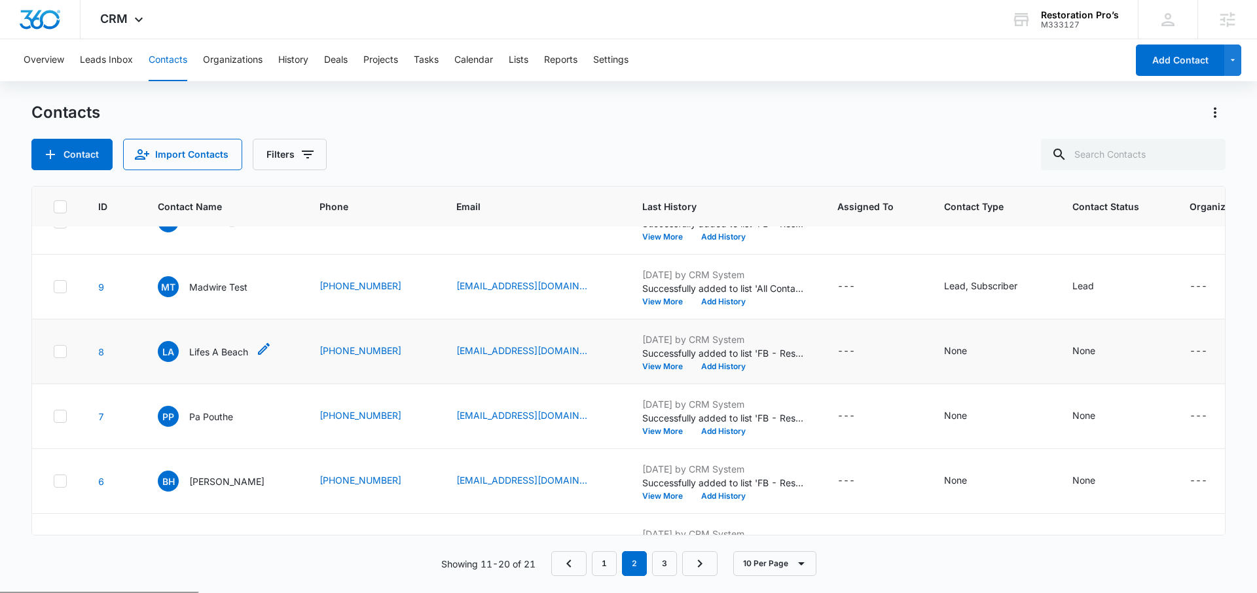
scroll to position [126, 0]
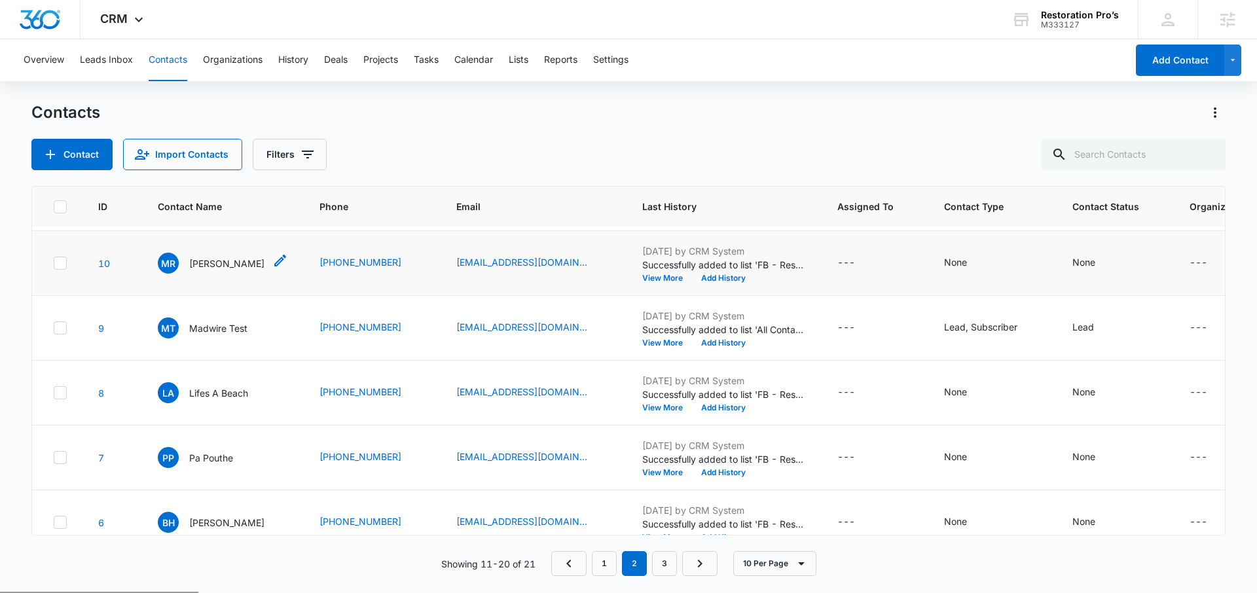
click at [226, 269] on p "[PERSON_NAME]" at bounding box center [226, 264] width 75 height 14
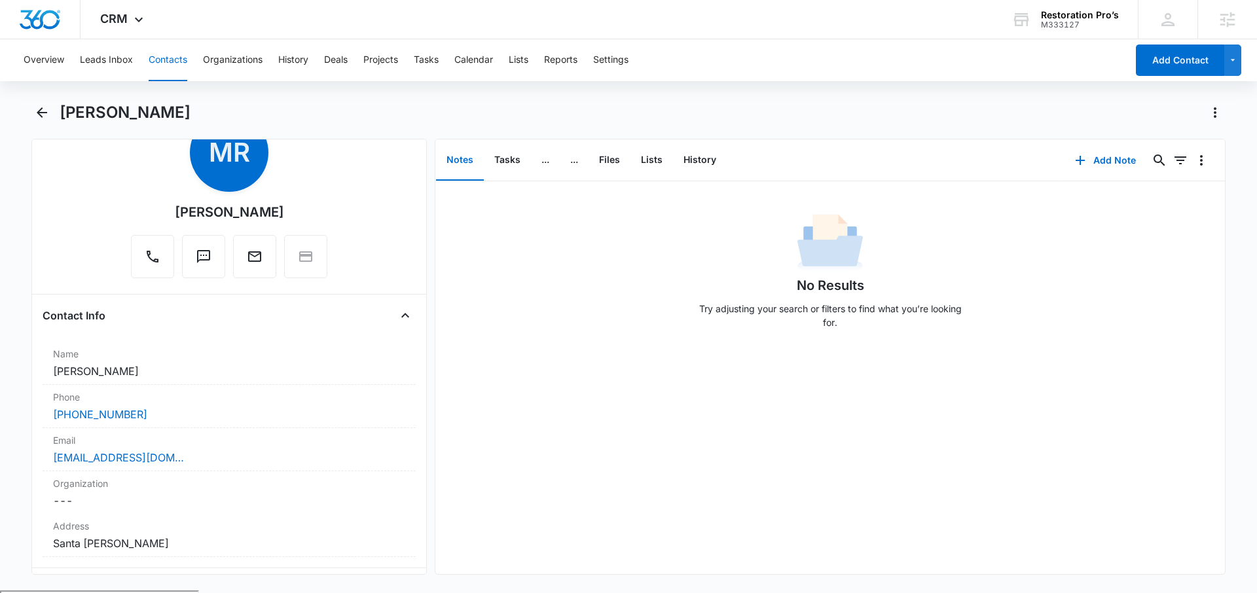
scroll to position [120, 0]
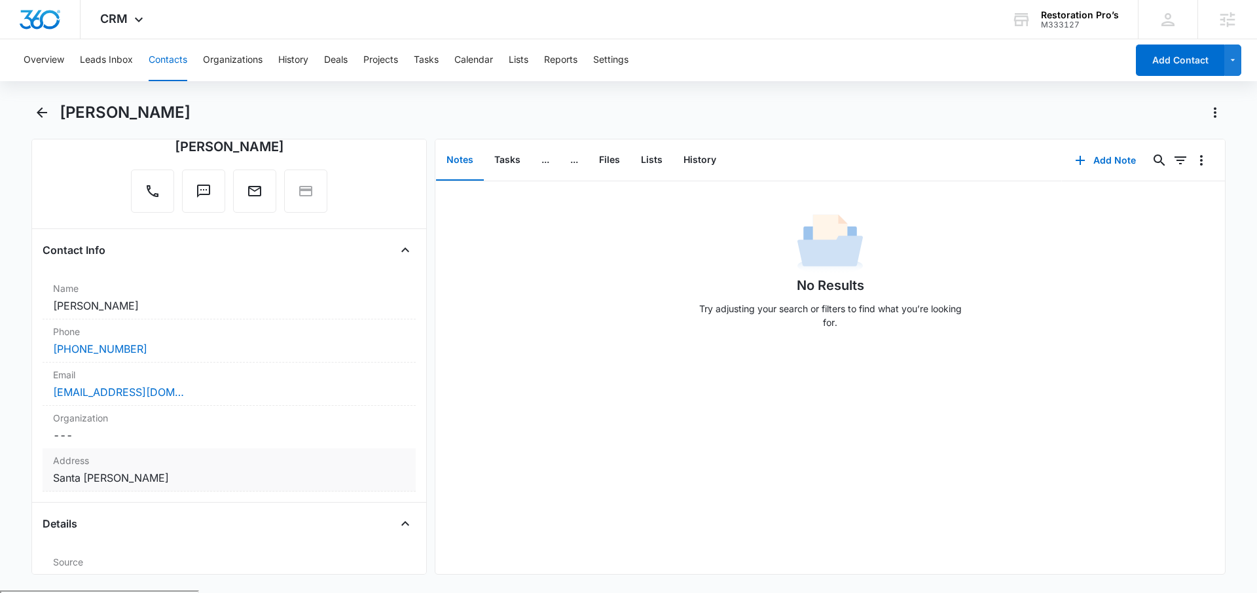
click at [82, 476] on dd "Cancel Save Changes Santa [PERSON_NAME]" at bounding box center [229, 478] width 352 height 16
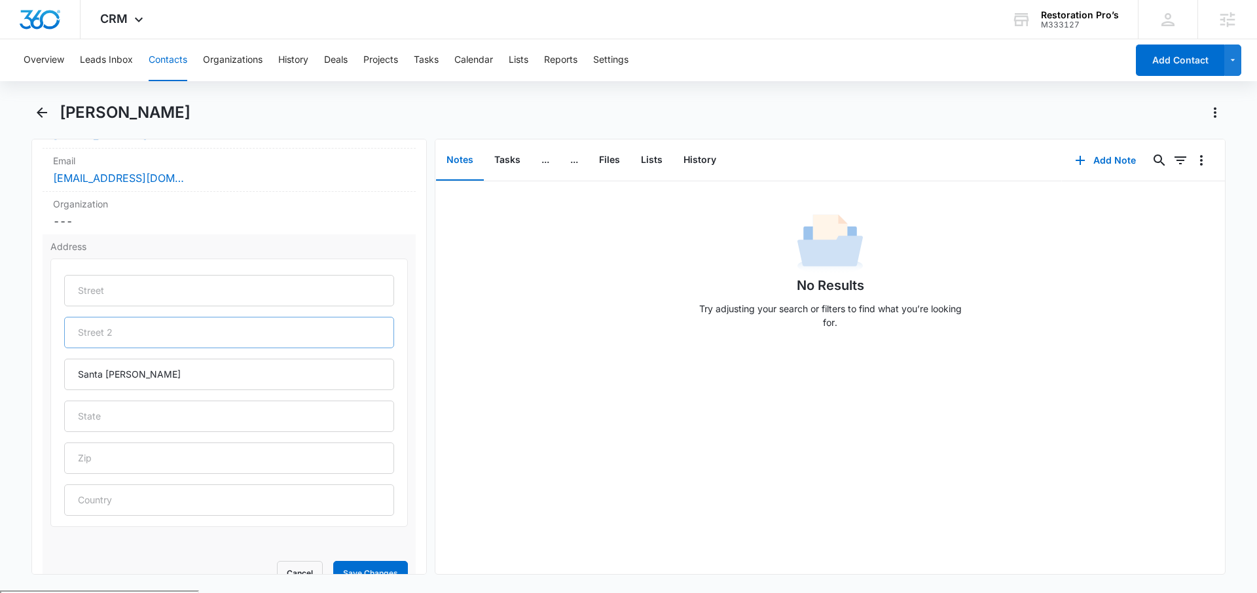
scroll to position [337, 0]
click at [78, 245] on label "Address" at bounding box center [228, 244] width 357 height 14
click at [67, 248] on label "Address" at bounding box center [228, 244] width 357 height 14
click at [113, 283] on input "text" at bounding box center [229, 287] width 330 height 31
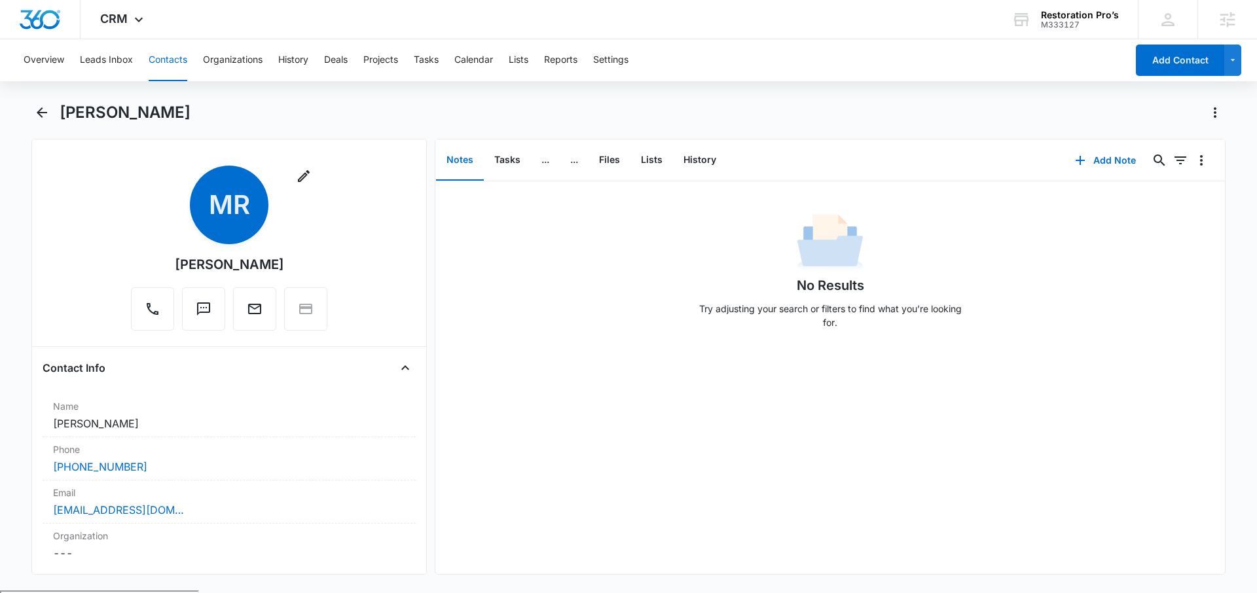
scroll to position [9, 0]
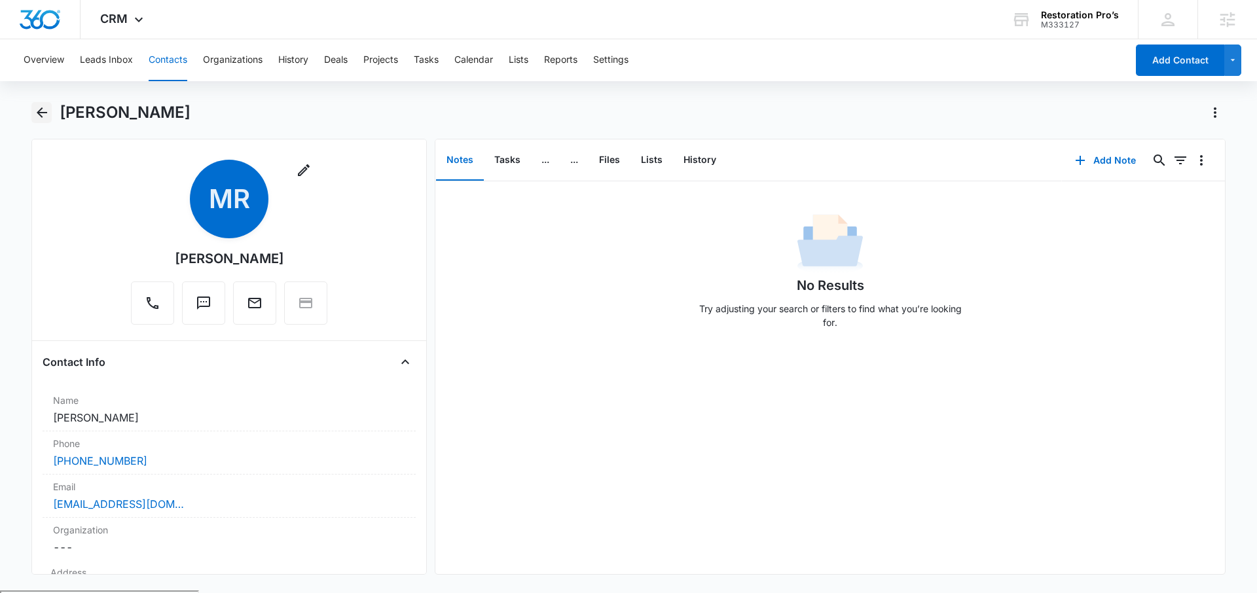
click at [34, 109] on icon "Back" at bounding box center [42, 113] width 16 height 16
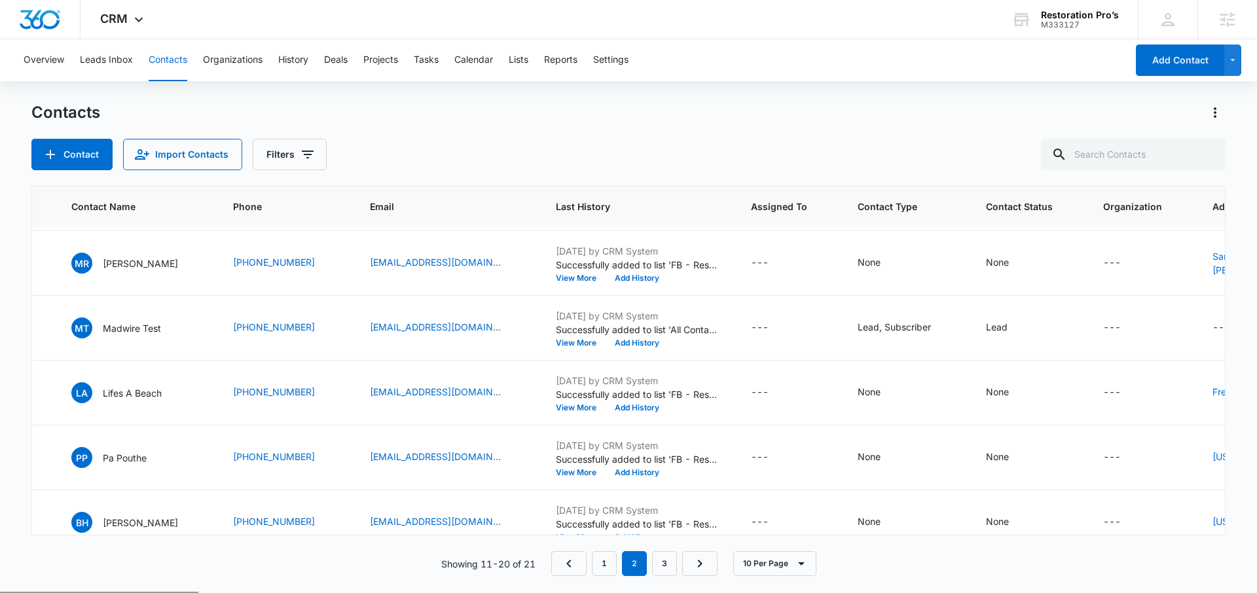
scroll to position [126, 165]
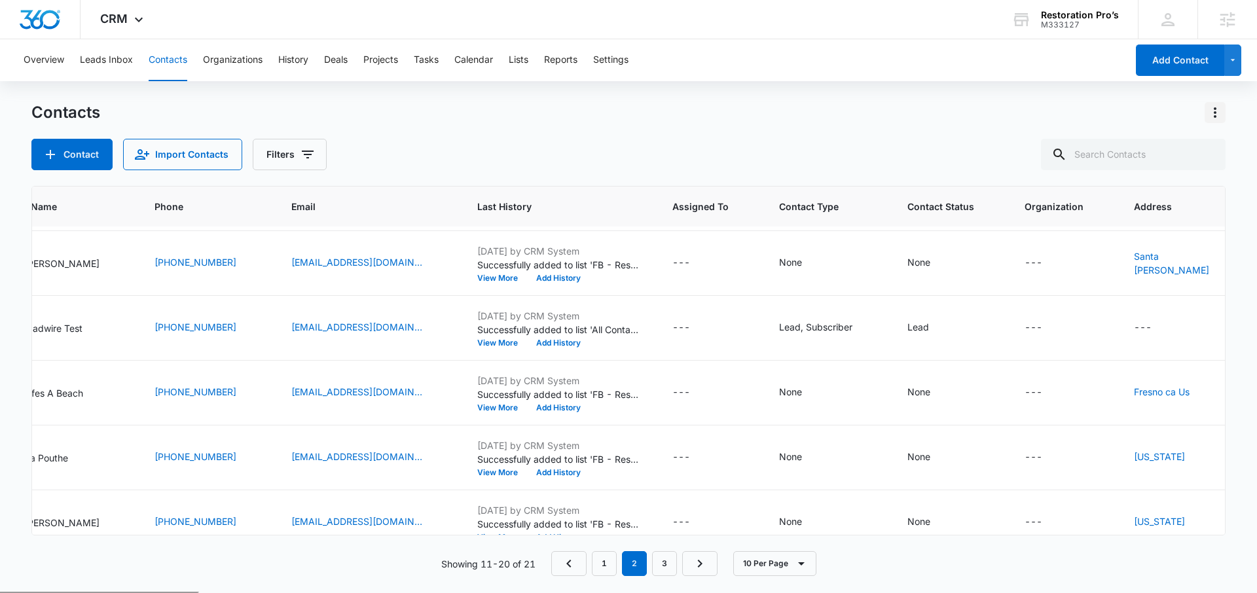
click at [1212, 105] on icon "Actions" at bounding box center [1215, 113] width 16 height 16
click at [905, 132] on div "Contacts Contact Import Contacts Filters" at bounding box center [628, 136] width 1194 height 68
click at [1211, 113] on icon "Actions" at bounding box center [1215, 113] width 16 height 16
click at [954, 149] on div "Contact Import Contacts Filters" at bounding box center [628, 154] width 1194 height 31
click at [1212, 105] on icon "Actions" at bounding box center [1215, 113] width 16 height 16
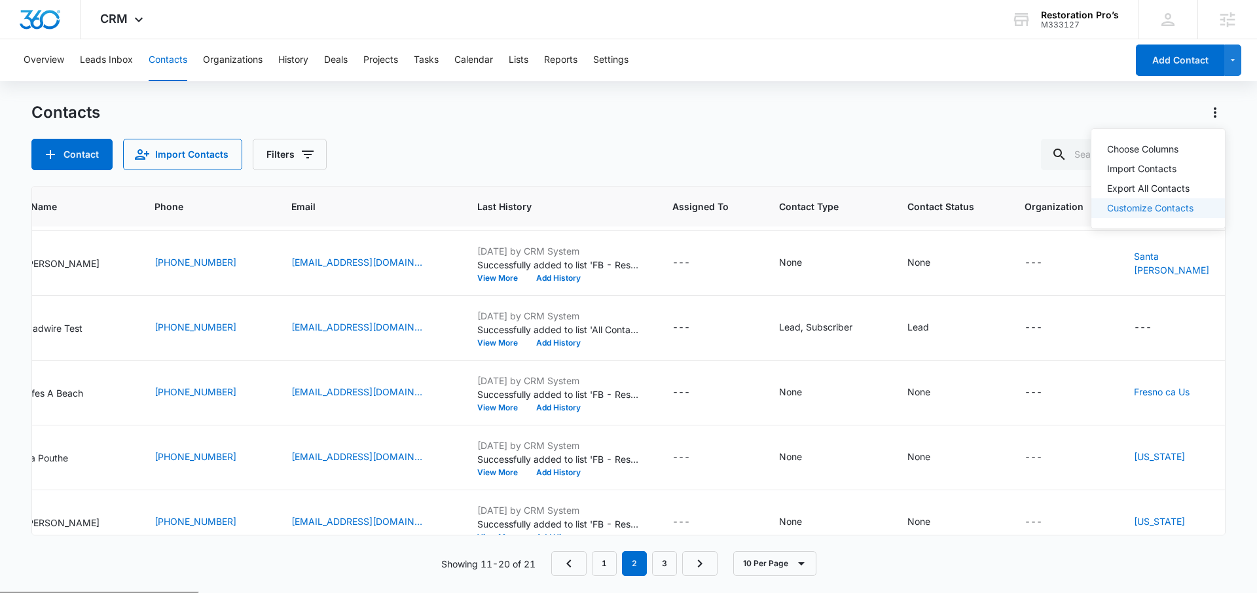
click at [1172, 207] on link "Customize Contacts" at bounding box center [1150, 207] width 86 height 11
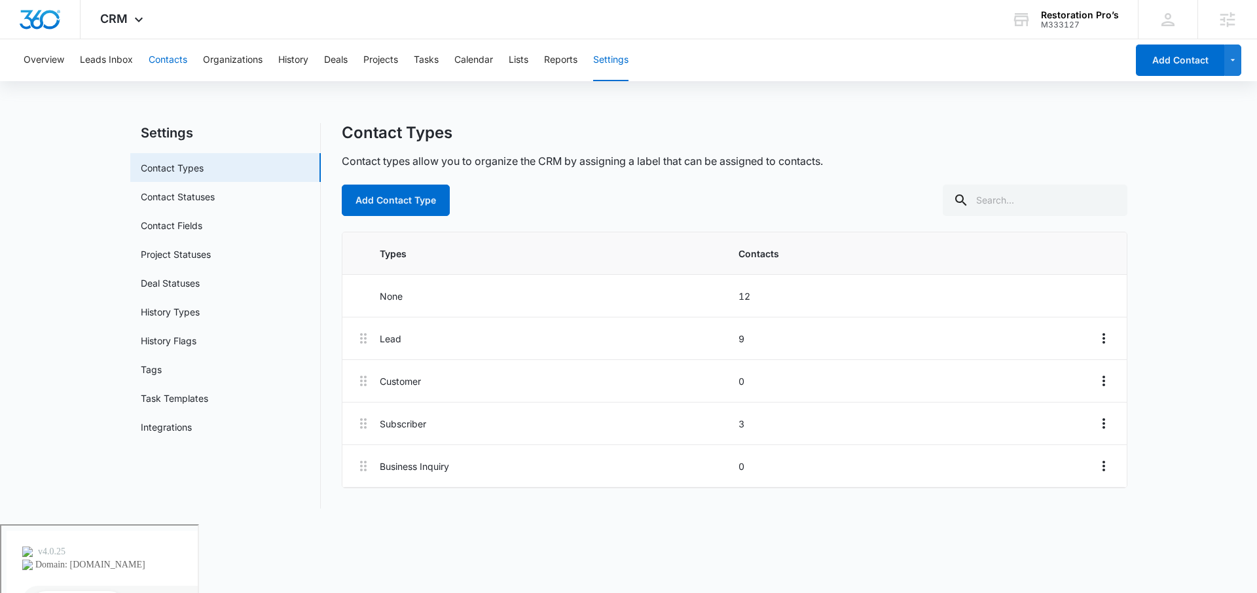
click at [179, 64] on button "Contacts" at bounding box center [168, 60] width 39 height 42
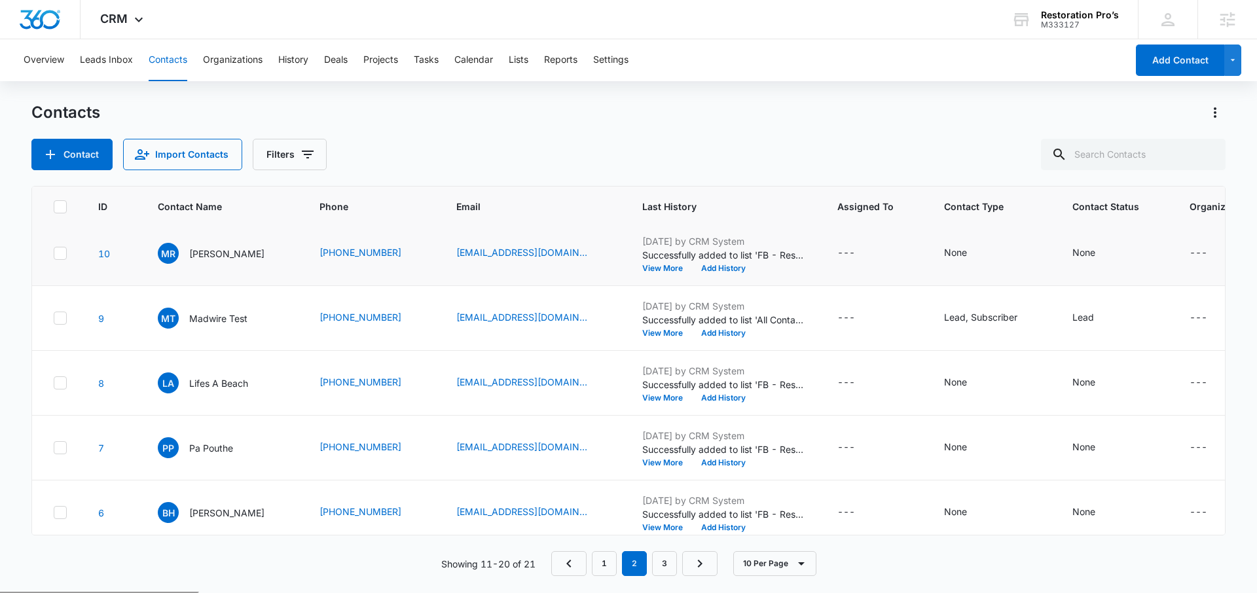
scroll to position [151, 0]
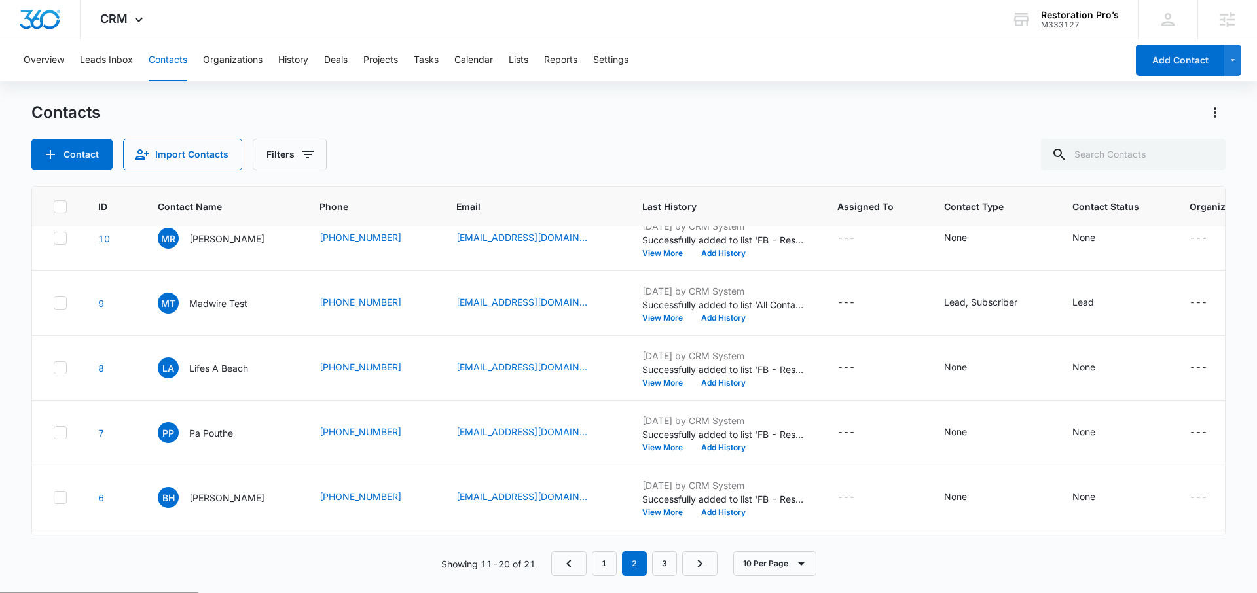
click at [608, 119] on div "Contacts" at bounding box center [628, 112] width 1194 height 21
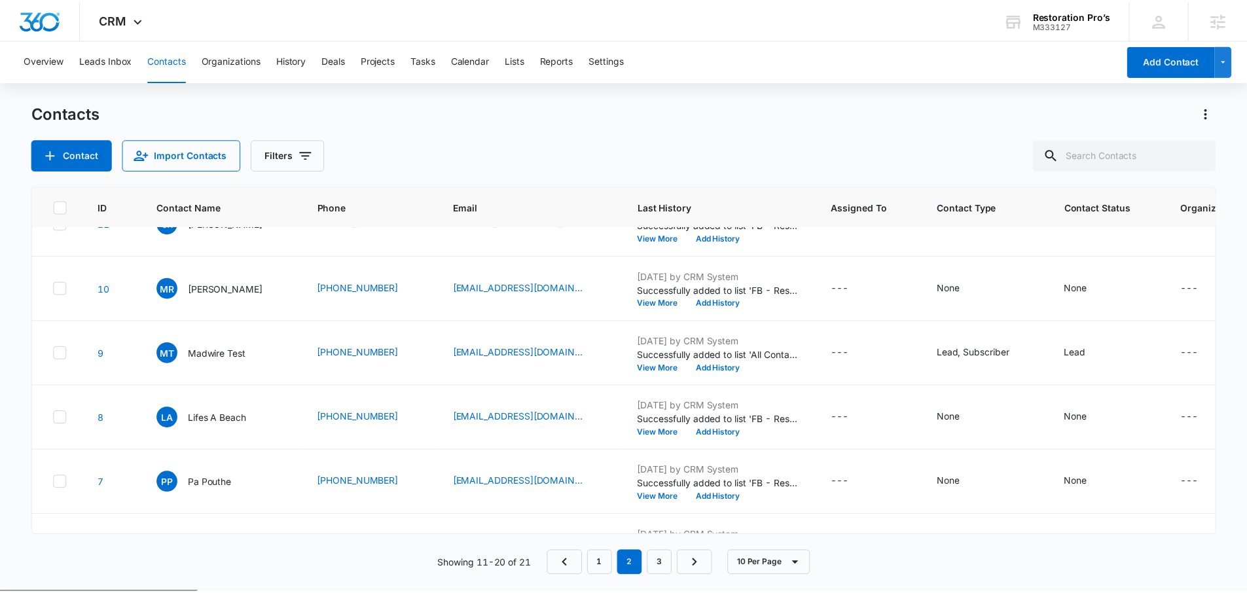
scroll to position [0, 0]
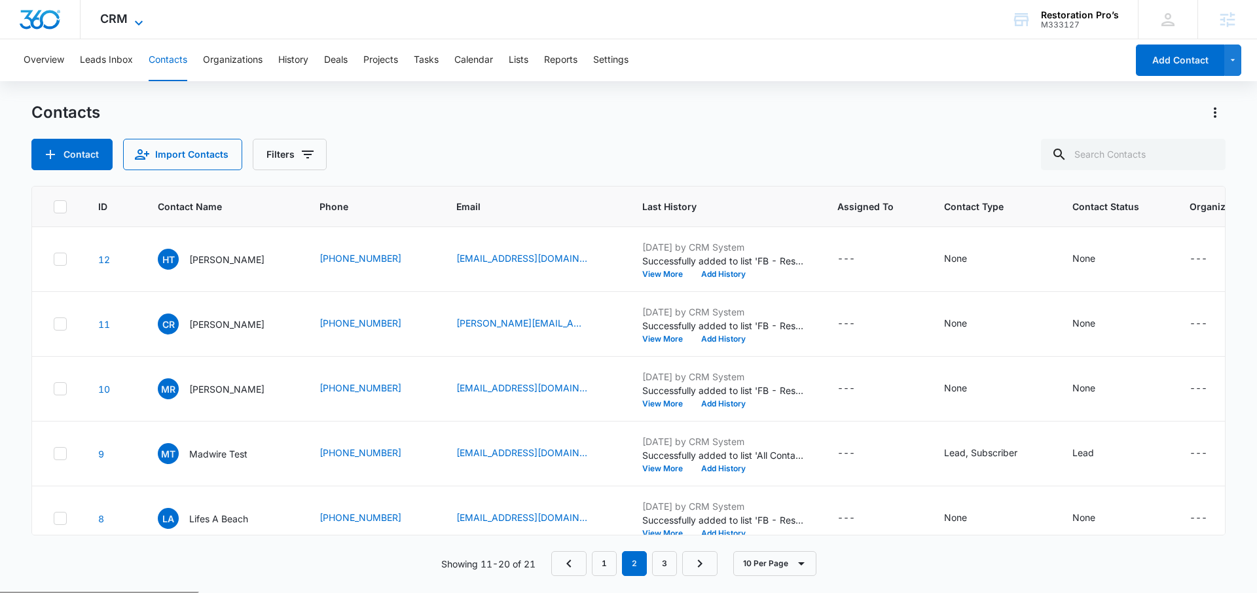
click at [111, 18] on span "CRM" at bounding box center [113, 19] width 27 height 14
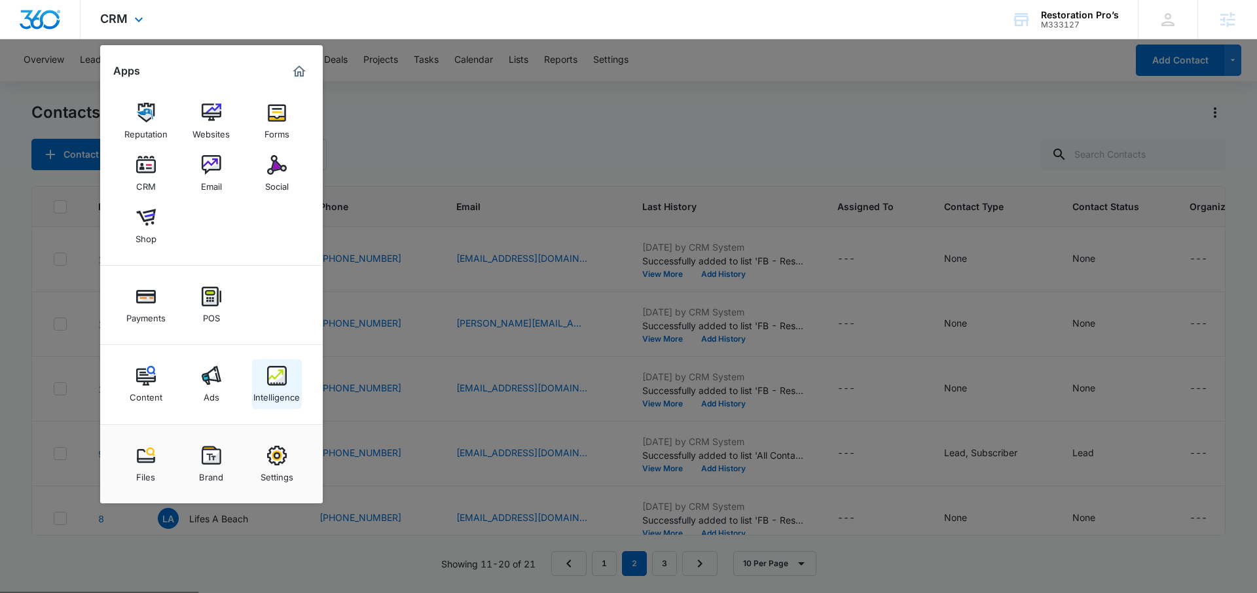
click at [285, 385] on img at bounding box center [277, 376] width 20 height 20
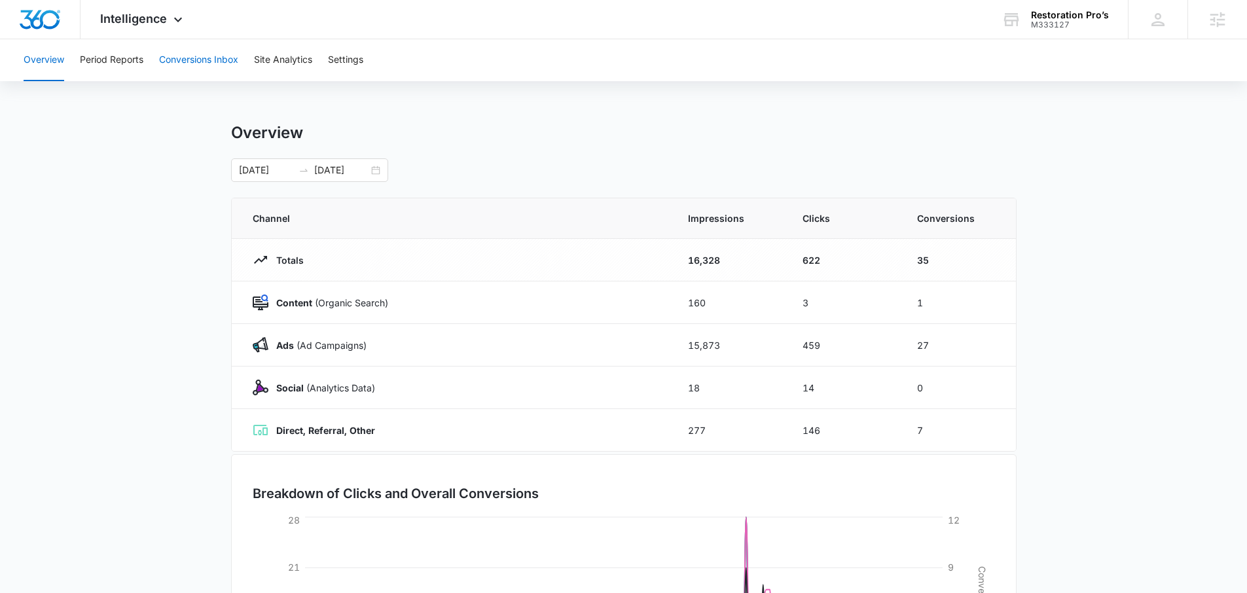
click at [197, 50] on button "Conversions Inbox" at bounding box center [198, 60] width 79 height 42
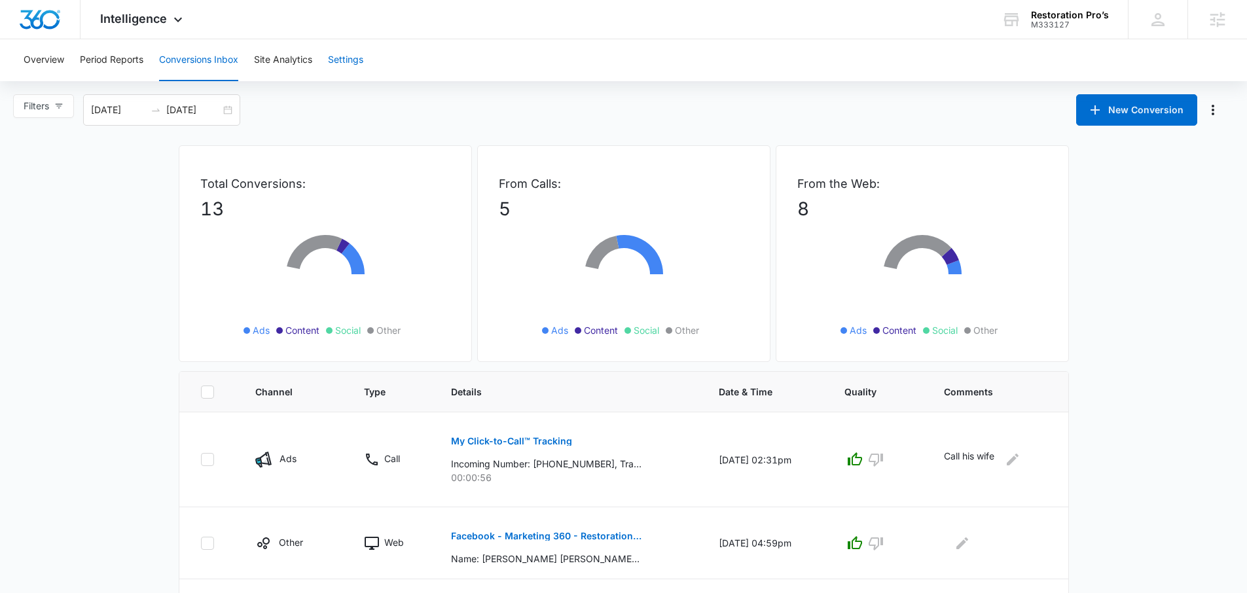
click at [357, 56] on button "Settings" at bounding box center [345, 60] width 35 height 42
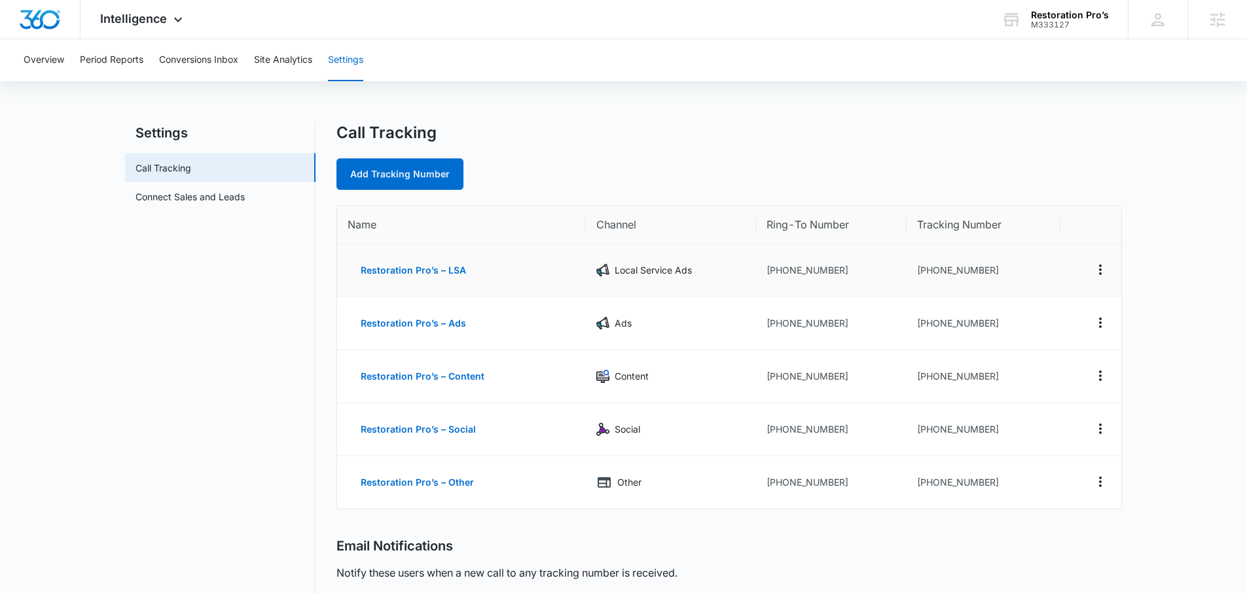
click at [840, 271] on td "[PHONE_NUMBER]" at bounding box center [831, 270] width 151 height 53
drag, startPoint x: 836, startPoint y: 270, endPoint x: 776, endPoint y: 274, distance: 59.7
click at [776, 274] on td "[PHONE_NUMBER]" at bounding box center [831, 270] width 151 height 53
copy td "8004091218"
click at [786, 188] on div "Add Tracking Number" at bounding box center [730, 173] width 786 height 31
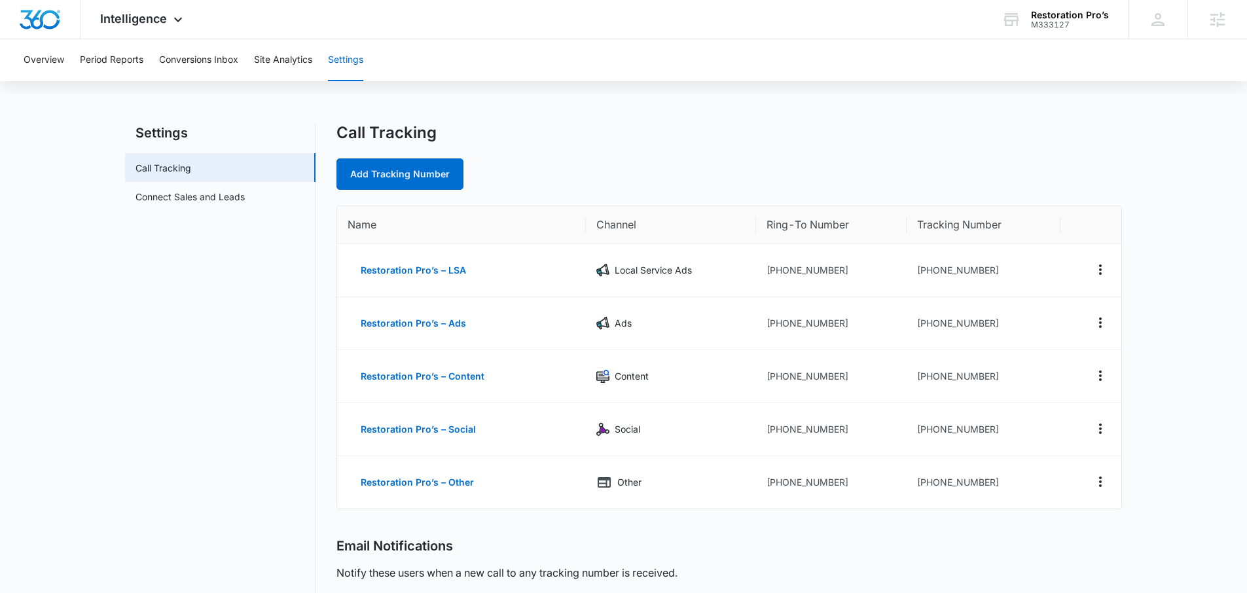
scroll to position [3, 0]
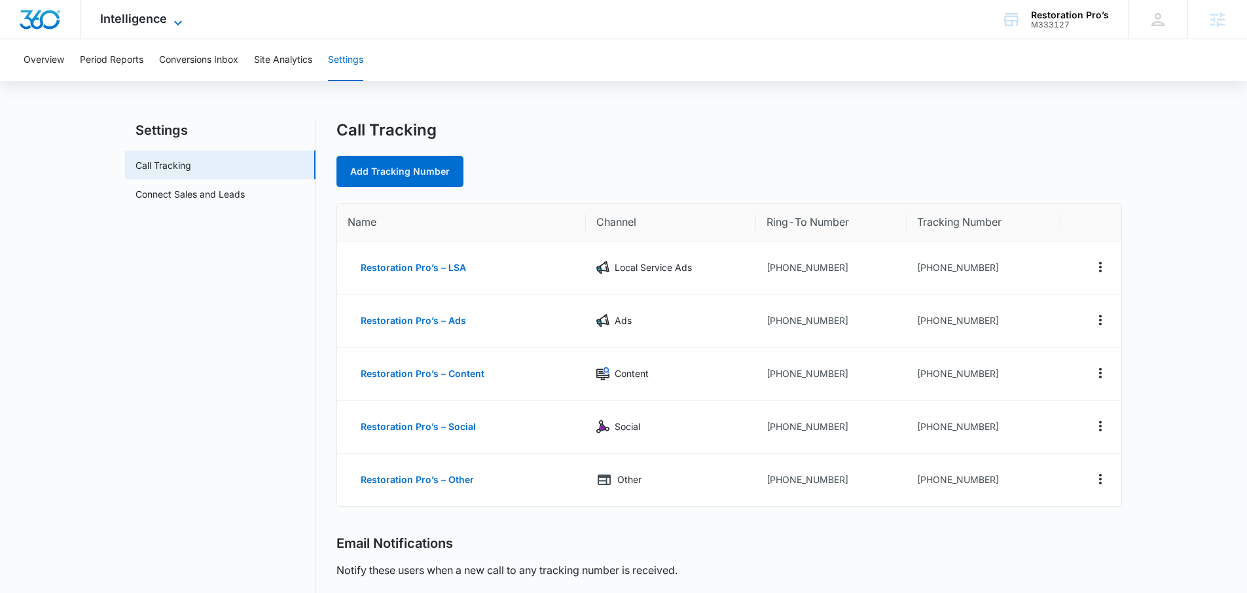
click at [151, 16] on span "Intelligence" at bounding box center [133, 19] width 67 height 14
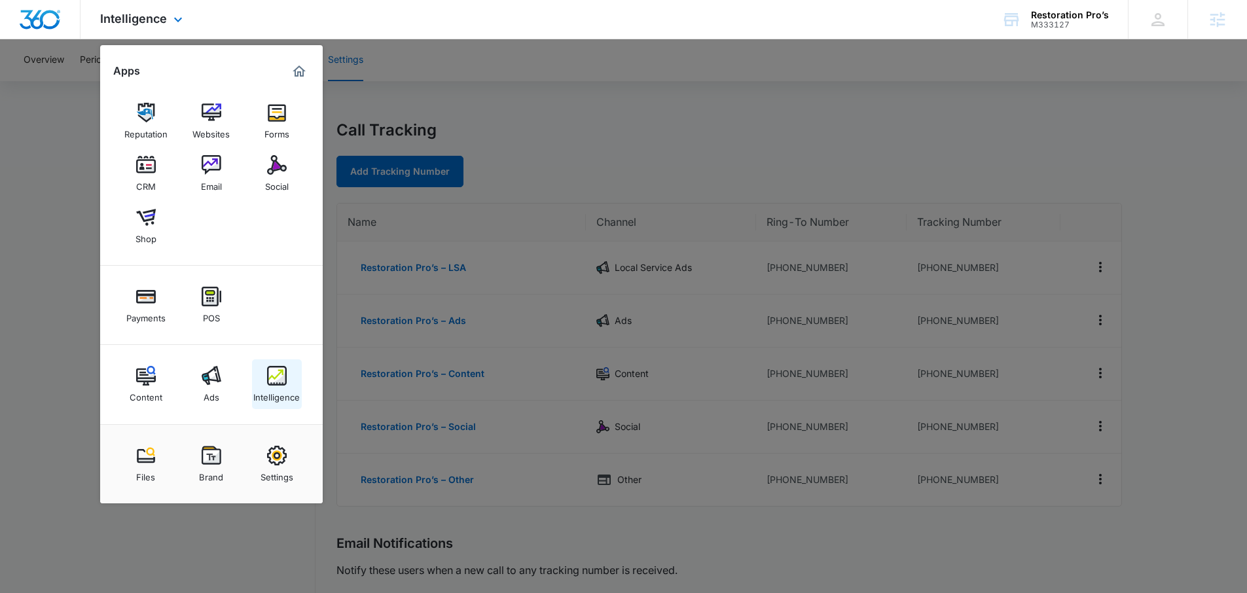
click at [277, 388] on div "Intelligence" at bounding box center [276, 394] width 46 height 17
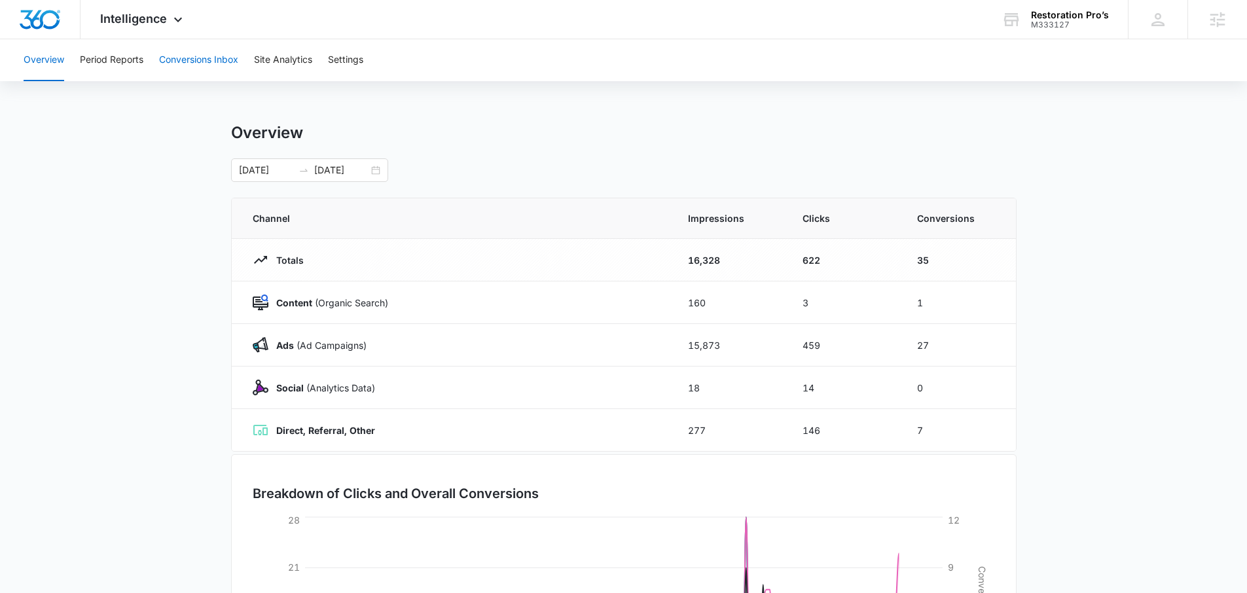
click at [183, 56] on button "Conversions Inbox" at bounding box center [198, 60] width 79 height 42
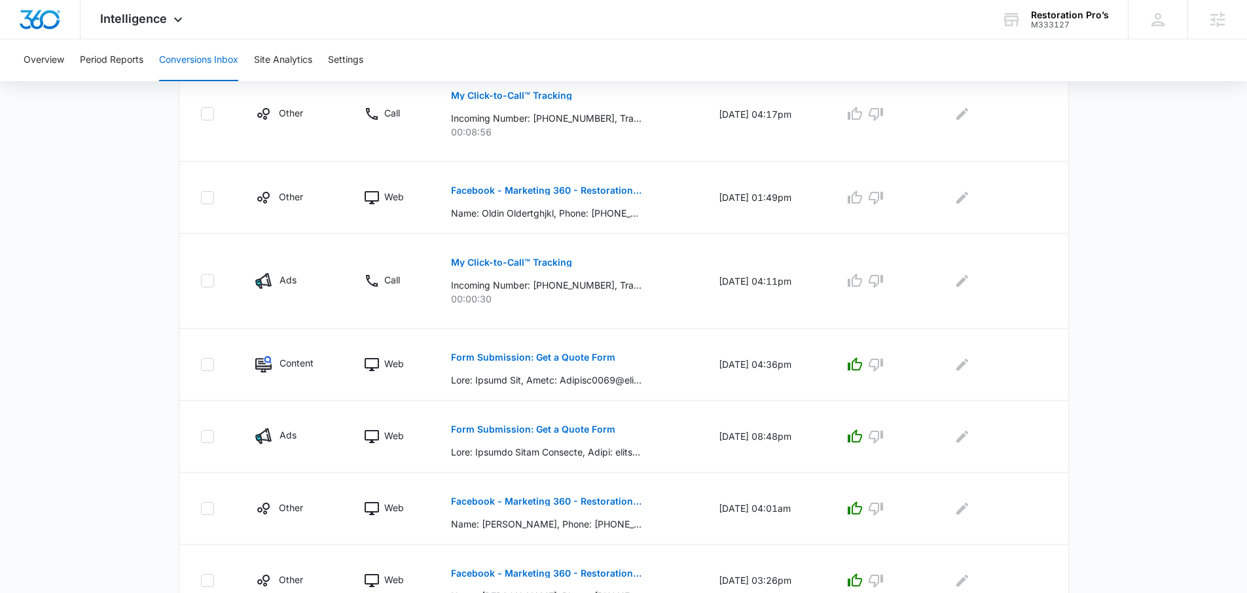
scroll to position [633, 0]
